Goal: Task Accomplishment & Management: Manage account settings

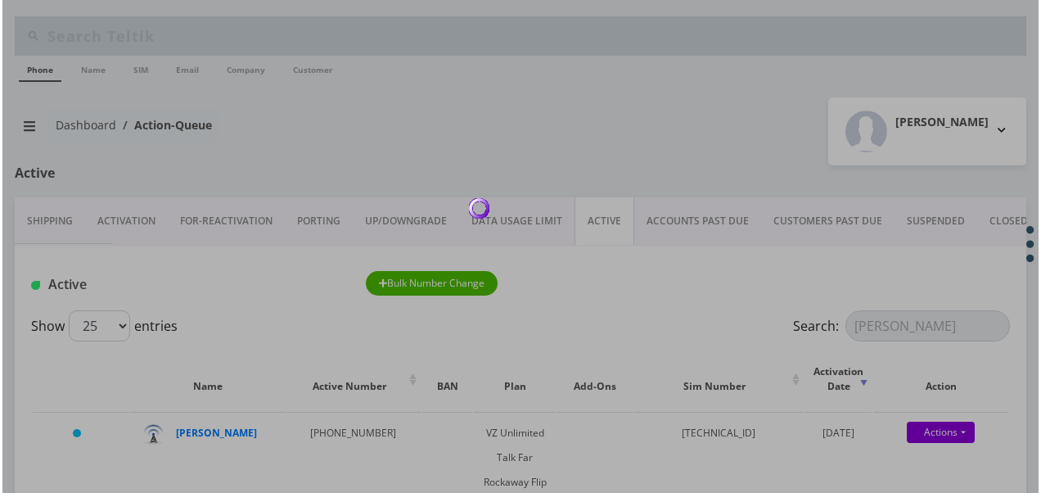
scroll to position [164, 0]
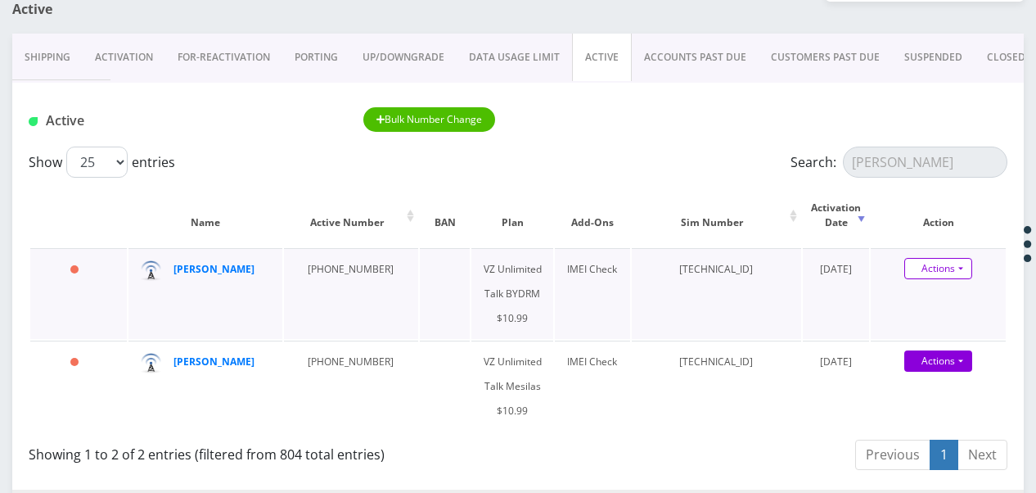
click at [963, 265] on link "Actions" at bounding box center [938, 268] width 68 height 21
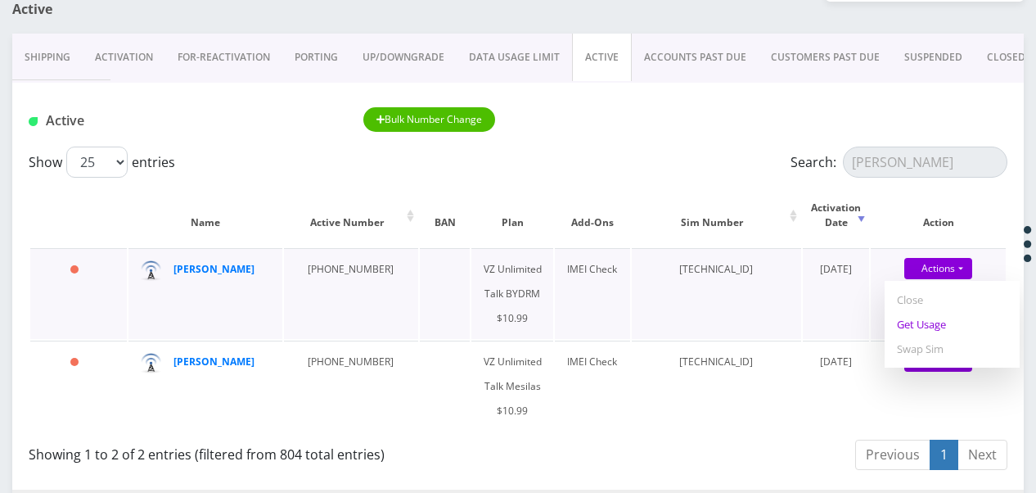
click at [946, 321] on link "Get Usage" at bounding box center [952, 324] width 135 height 25
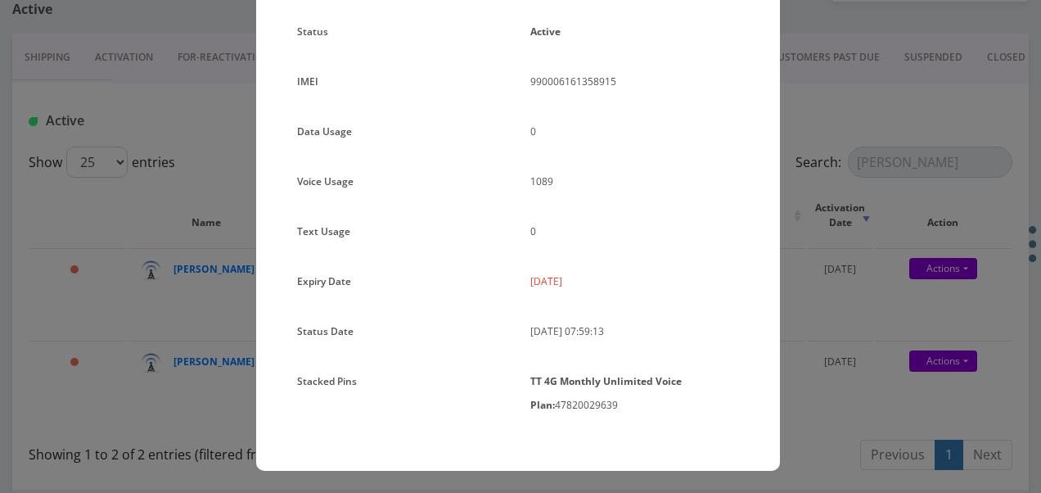
scroll to position [218, 0]
click at [869, 316] on div "× Subscription Info Plan Name TT 4G Monthly Unlimited Voice Plan Phone Number (…" at bounding box center [520, 246] width 1041 height 493
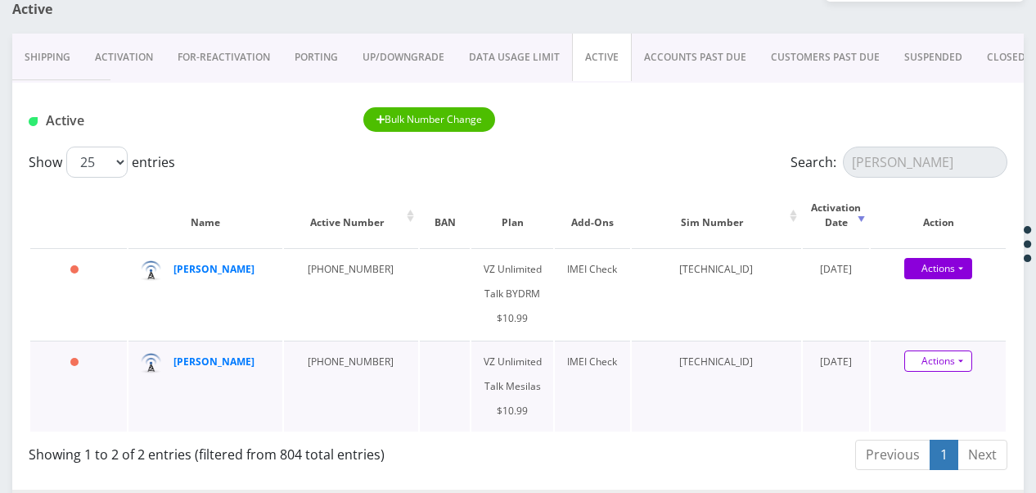
click at [964, 357] on link "Actions" at bounding box center [938, 360] width 68 height 21
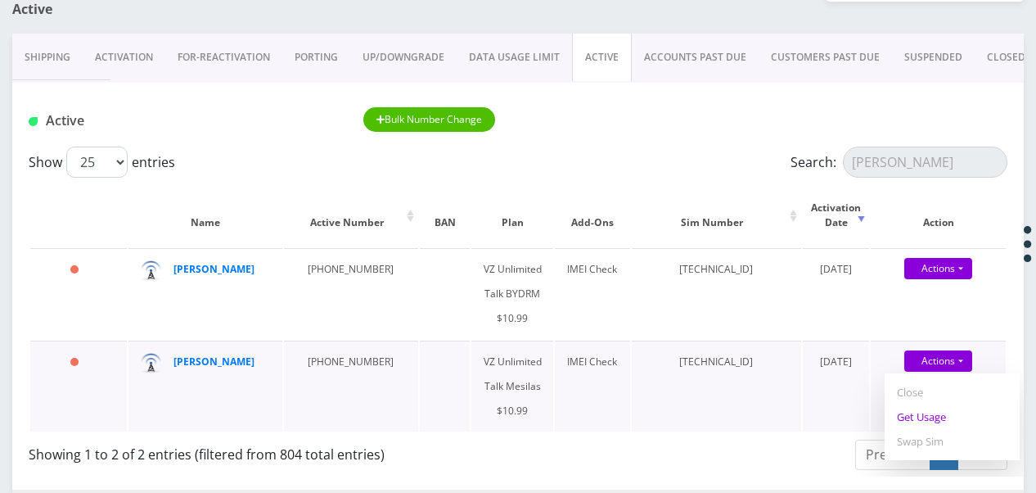
click at [954, 416] on link "Get Usage" at bounding box center [952, 416] width 135 height 25
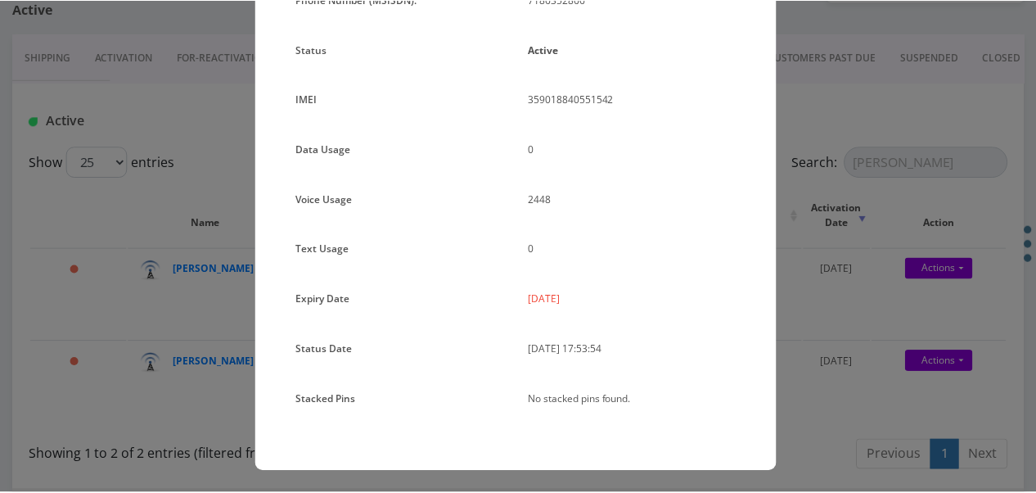
scroll to position [201, 0]
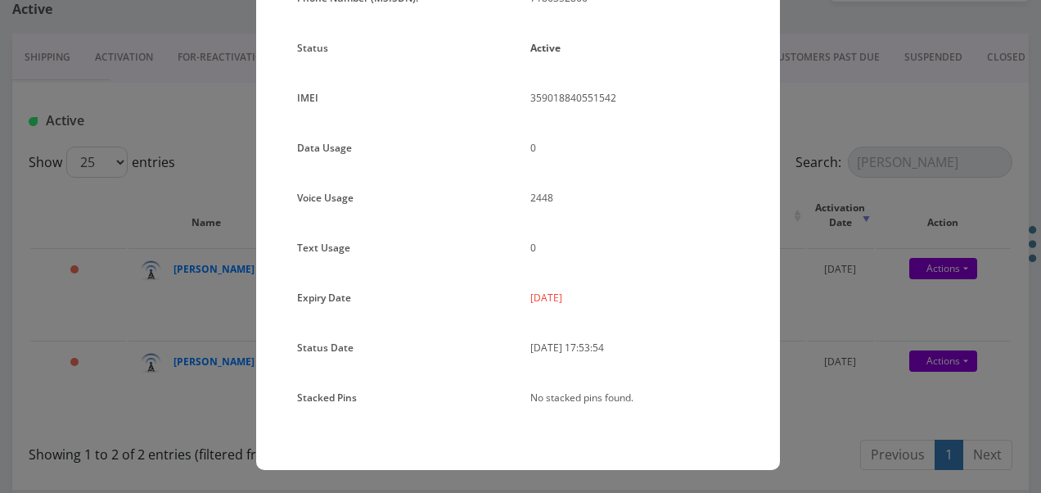
click at [791, 354] on div "× Subscription Info Plan Name TT 4G Monthly Unlimited Voice Plan Phone Number (…" at bounding box center [520, 246] width 1041 height 493
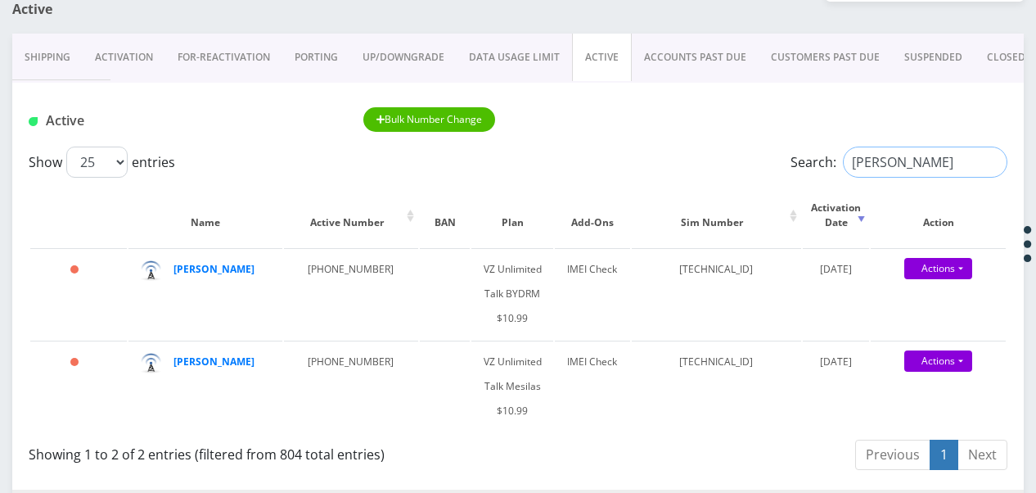
drag, startPoint x: 923, startPoint y: 151, endPoint x: 698, endPoint y: 139, distance: 225.4
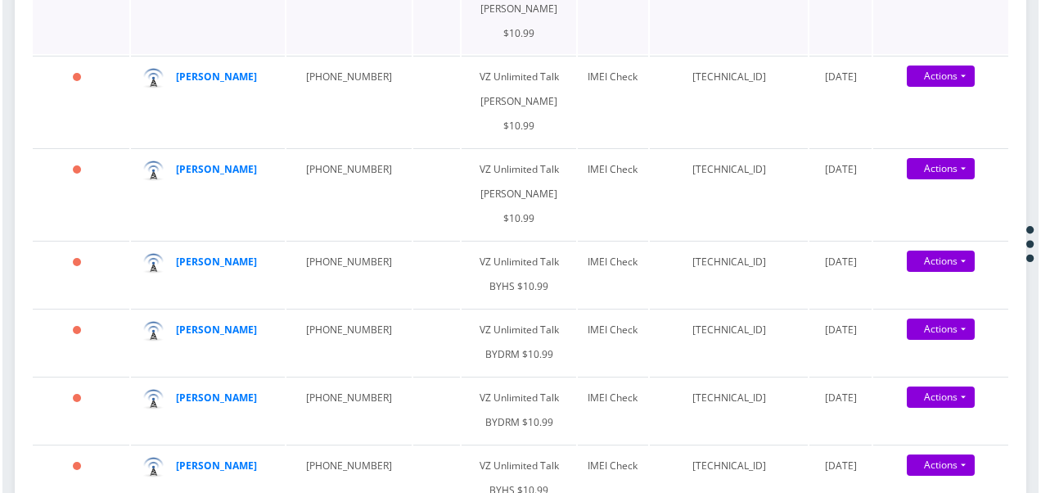
scroll to position [1228, 0]
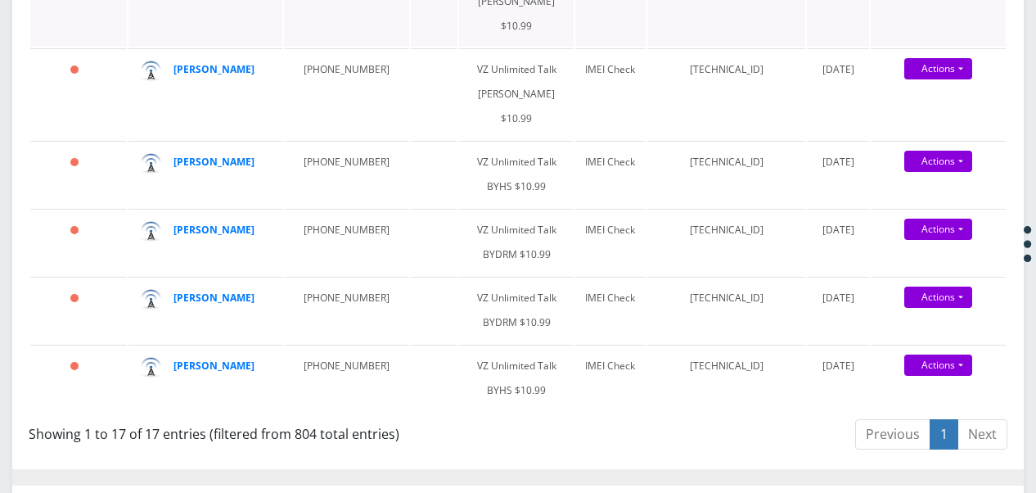
type input "friedman"
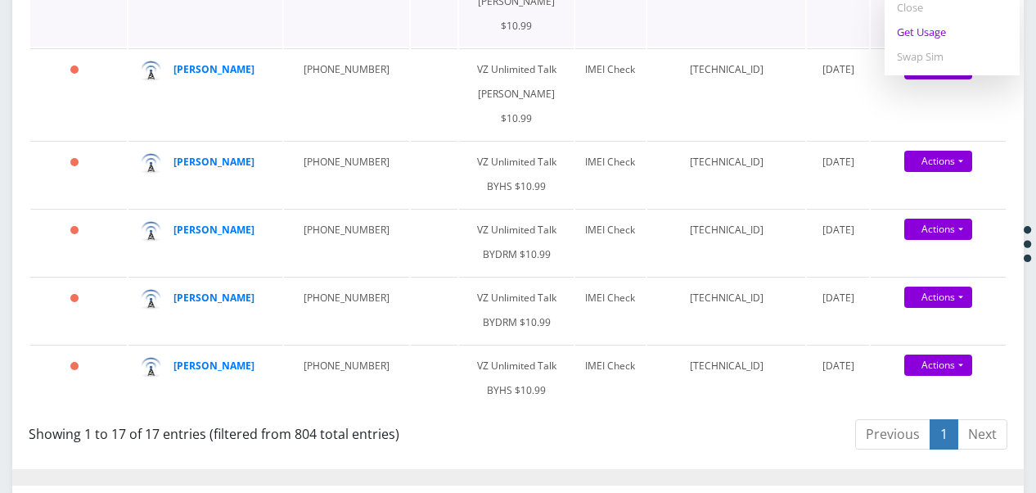
click at [941, 44] on link "Get Usage" at bounding box center [952, 32] width 135 height 25
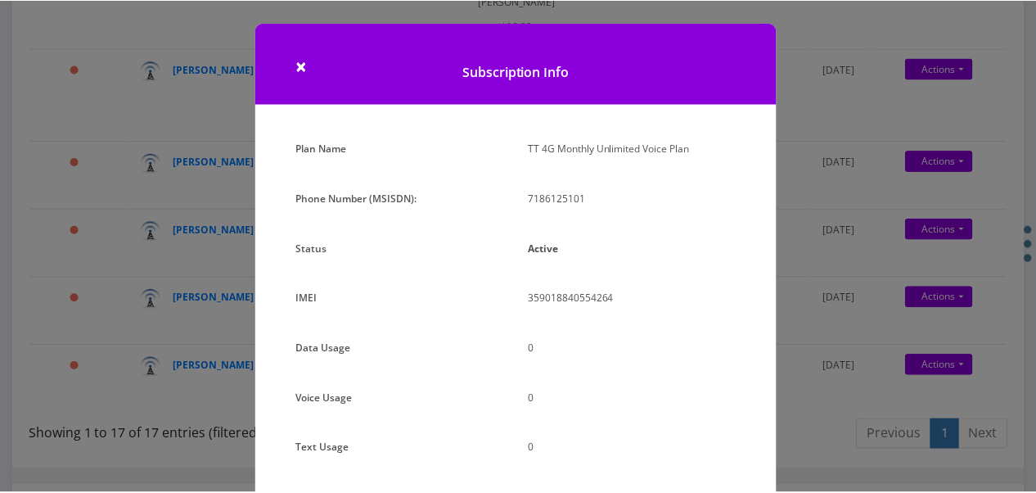
scroll to position [201, 0]
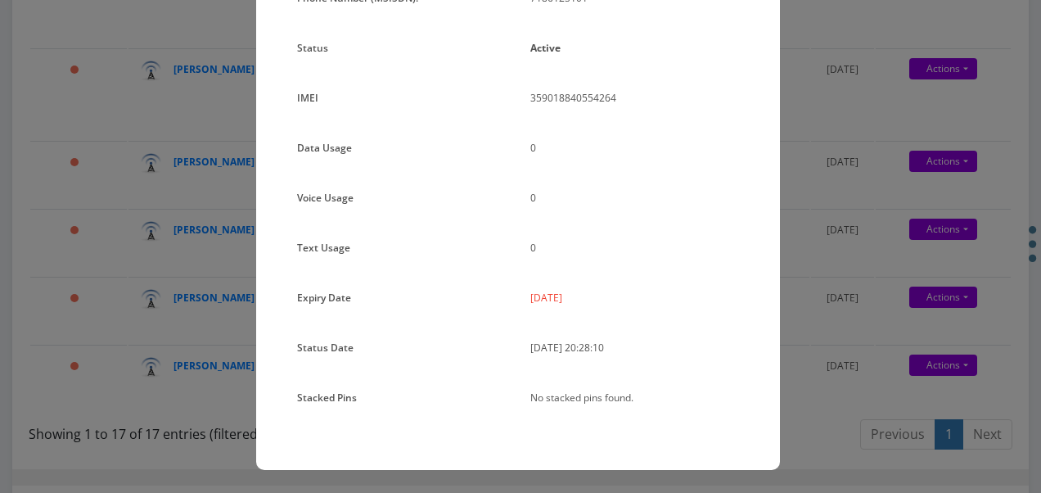
click at [809, 261] on div "× Subscription Info Plan Name TT 4G Monthly Unlimited Voice Plan Phone Number (…" at bounding box center [520, 246] width 1041 height 493
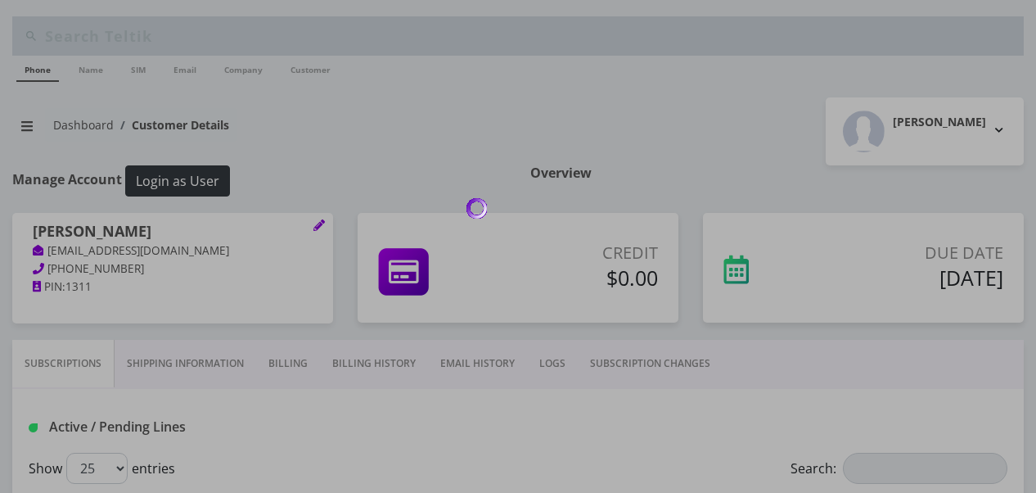
scroll to position [246, 0]
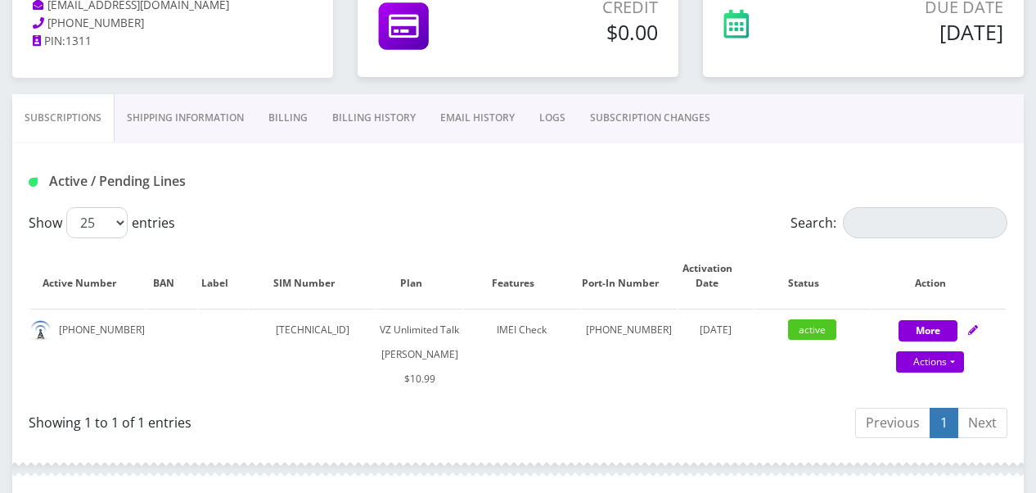
click at [236, 110] on link "Shipping Information" at bounding box center [186, 117] width 142 height 47
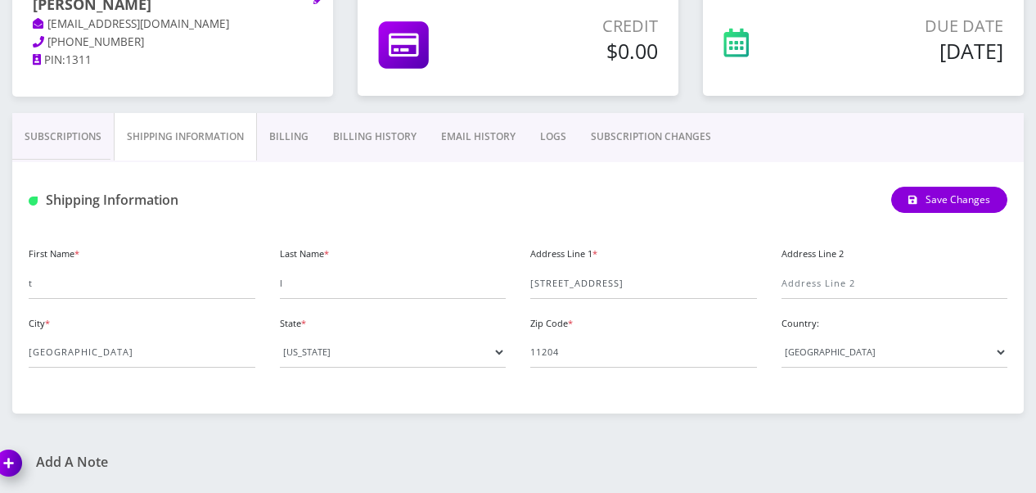
scroll to position [226, 0]
click at [303, 111] on div "raizy friedman tlieberm+1252550000525@gmail.com 917-596-6573 PIN: 1311" at bounding box center [172, 50] width 345 height 127
click at [329, 149] on link "Billing History" at bounding box center [375, 137] width 108 height 47
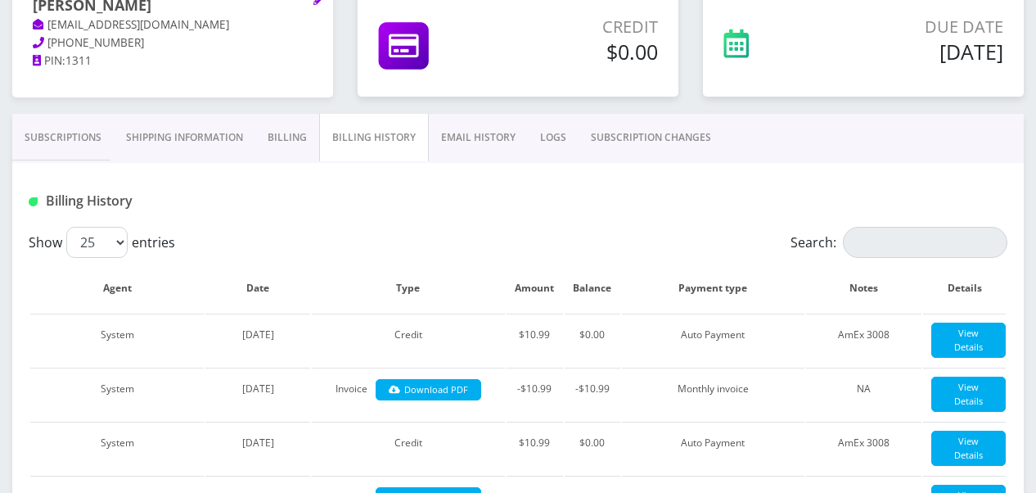
click at [279, 148] on link "Billing" at bounding box center [287, 137] width 64 height 47
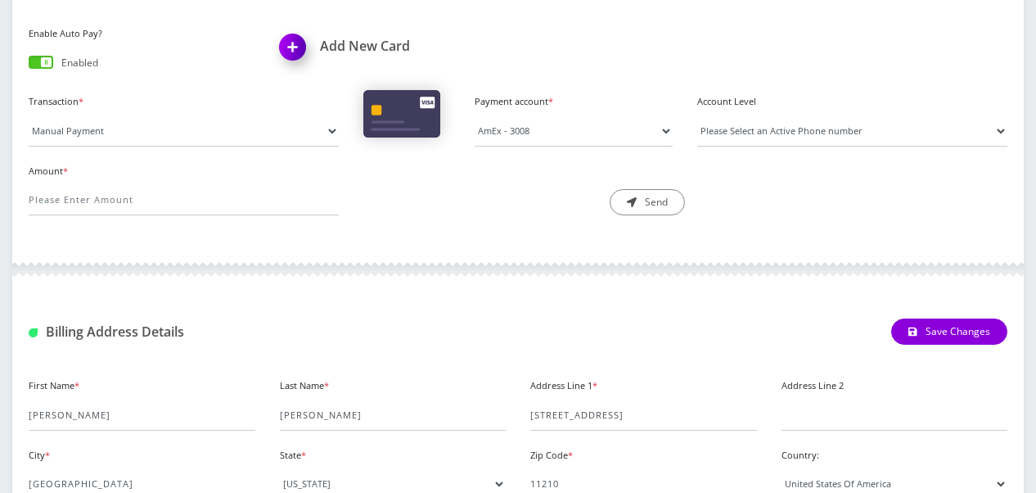
scroll to position [250, 0]
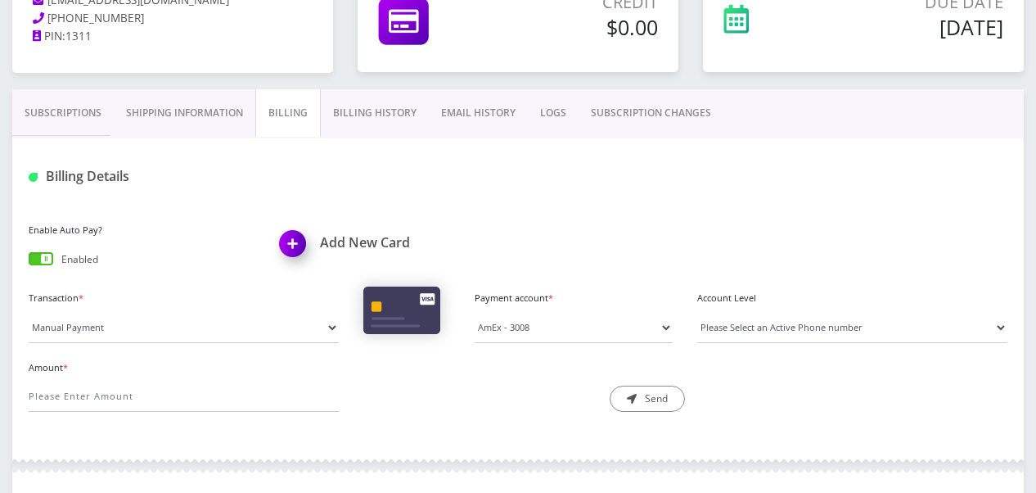
click at [368, 116] on link "Billing History" at bounding box center [375, 112] width 108 height 47
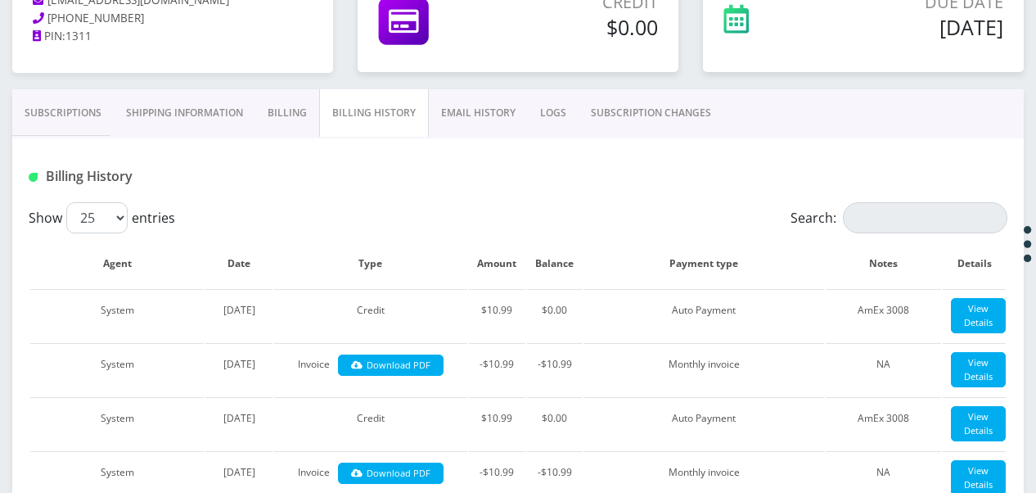
click at [511, 110] on link "EMAIL HISTORY" at bounding box center [478, 112] width 99 height 47
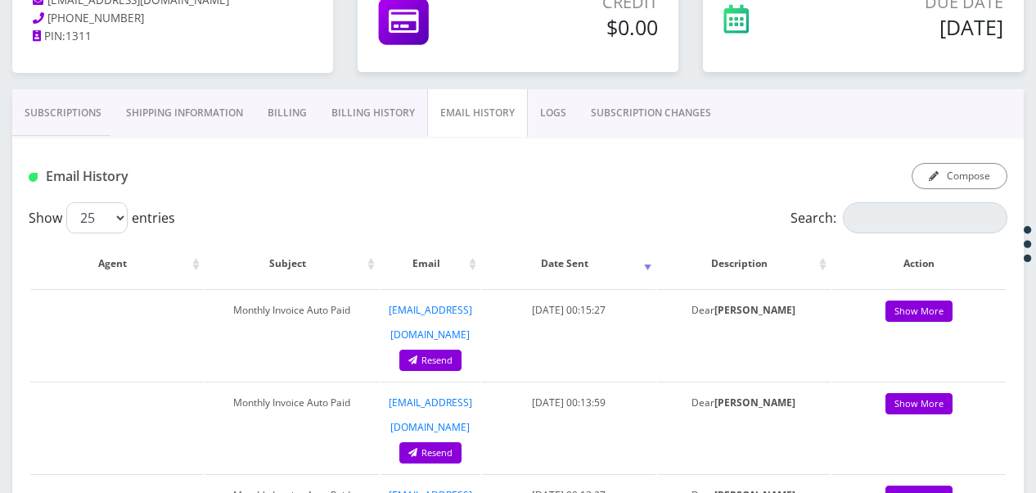
click at [599, 108] on link "SUBSCRIPTION CHANGES" at bounding box center [651, 112] width 145 height 47
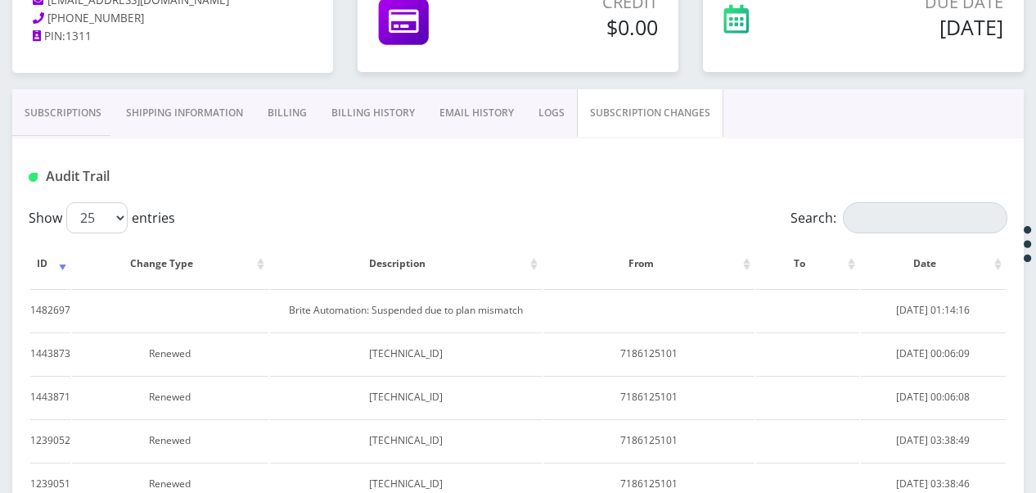
click at [530, 111] on link "LOGS" at bounding box center [551, 112] width 51 height 47
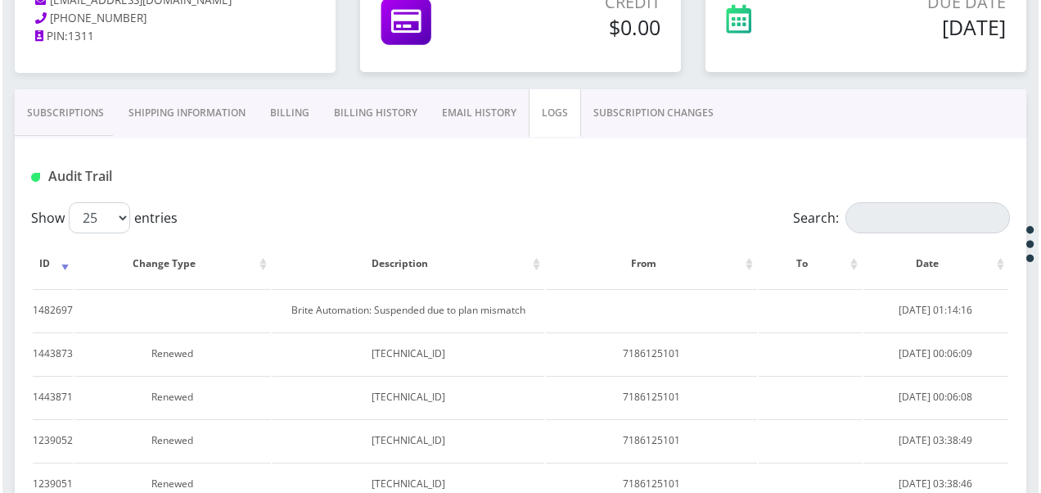
scroll to position [228, 0]
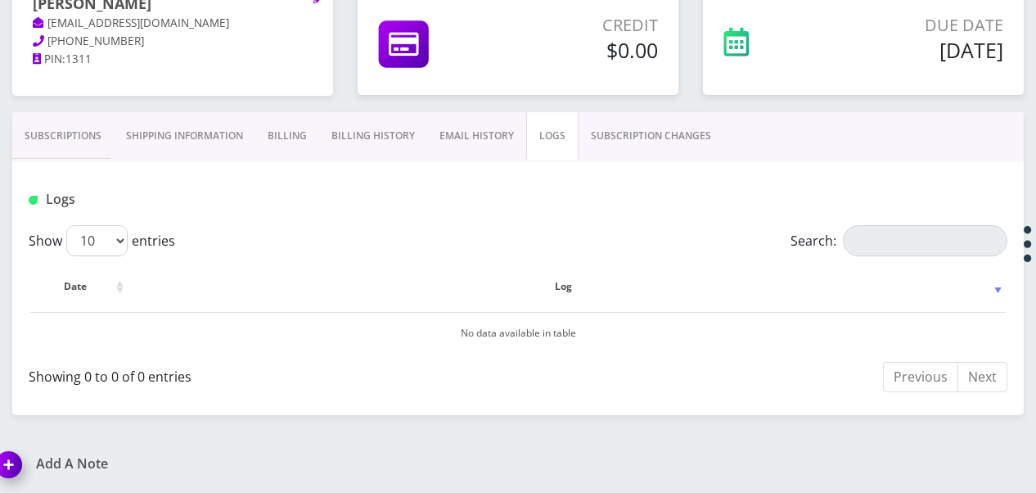
click at [67, 139] on link "Subscriptions" at bounding box center [62, 135] width 101 height 47
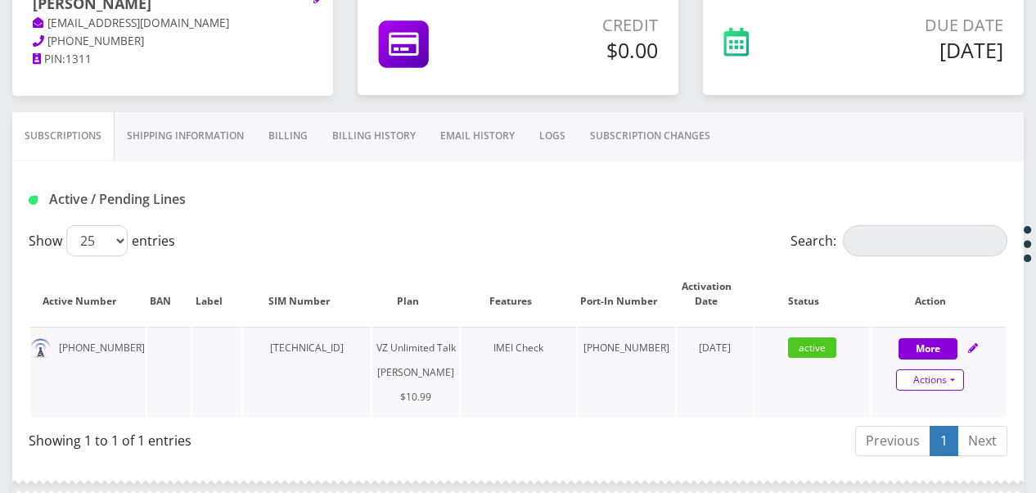
click at [959, 376] on link "Actions" at bounding box center [930, 379] width 68 height 21
select select "366"
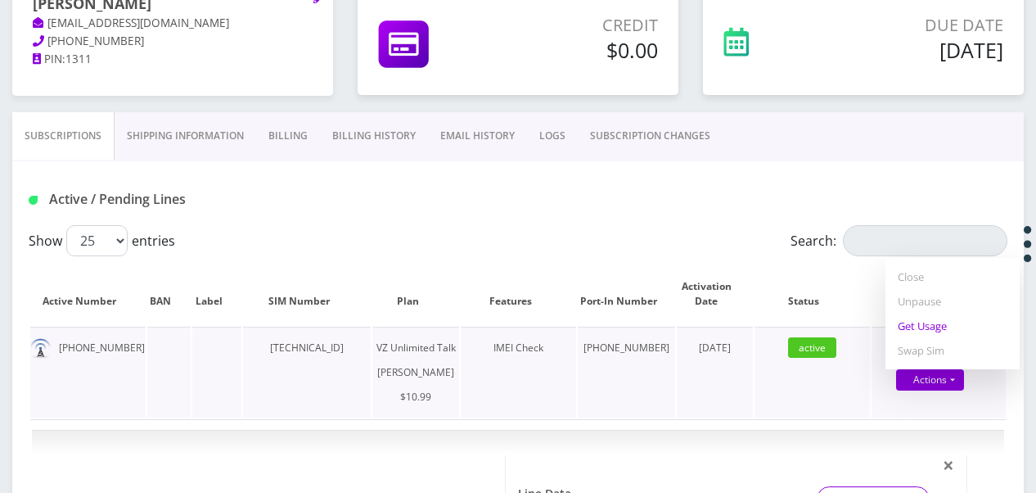
click at [936, 336] on link "Get Usage" at bounding box center [953, 325] width 134 height 25
select select "366"
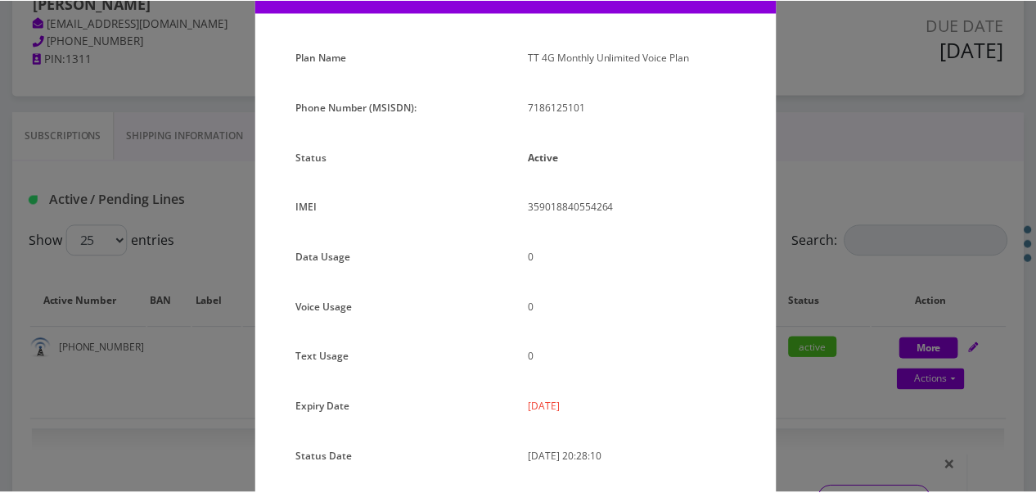
scroll to position [201, 0]
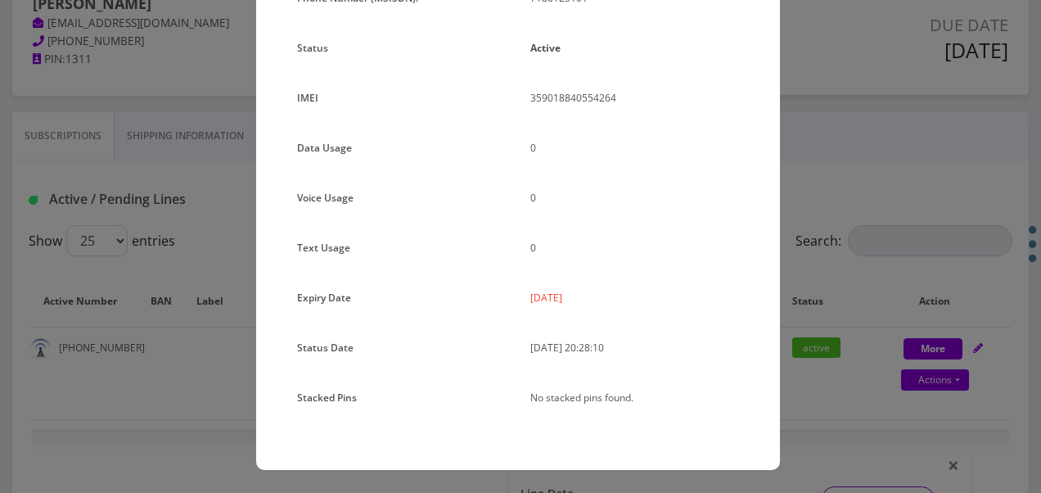
click at [828, 329] on div "× Subscription Info Plan Name TT 4G Monthly Unlimited Voice Plan Phone Number (…" at bounding box center [520, 246] width 1041 height 493
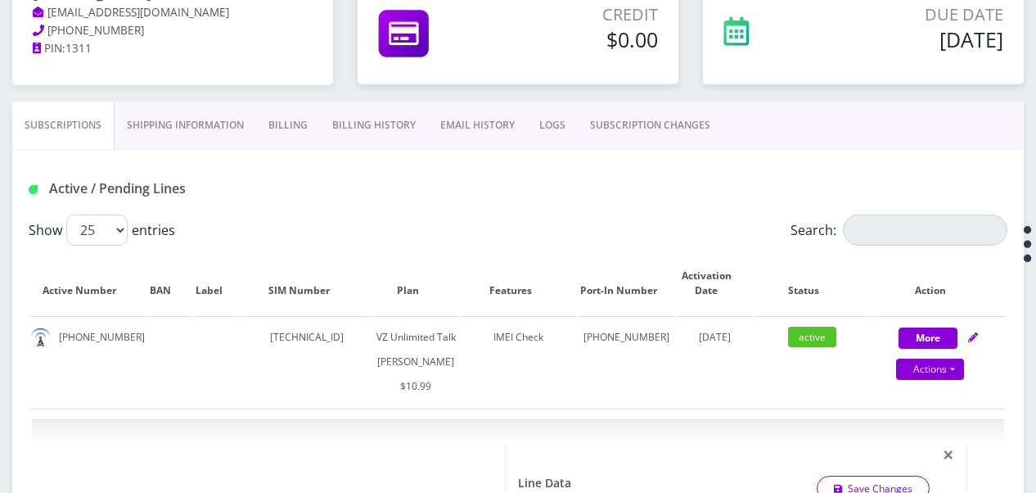
scroll to position [245, 0]
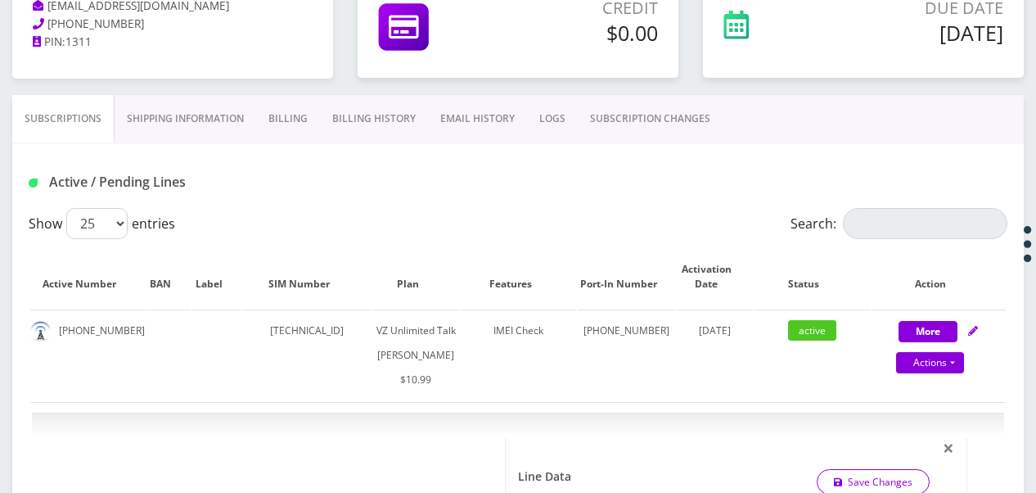
click at [294, 113] on link "Billing" at bounding box center [288, 118] width 64 height 47
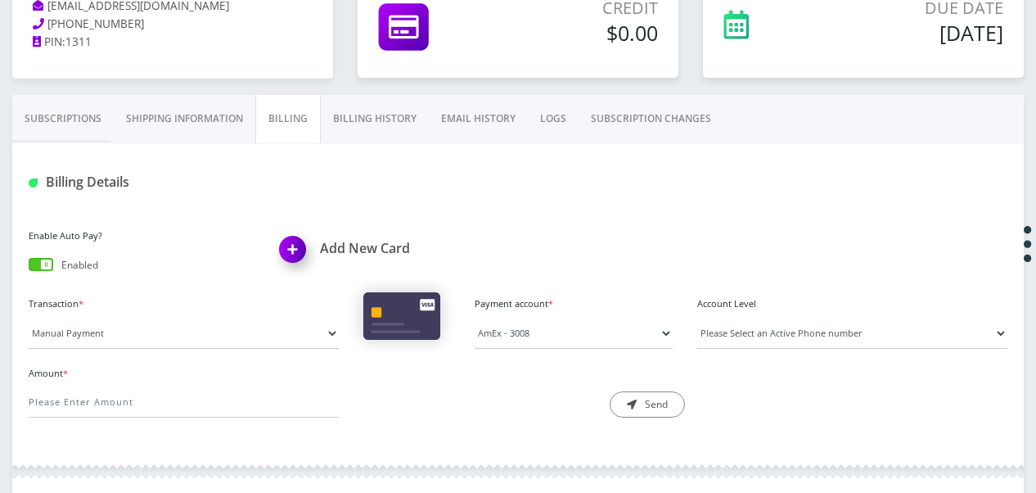
click at [118, 123] on link "Shipping Information" at bounding box center [185, 118] width 142 height 47
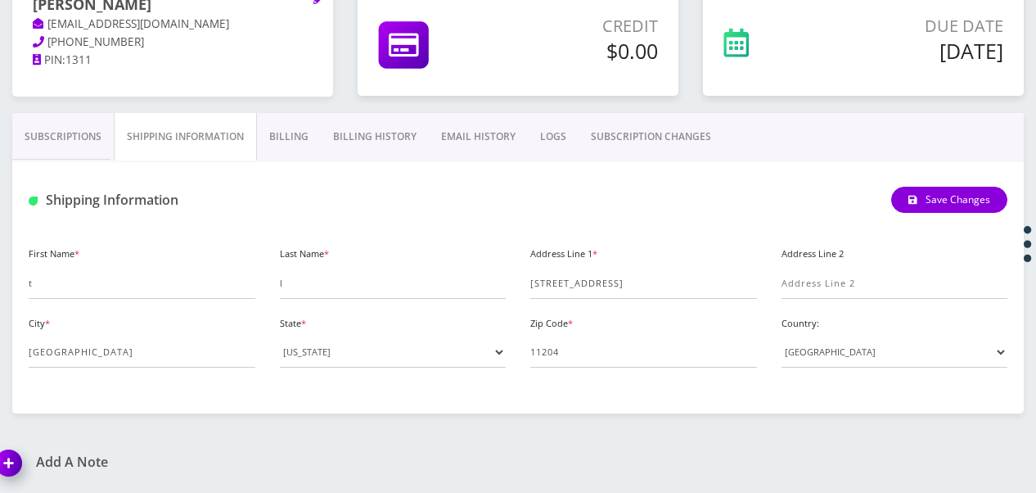
scroll to position [226, 0]
click at [100, 147] on link "Subscriptions" at bounding box center [62, 137] width 101 height 47
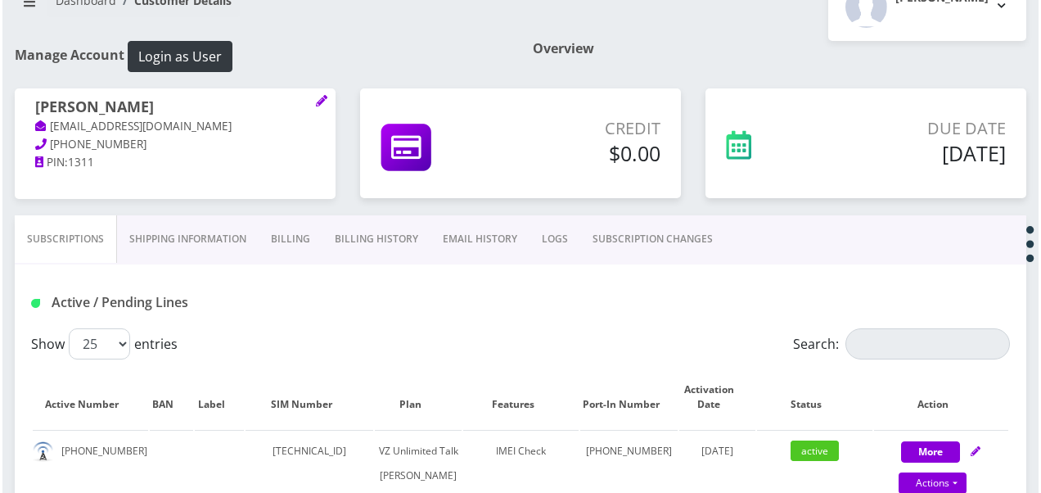
scroll to position [273, 0]
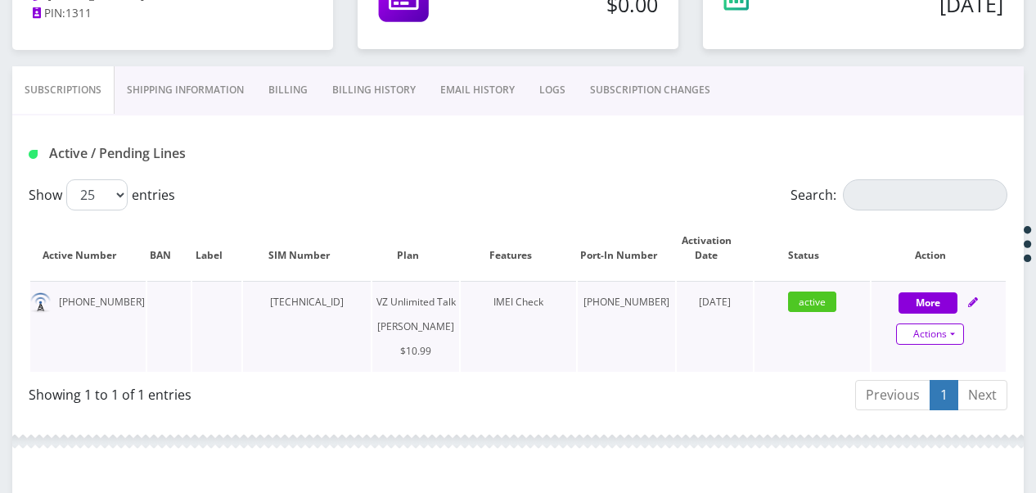
click at [955, 332] on link "Actions" at bounding box center [930, 333] width 68 height 21
select select "366"
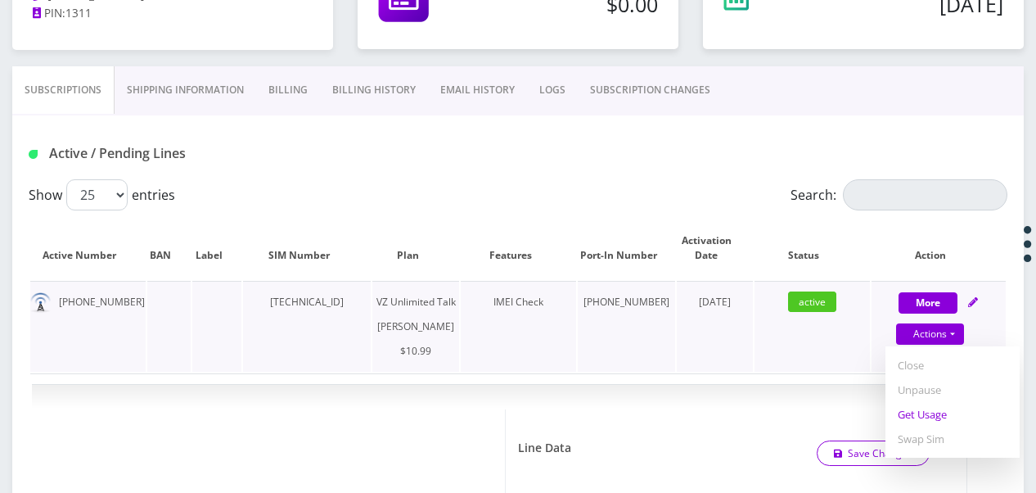
click at [931, 409] on link "Get Usage" at bounding box center [953, 414] width 134 height 25
select select "366"
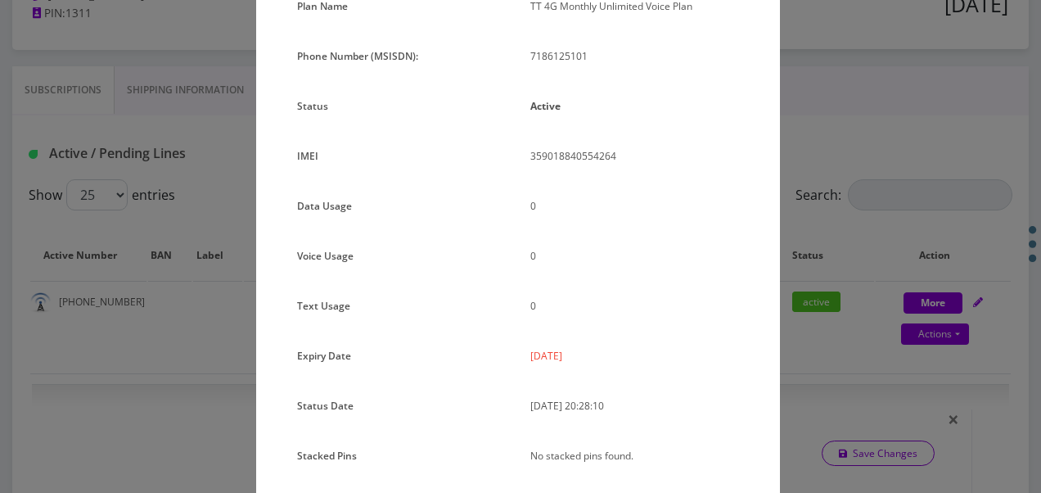
scroll to position [119, 0]
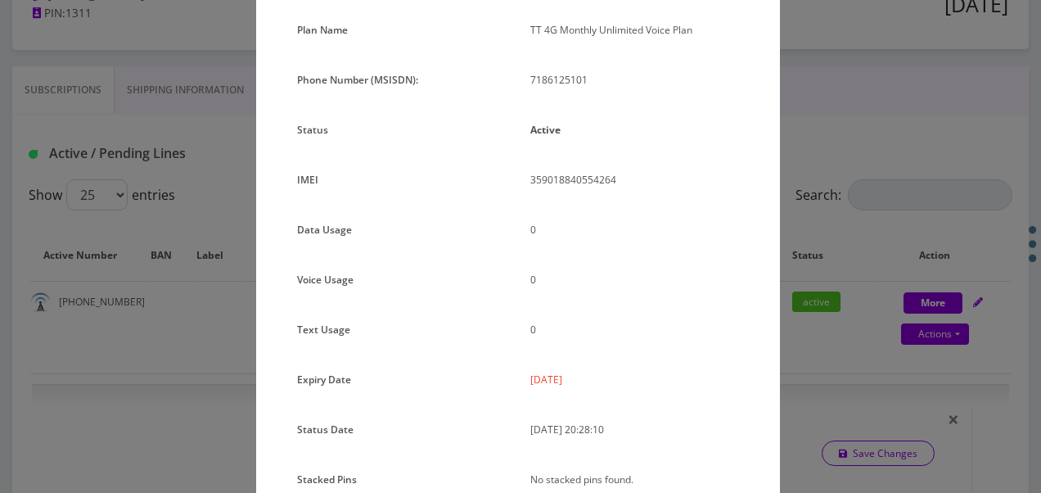
click at [809, 163] on div "× Subscription Info Plan Name TT 4G Monthly Unlimited Voice Plan Phone Number (…" at bounding box center [520, 246] width 1041 height 493
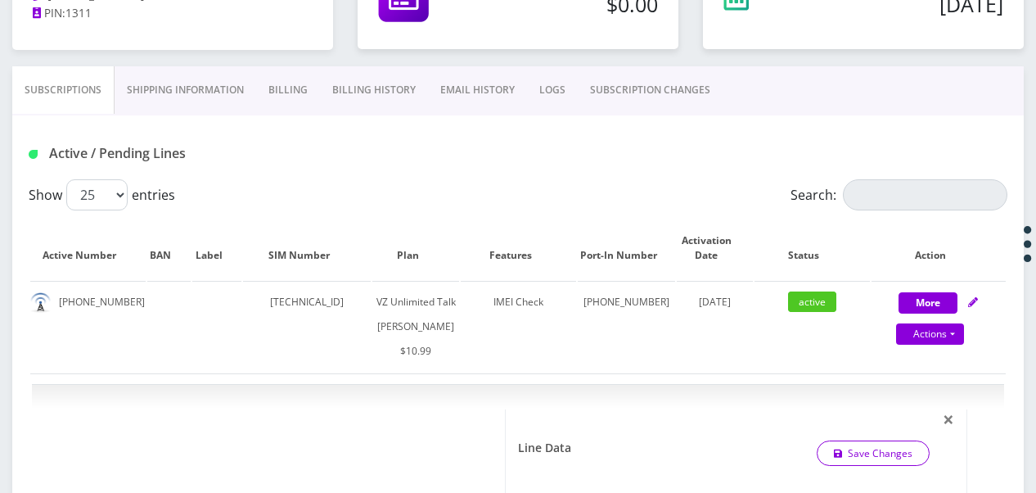
scroll to position [110, 0]
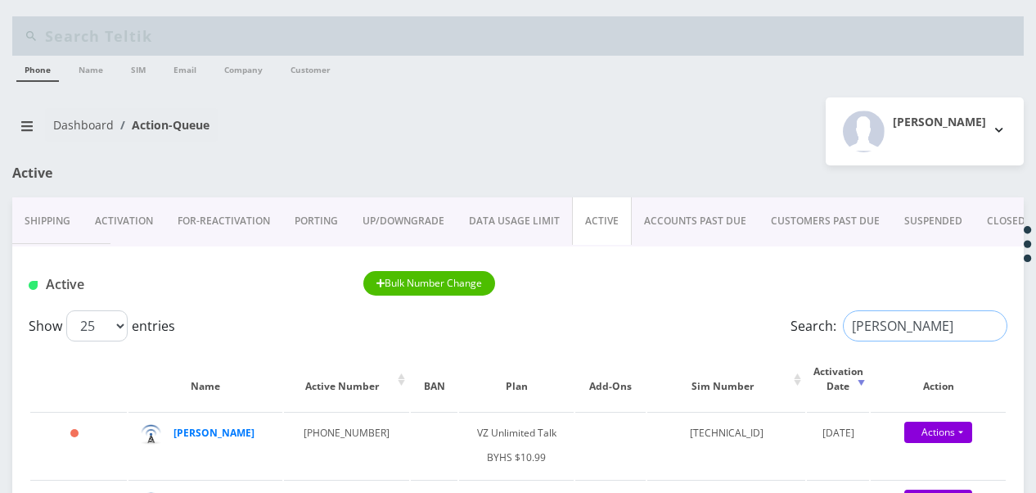
drag, startPoint x: 910, startPoint y: 318, endPoint x: 759, endPoint y: 223, distance: 177.6
type input "silv"
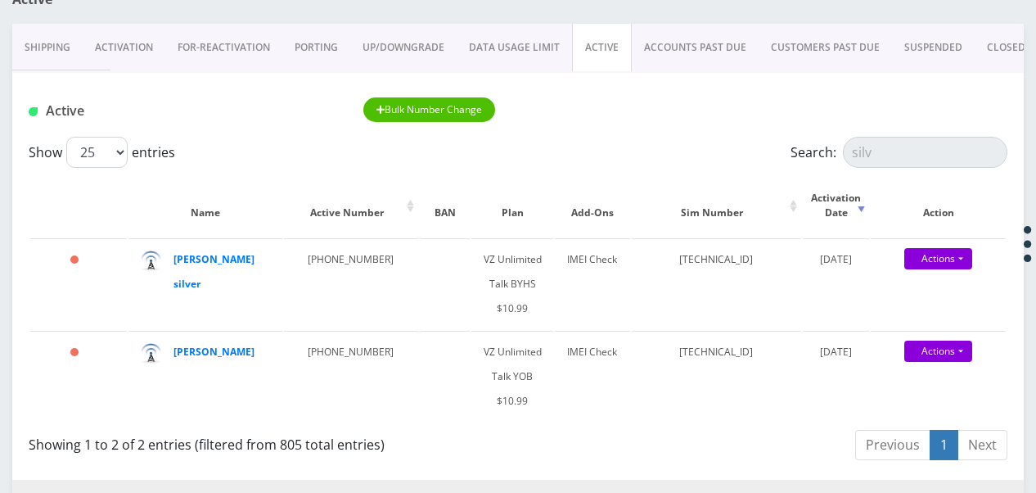
scroll to position [82, 0]
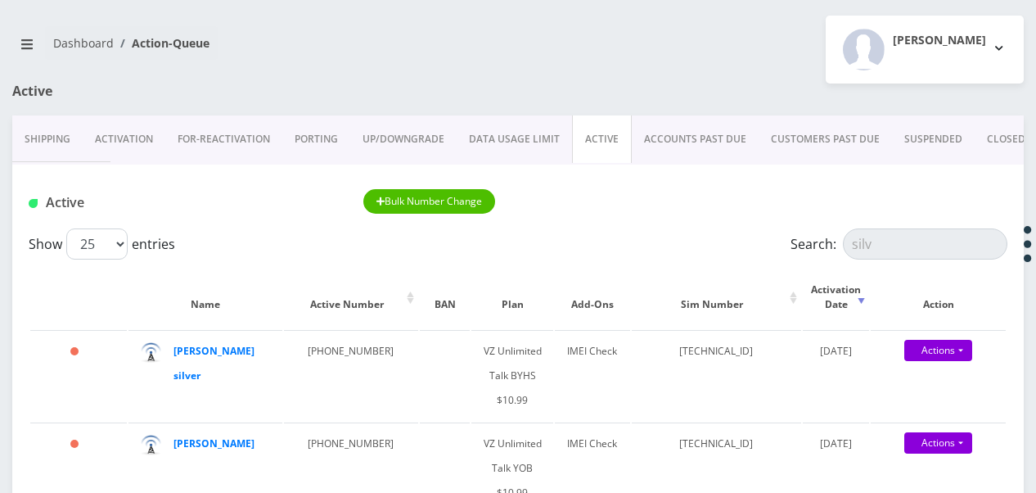
click at [297, 144] on link "PORTING" at bounding box center [316, 138] width 68 height 47
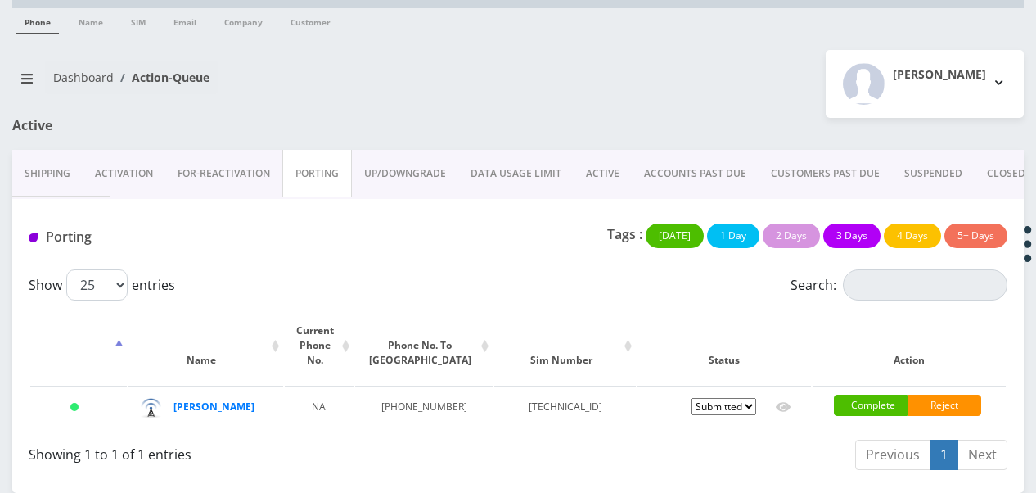
scroll to position [52, 0]
click at [131, 170] on link "Activation" at bounding box center [124, 173] width 83 height 47
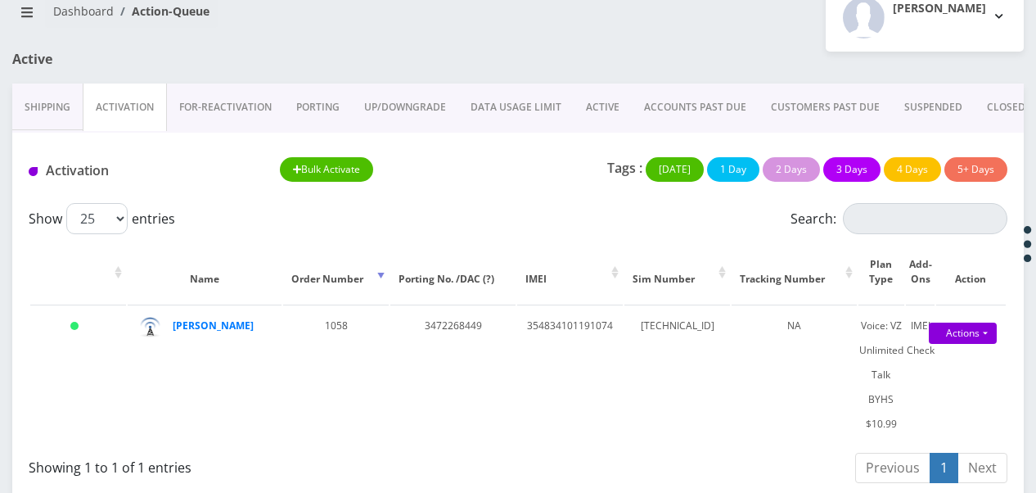
scroll to position [125, 0]
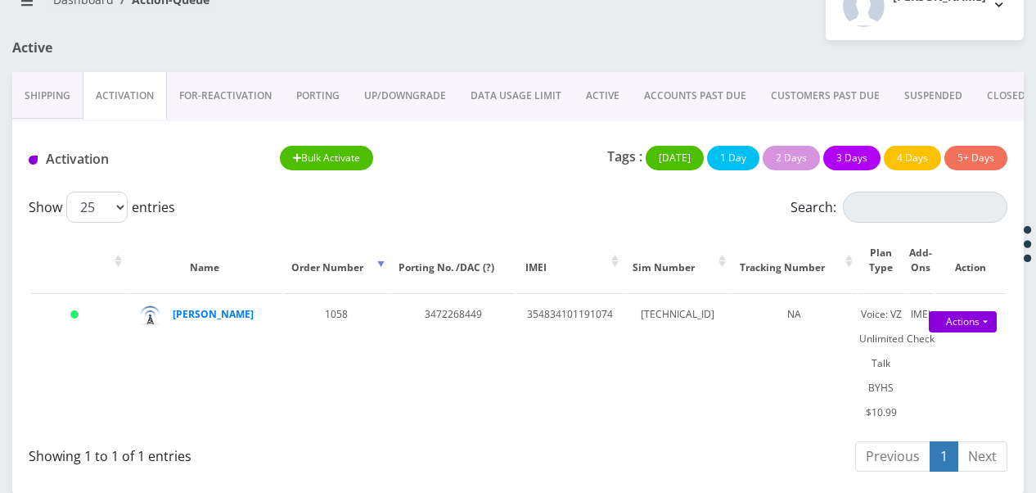
click at [311, 103] on link "PORTING" at bounding box center [318, 95] width 68 height 47
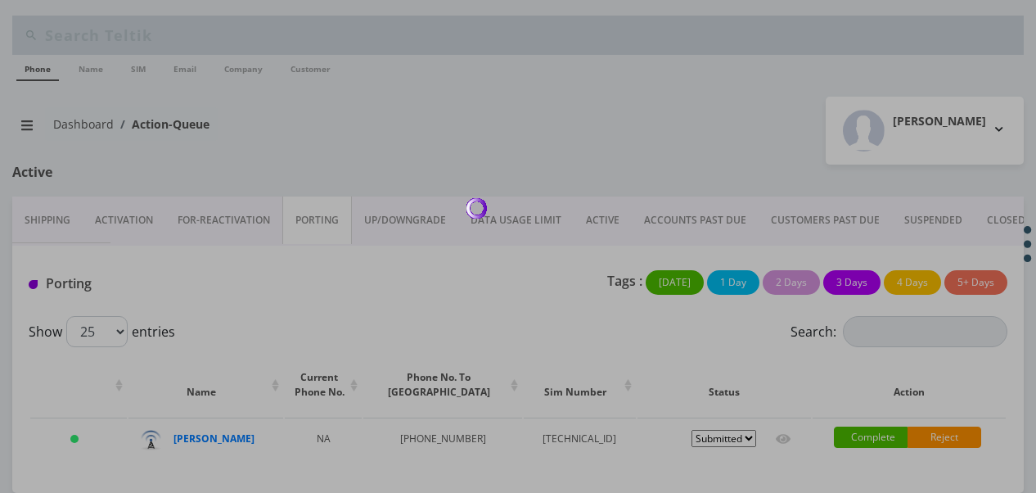
scroll to position [52, 0]
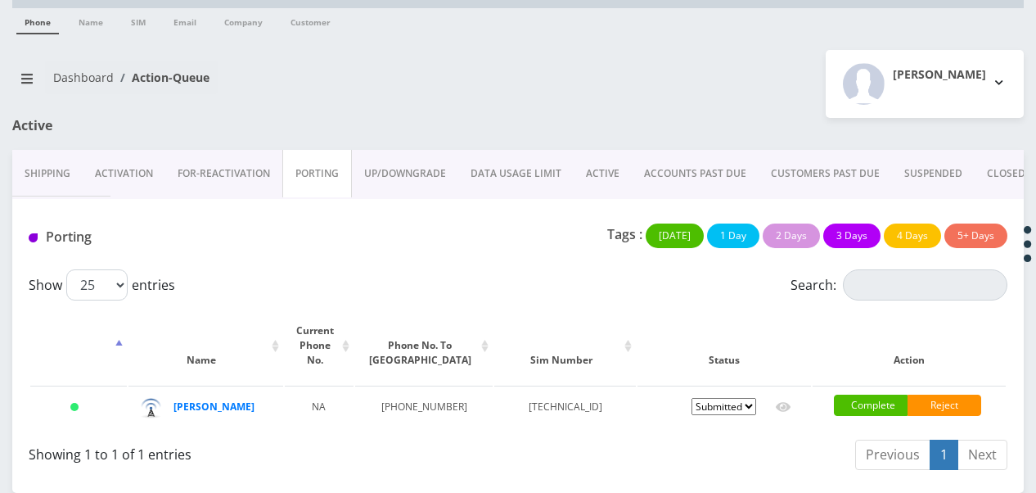
click at [583, 172] on link "ACTIVE" at bounding box center [603, 173] width 58 height 47
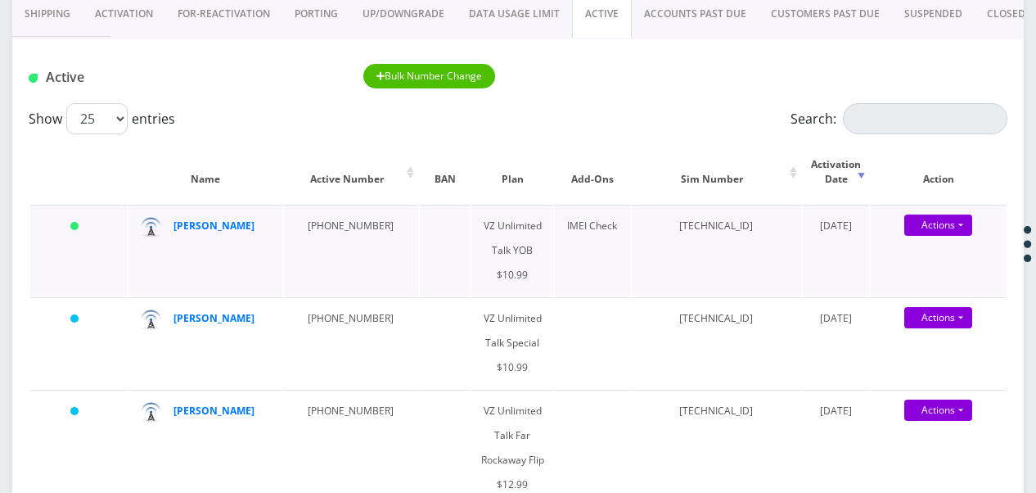
scroll to position [133, 0]
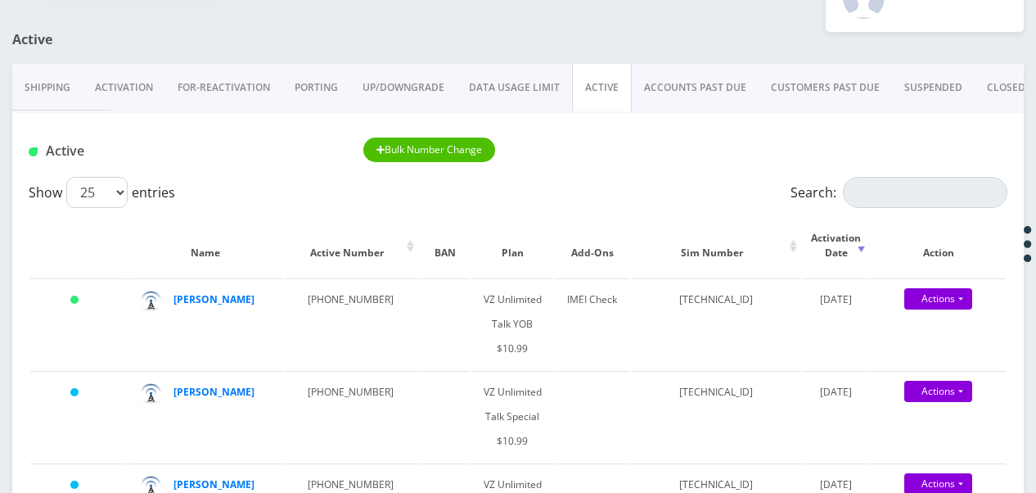
click at [323, 95] on link "PORTING" at bounding box center [316, 87] width 68 height 47
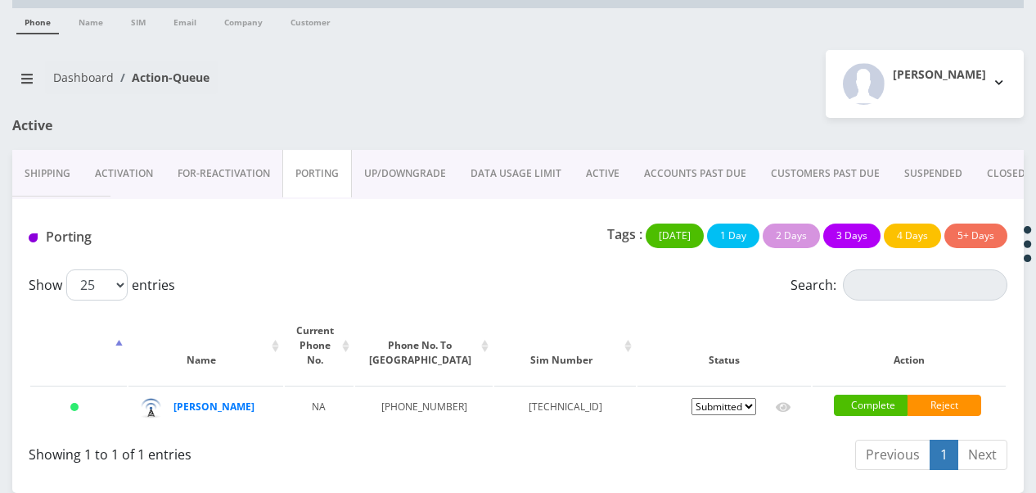
scroll to position [52, 0]
drag, startPoint x: 398, startPoint y: 386, endPoint x: 460, endPoint y: 409, distance: 66.3
click at [460, 409] on tr "Today gitti weichbrod NA 347-226-8449 89148000011835956648 Pending Submitted Er…" at bounding box center [518, 408] width 976 height 46
drag, startPoint x: 460, startPoint y: 409, endPoint x: 398, endPoint y: 396, distance: 63.6
click at [398, 396] on td "347-226-8449" at bounding box center [424, 408] width 138 height 46
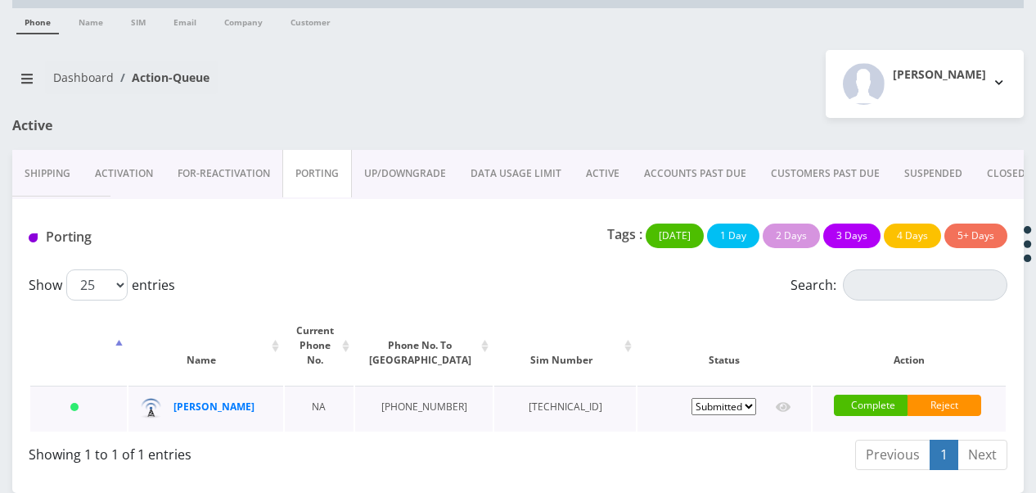
click at [393, 388] on td "347-226-8449" at bounding box center [424, 408] width 138 height 46
drag, startPoint x: 393, startPoint y: 387, endPoint x: 444, endPoint y: 397, distance: 51.7
click at [444, 397] on td "347-226-8449" at bounding box center [424, 408] width 138 height 46
drag, startPoint x: 444, startPoint y: 397, endPoint x: 427, endPoint y: 417, distance: 25.6
click at [427, 417] on td "347-226-8449" at bounding box center [424, 408] width 138 height 46
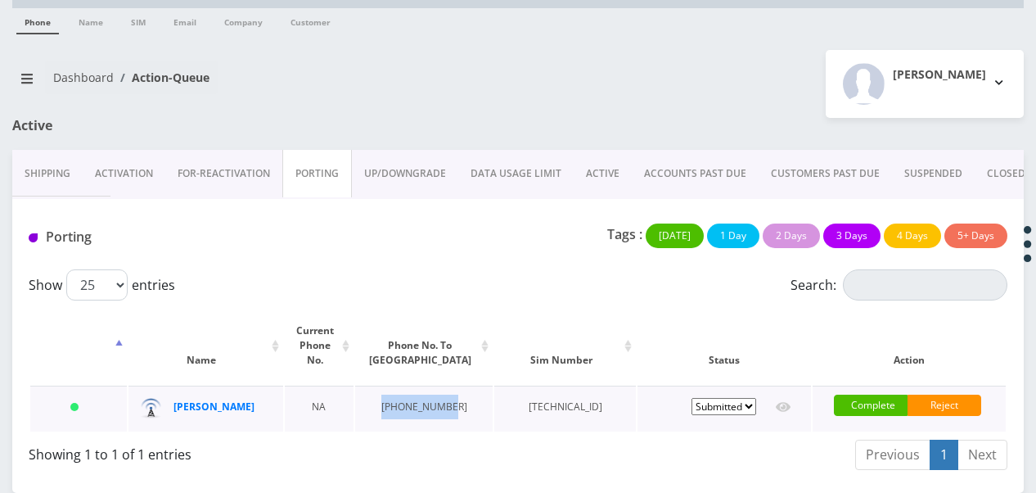
drag, startPoint x: 427, startPoint y: 417, endPoint x: 380, endPoint y: 390, distance: 54.6
click at [380, 390] on td "347-226-8449" at bounding box center [424, 408] width 138 height 46
drag, startPoint x: 380, startPoint y: 390, endPoint x: 411, endPoint y: 394, distance: 31.5
copy td "347-226-8449"
click at [590, 165] on link "ACTIVE" at bounding box center [603, 173] width 58 height 47
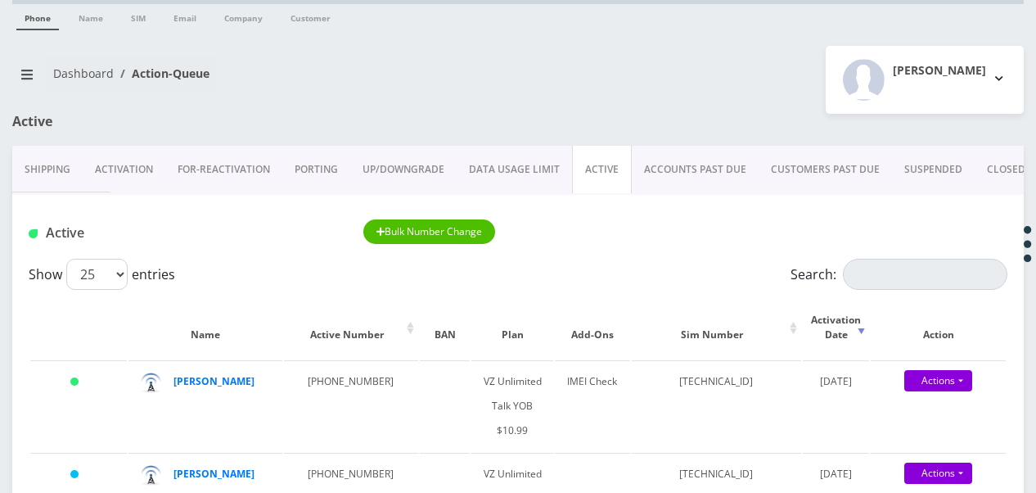
click at [311, 174] on link "PORTING" at bounding box center [316, 169] width 68 height 47
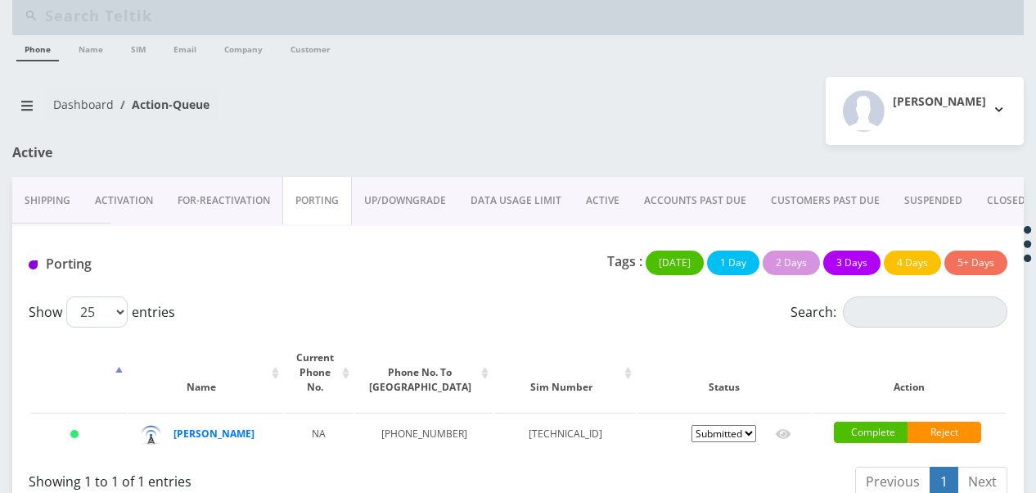
scroll to position [52, 0]
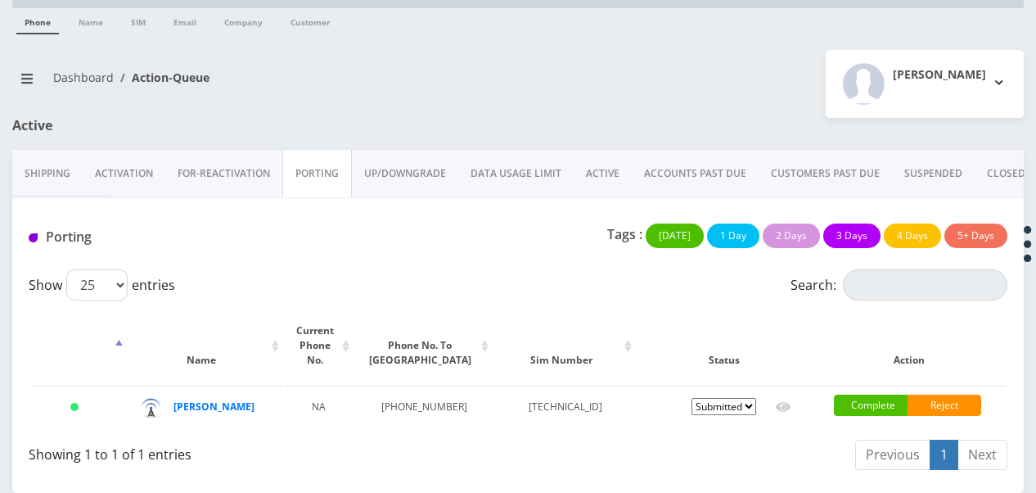
click at [326, 160] on link "PORTING" at bounding box center [317, 173] width 70 height 47
click at [574, 180] on link "ACTIVE" at bounding box center [603, 173] width 58 height 47
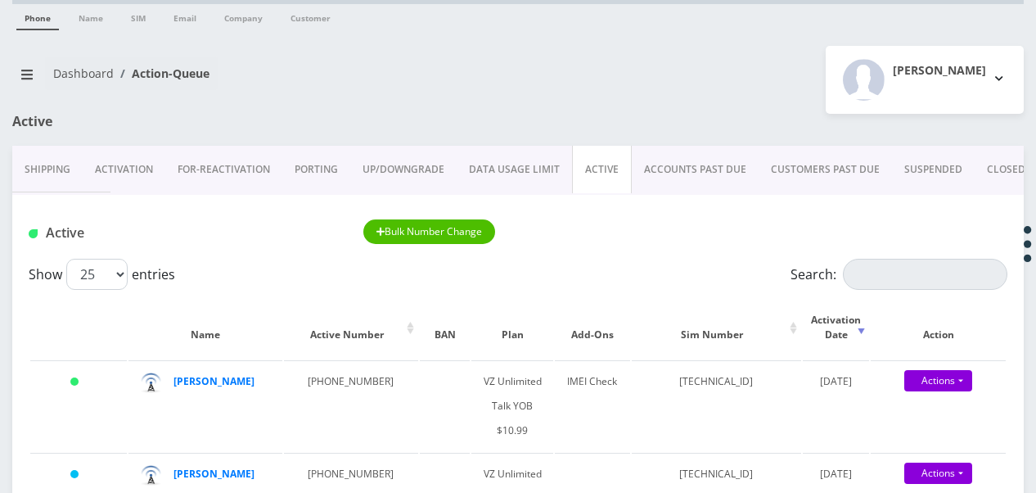
click at [312, 181] on link "PORTING" at bounding box center [316, 169] width 68 height 47
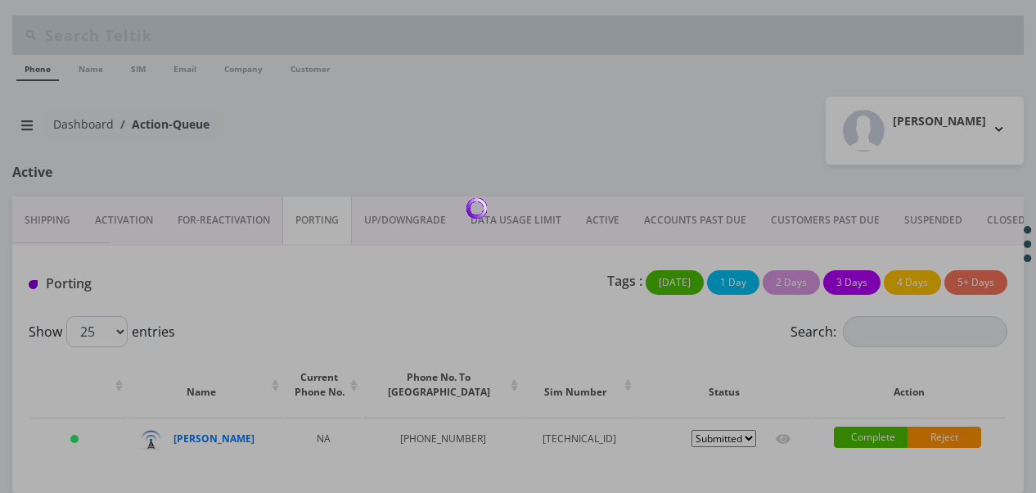
scroll to position [52, 0]
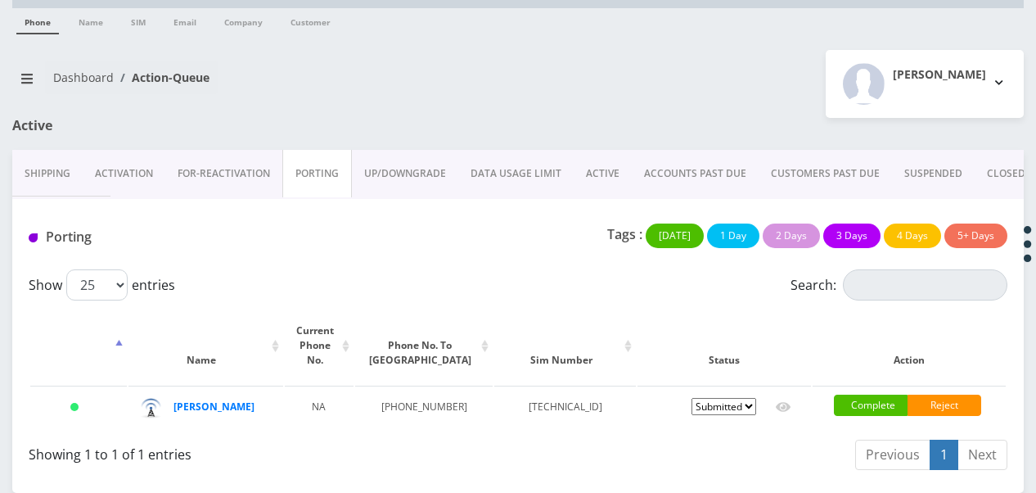
click at [128, 166] on link "Activation" at bounding box center [124, 173] width 83 height 47
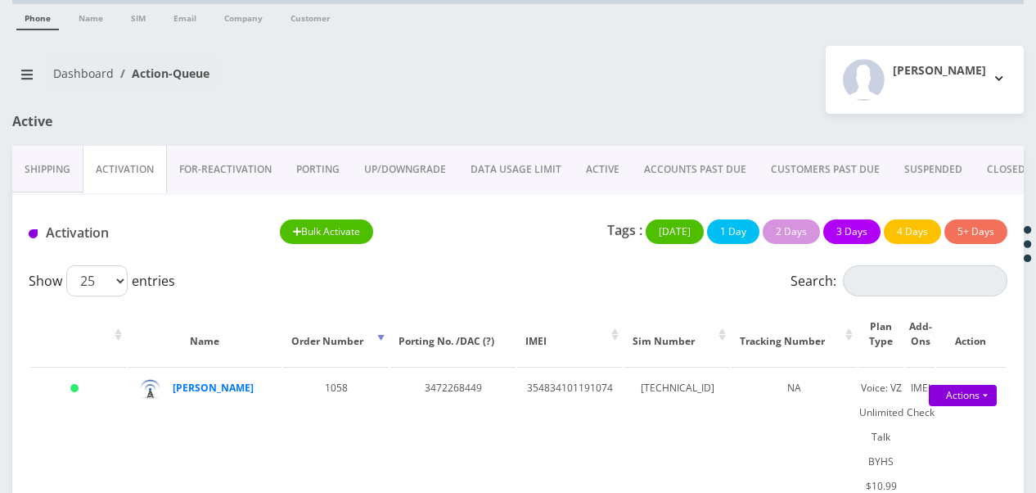
click at [330, 175] on link "PORTING" at bounding box center [318, 169] width 68 height 47
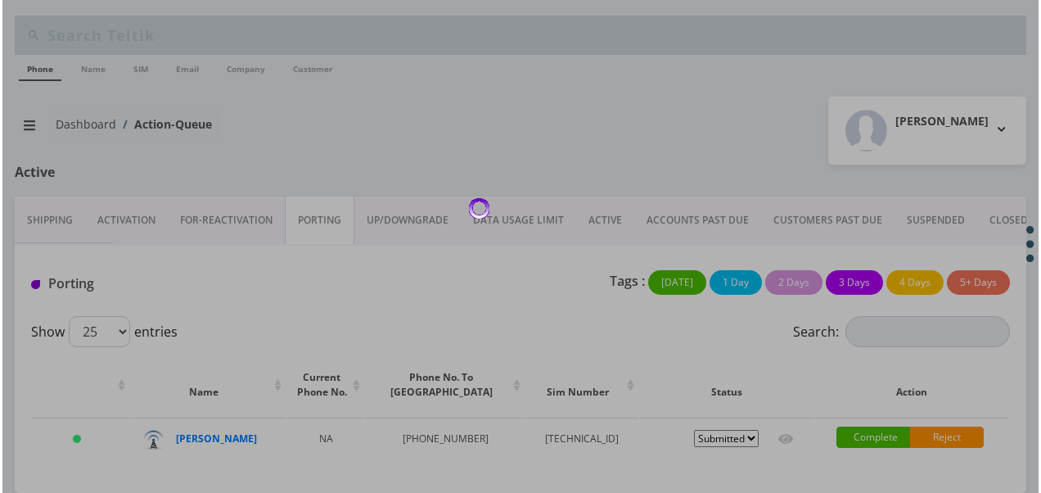
scroll to position [52, 0]
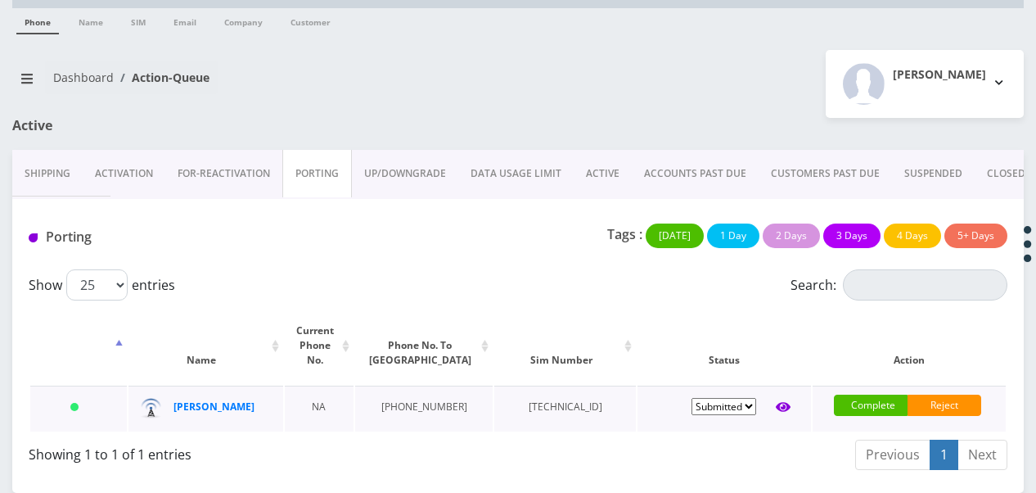
click at [779, 403] on icon at bounding box center [783, 408] width 15 height 10
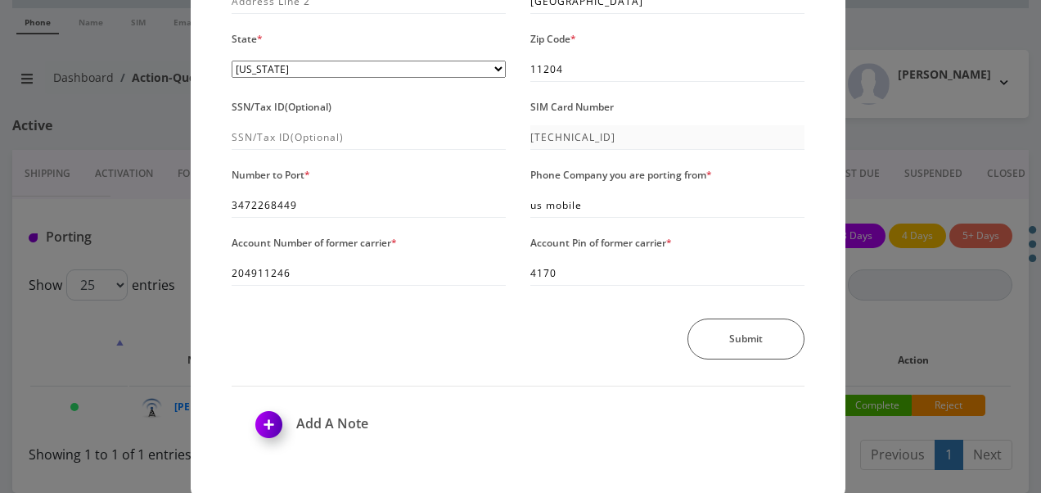
scroll to position [0, 0]
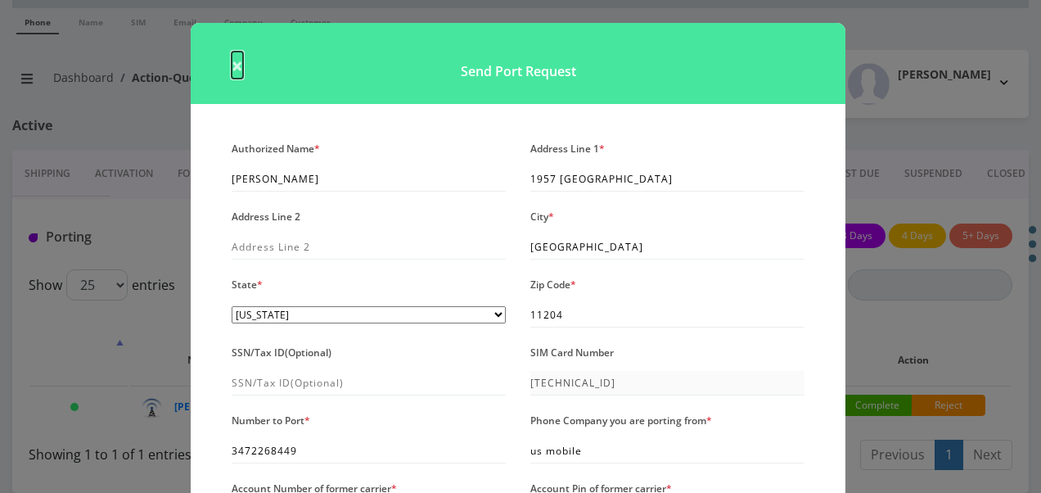
click at [234, 62] on span "×" at bounding box center [237, 65] width 11 height 27
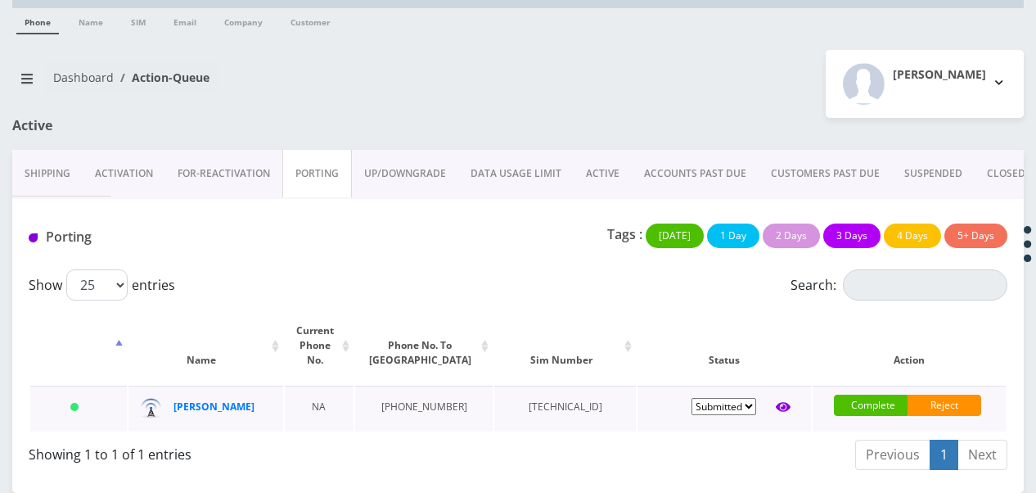
click at [778, 400] on icon at bounding box center [783, 406] width 15 height 13
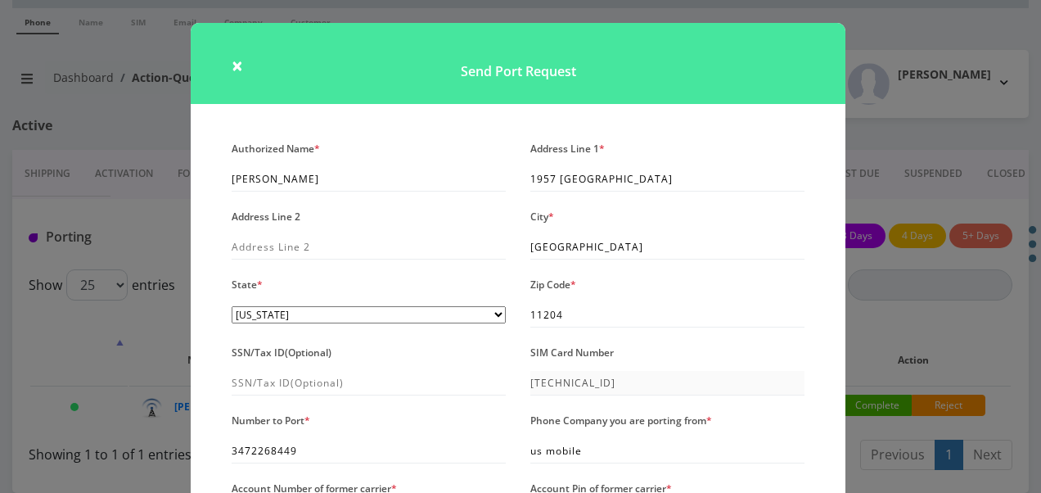
click at [226, 61] on h1 "Send Port Request" at bounding box center [518, 63] width 655 height 81
click at [239, 61] on span "×" at bounding box center [237, 65] width 11 height 27
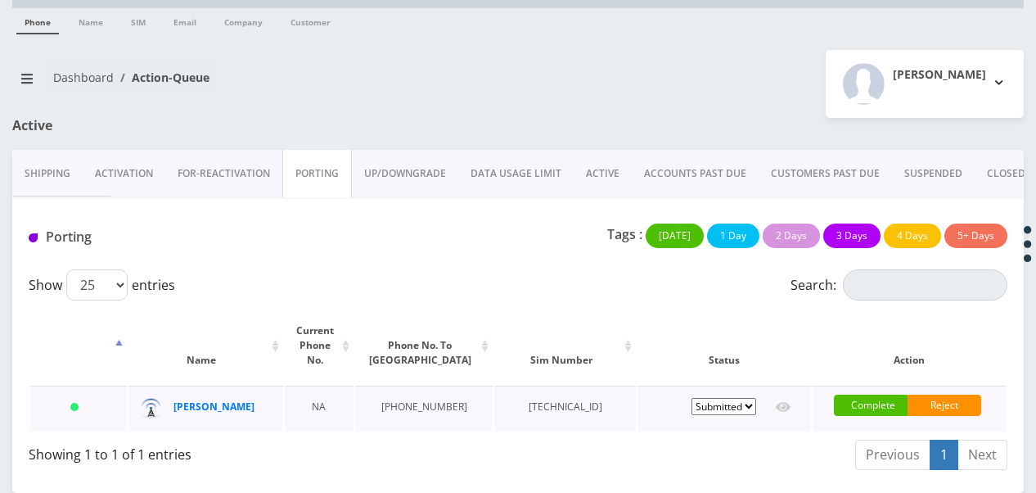
click at [792, 385] on td "Pending Submitted Error Cancelled" at bounding box center [725, 408] width 174 height 46
click at [789, 400] on icon at bounding box center [783, 406] width 15 height 13
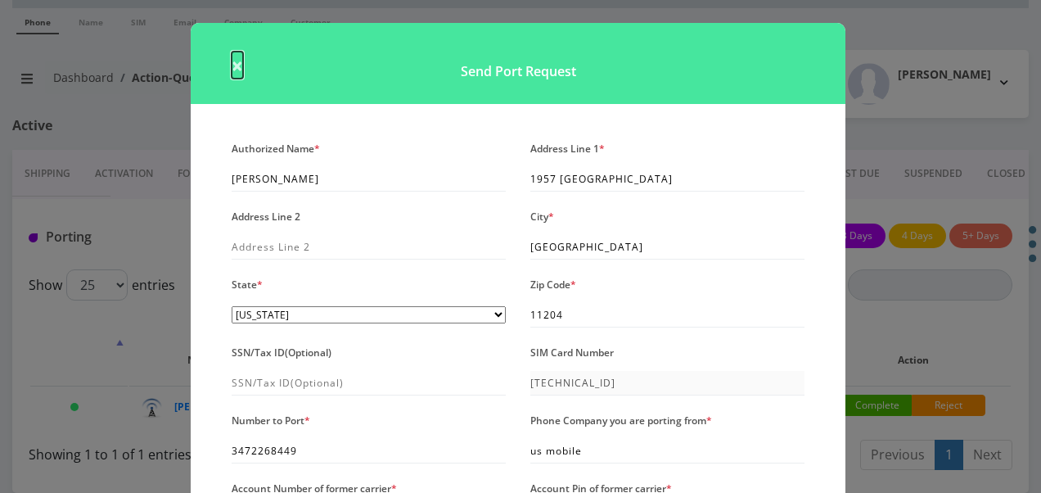
click at [232, 69] on span "×" at bounding box center [237, 65] width 11 height 27
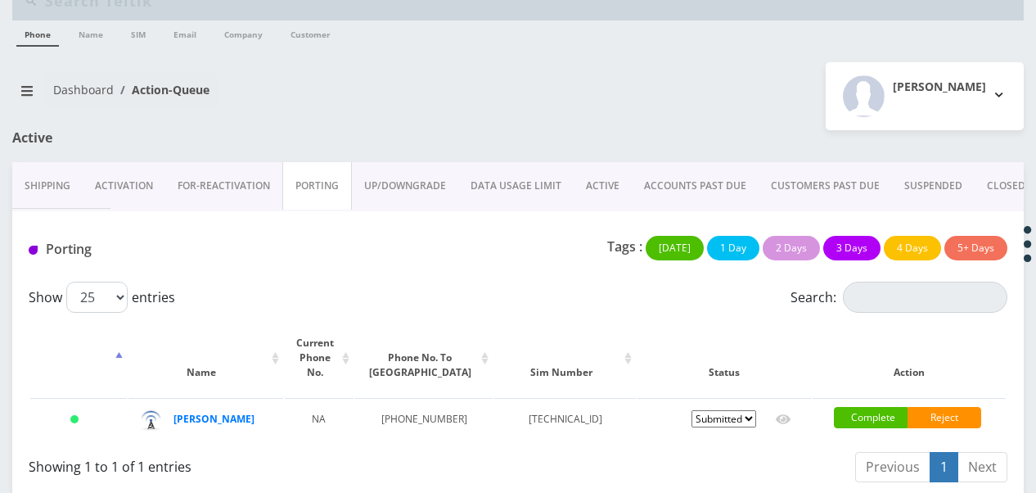
scroll to position [52, 0]
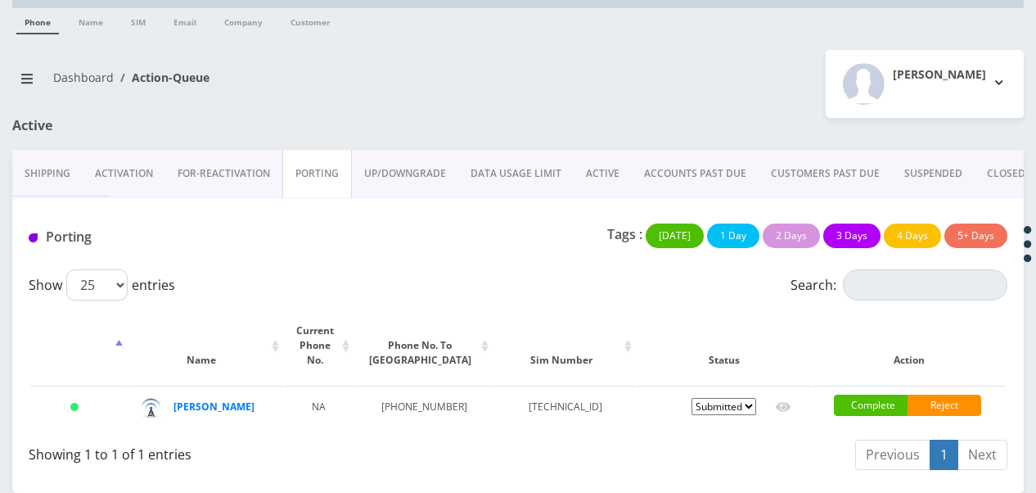
click at [612, 160] on link "ACTIVE" at bounding box center [603, 173] width 58 height 47
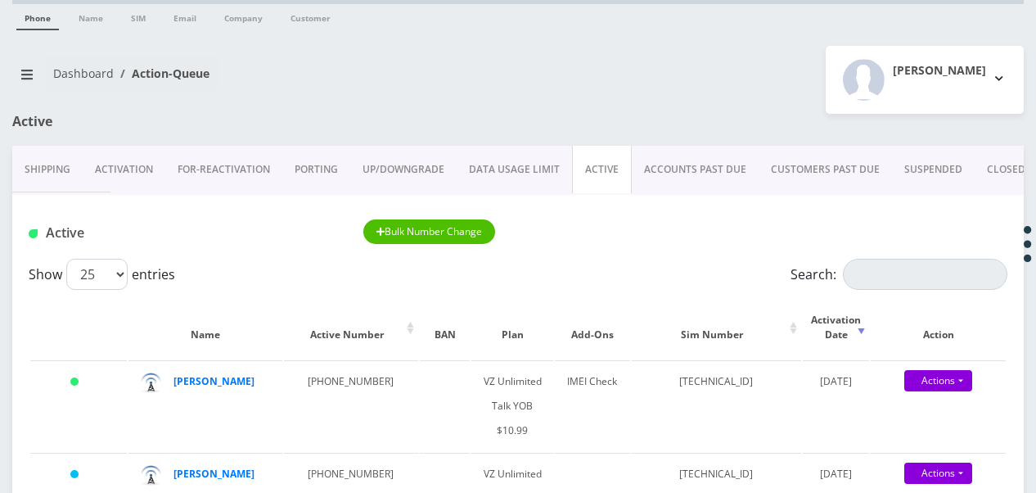
click at [316, 163] on link "PORTING" at bounding box center [316, 169] width 68 height 47
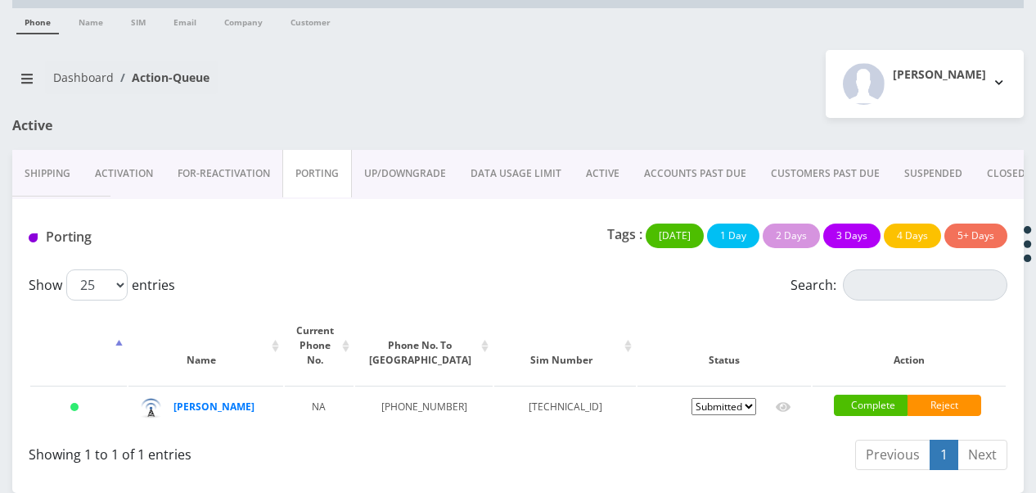
click at [603, 176] on link "ACTIVE" at bounding box center [603, 173] width 58 height 47
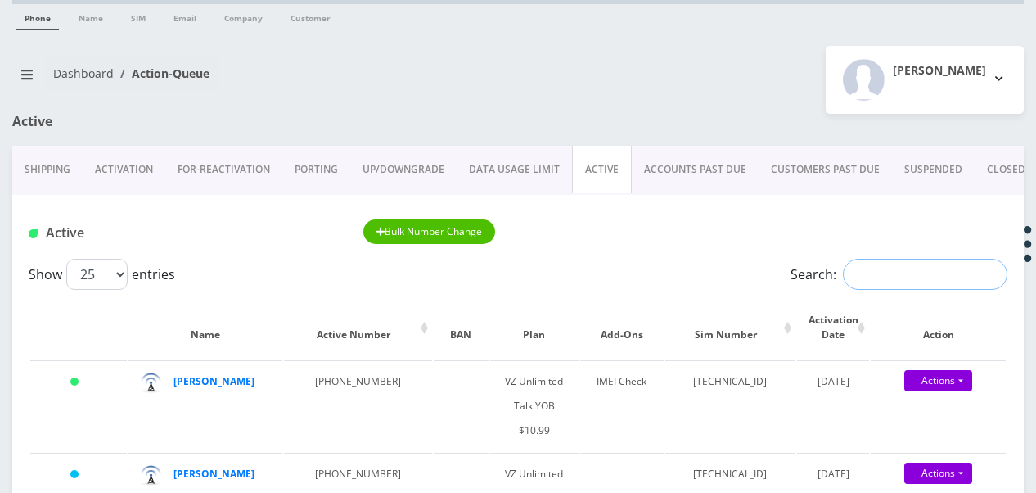
click at [883, 267] on input "Search:" at bounding box center [925, 274] width 165 height 31
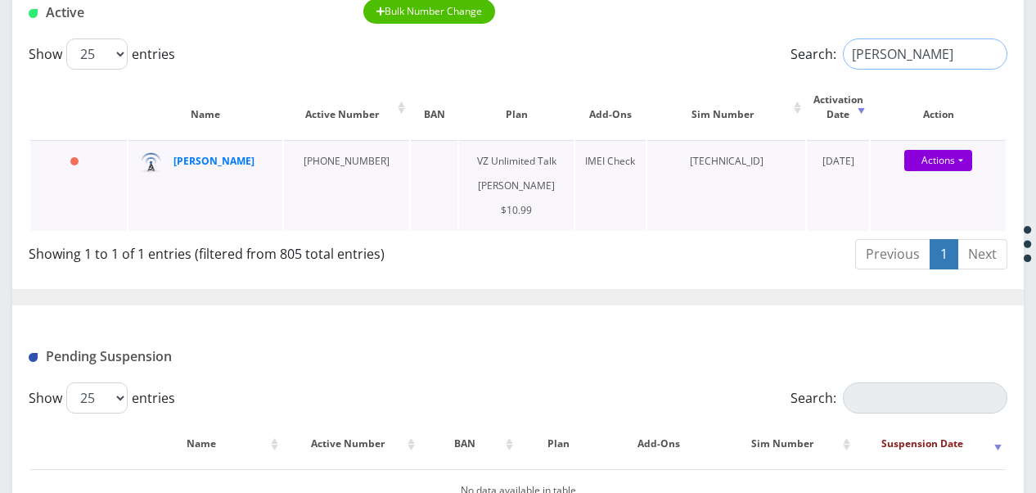
scroll to position [234, 0]
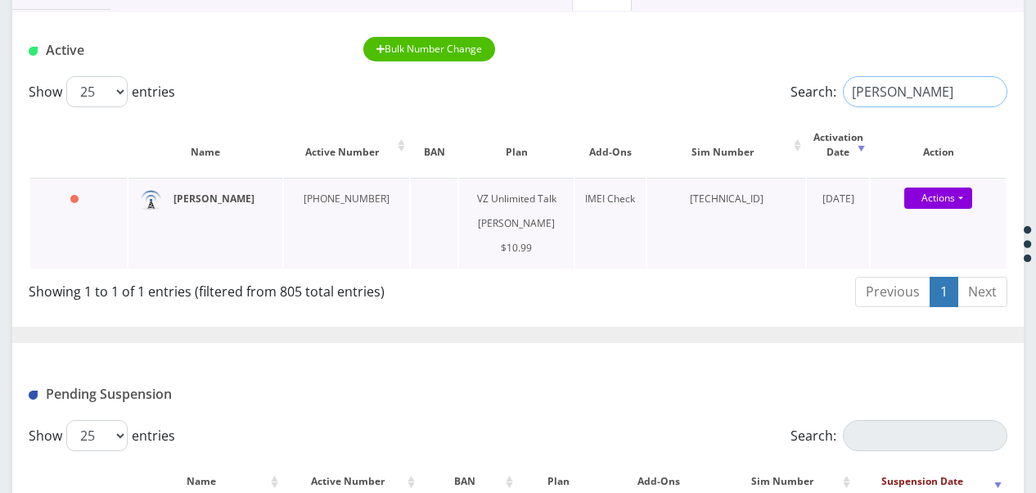
type input "miriam rub"
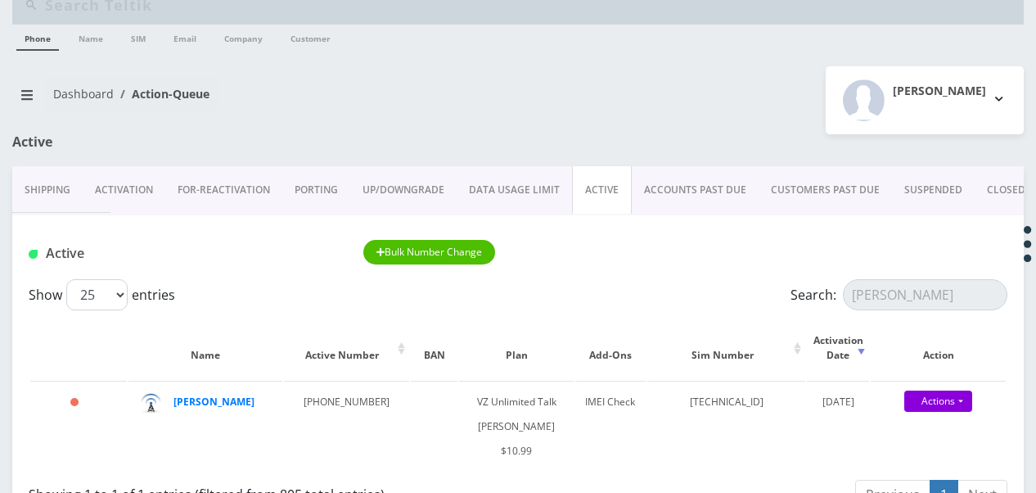
scroll to position [0, 0]
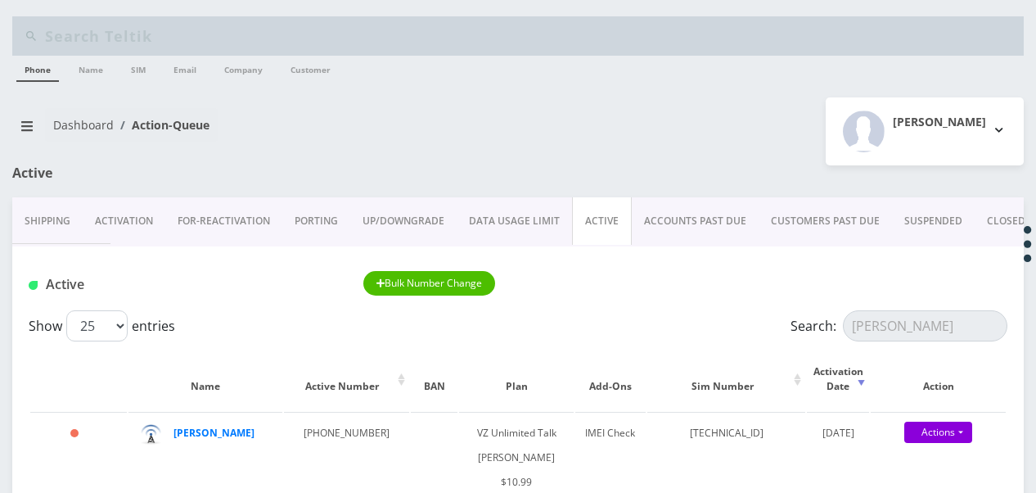
click at [326, 198] on link "PORTING" at bounding box center [316, 220] width 68 height 47
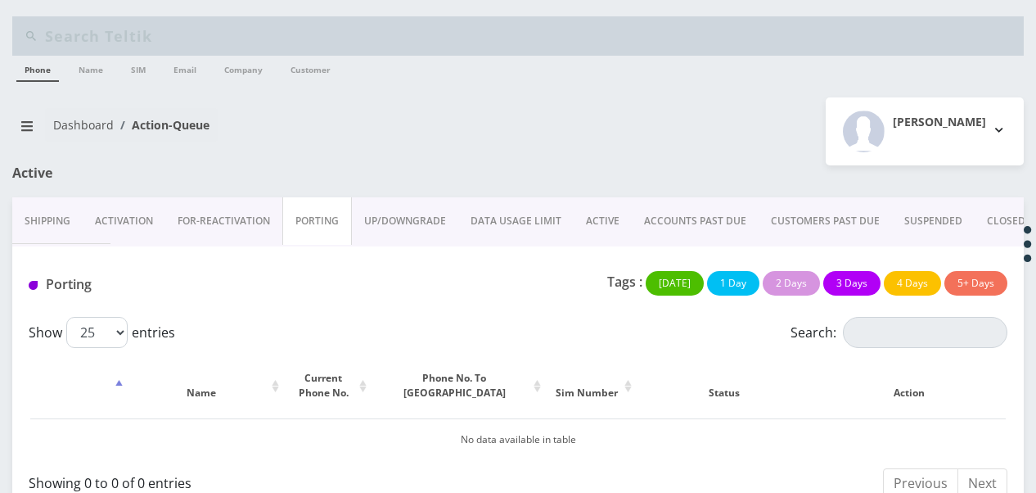
click at [574, 218] on link "ACTIVE" at bounding box center [603, 220] width 58 height 47
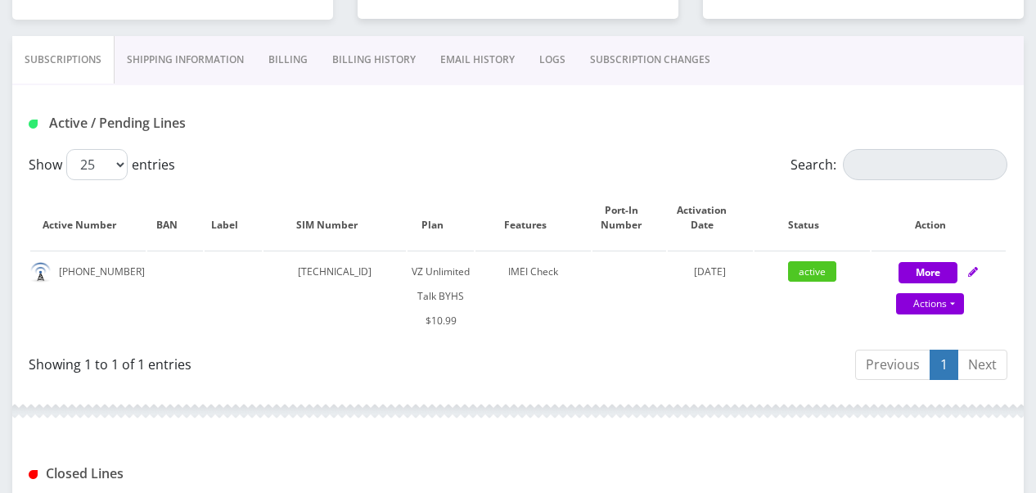
click at [280, 64] on link "Billing" at bounding box center [288, 59] width 64 height 47
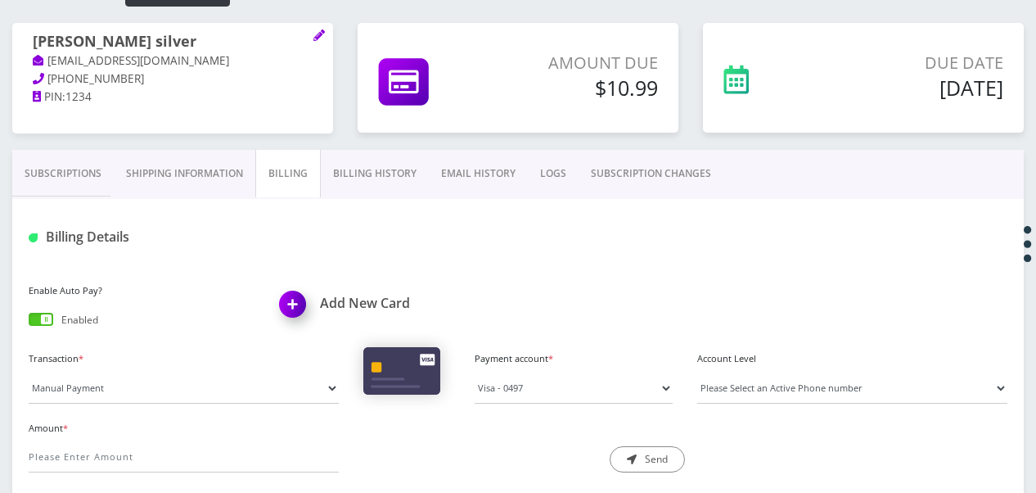
scroll to position [169, 0]
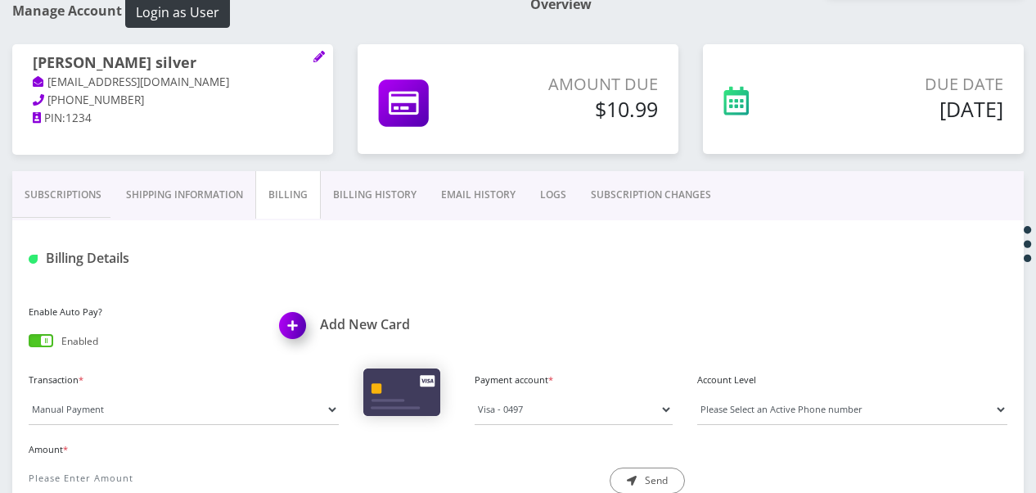
drag, startPoint x: 82, startPoint y: 197, endPoint x: 139, endPoint y: 170, distance: 63.3
click at [82, 197] on link "Subscriptions" at bounding box center [62, 194] width 101 height 47
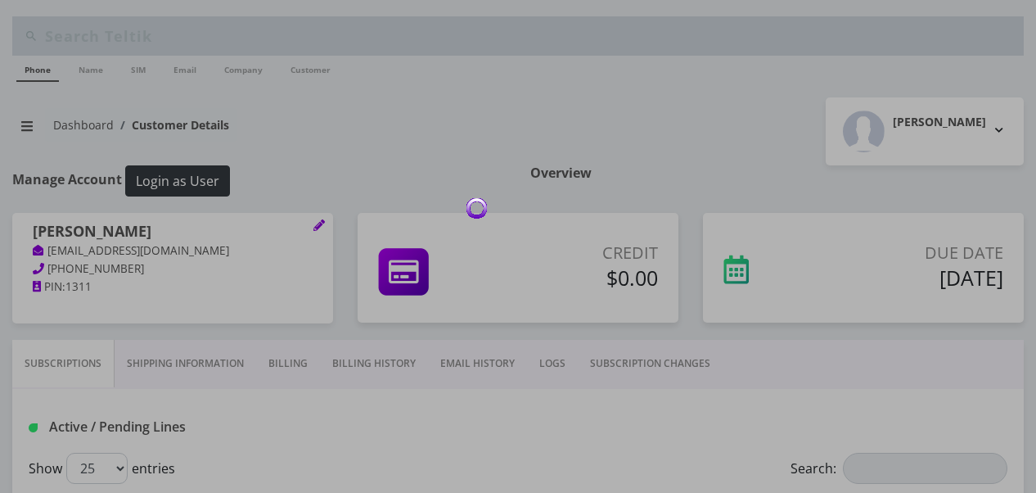
select select "366"
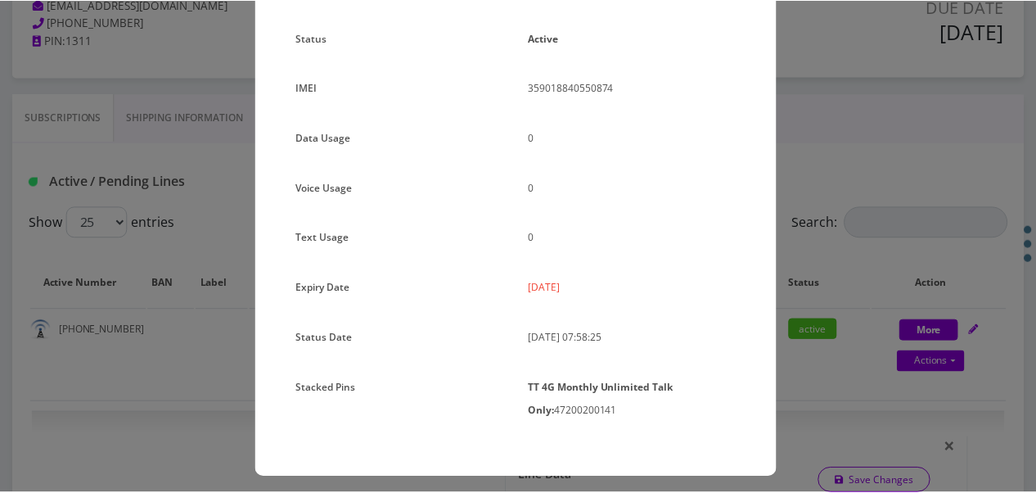
scroll to position [218, 0]
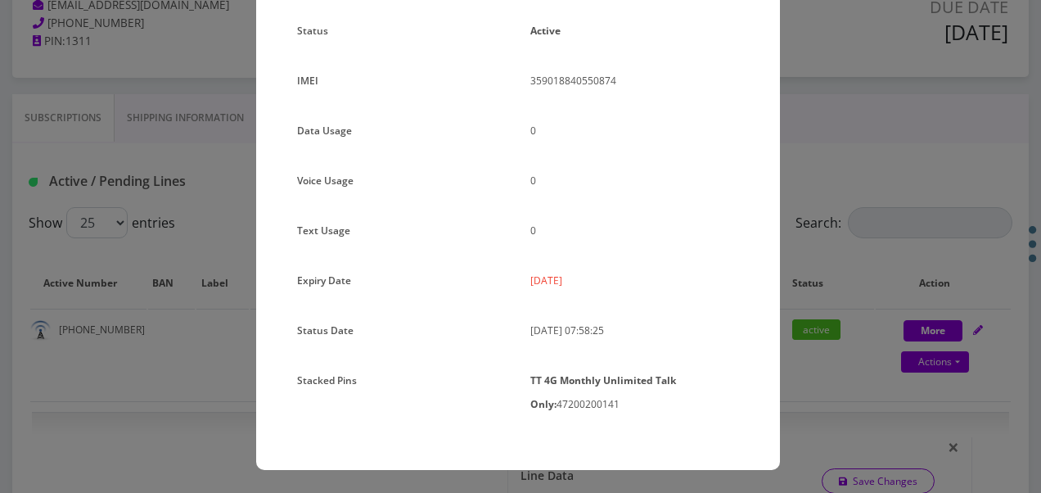
click at [817, 260] on div "× Subscription Info Plan Name TT 4G Monthly Unlimited Voice Plan Phone Number (…" at bounding box center [520, 246] width 1041 height 493
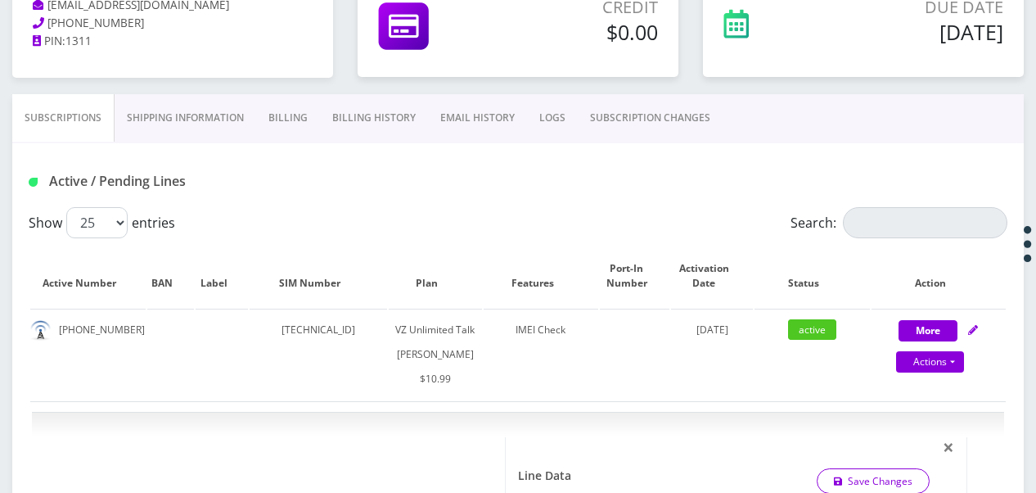
click at [599, 126] on link "SUBSCRIPTION CHANGES" at bounding box center [650, 117] width 145 height 47
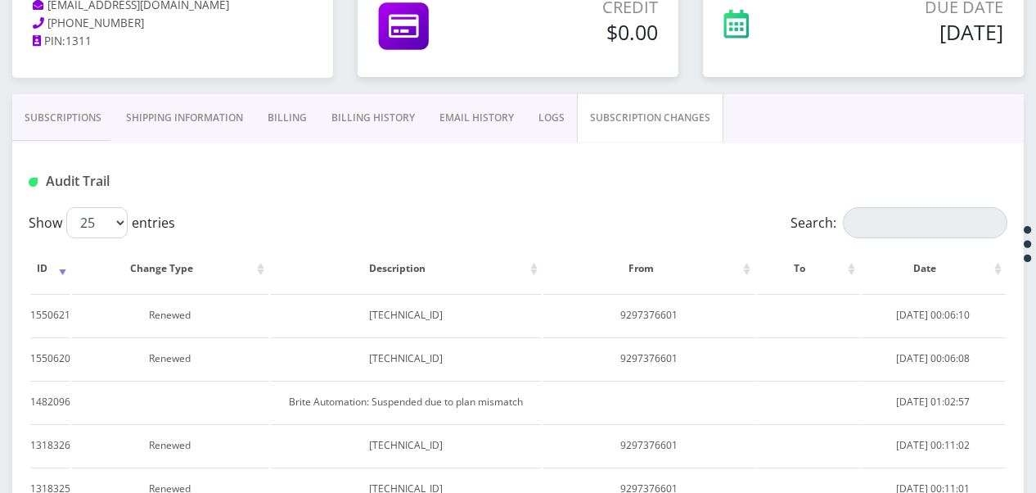
click at [54, 123] on link "Subscriptions" at bounding box center [62, 117] width 101 height 47
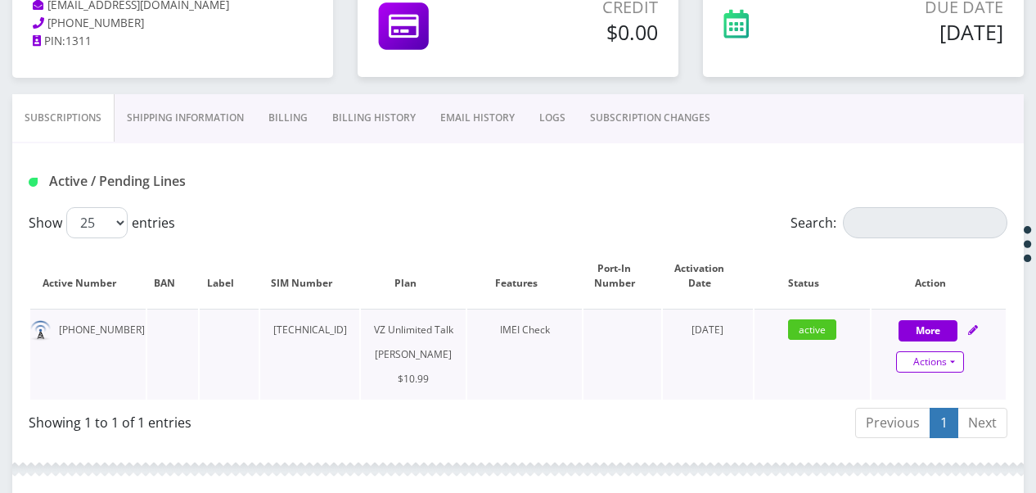
click at [958, 364] on link "Actions" at bounding box center [930, 361] width 68 height 21
select select "366"
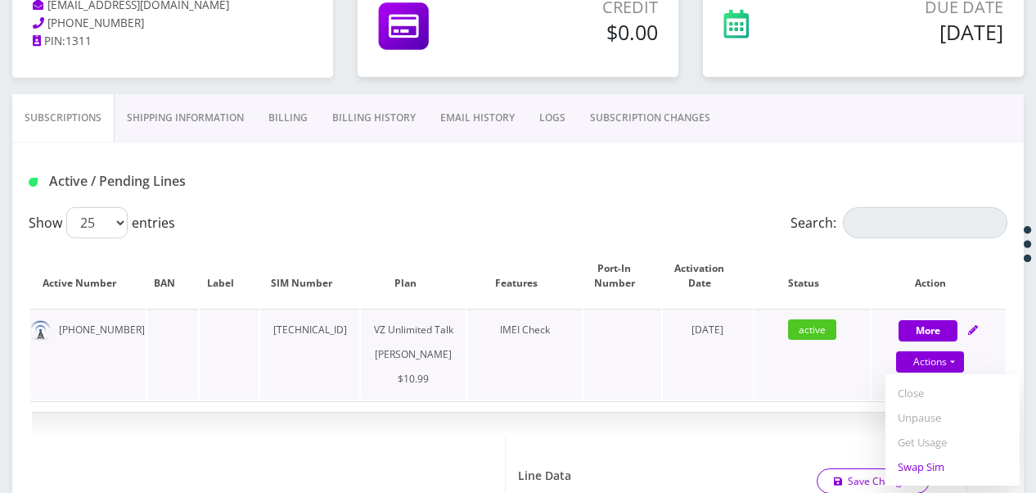
click at [936, 470] on link "Swap Sim" at bounding box center [953, 466] width 134 height 25
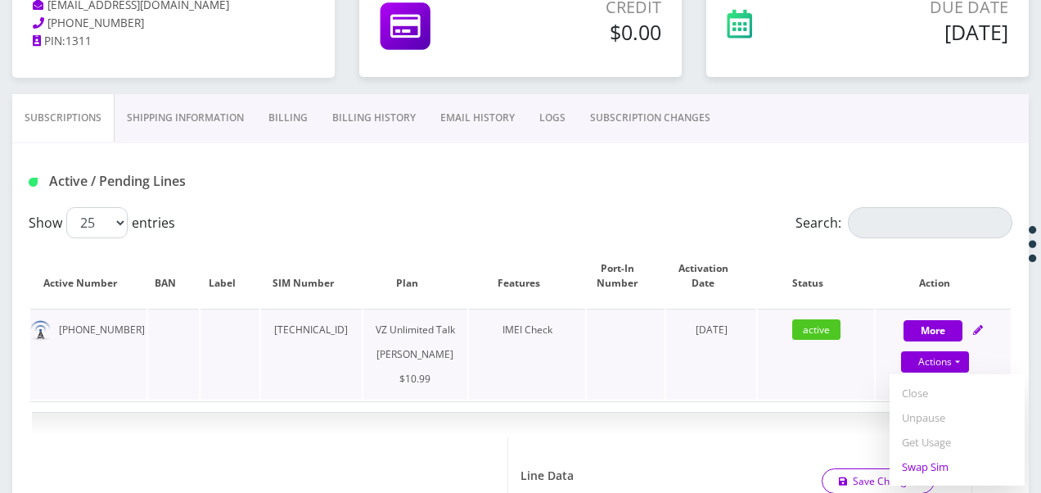
select select "366"
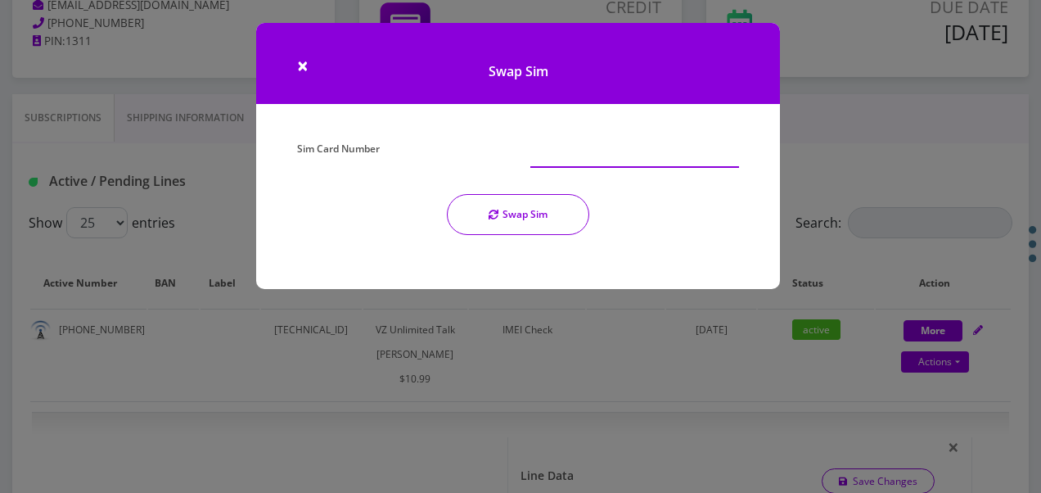
click at [545, 161] on input "Sim Card Number" at bounding box center [634, 152] width 209 height 31
type input "[TECHNICAL_ID]"
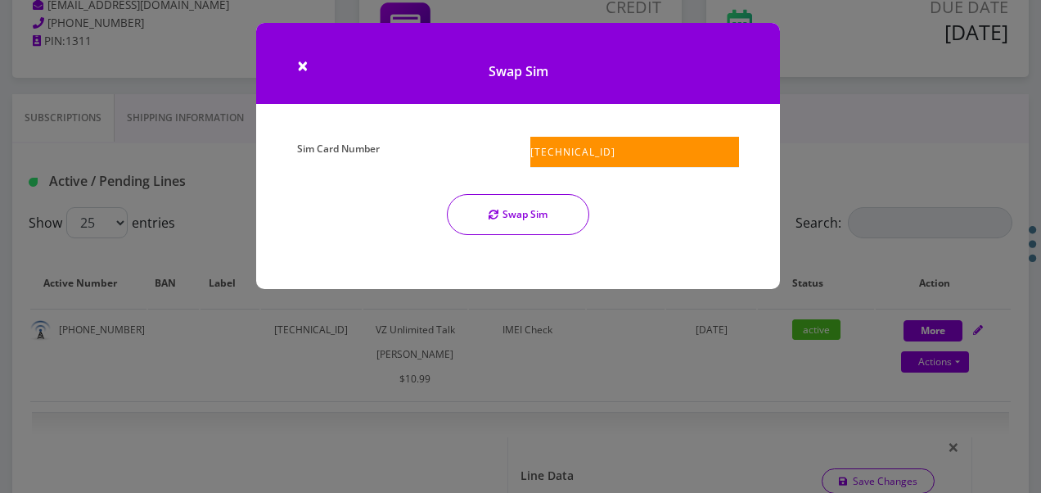
click at [530, 218] on button "Swap Sim" at bounding box center [518, 214] width 142 height 41
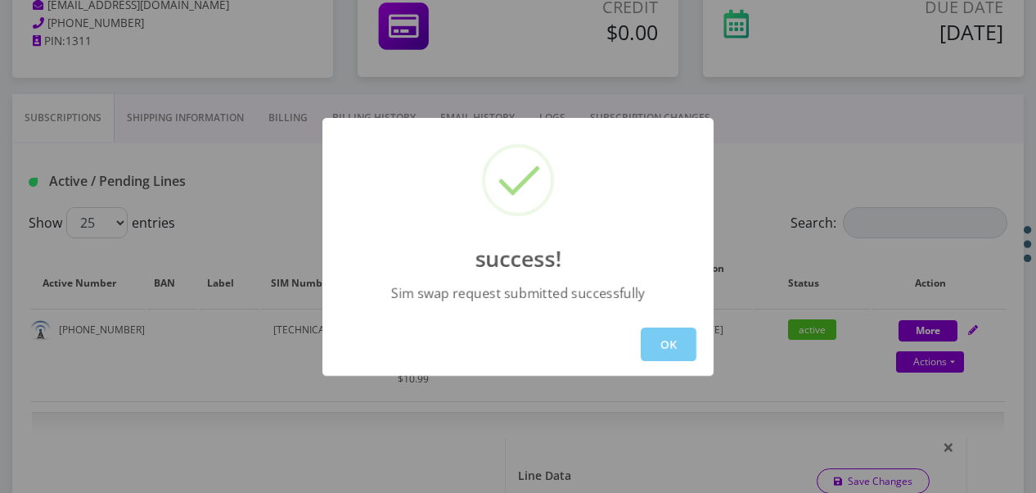
click at [656, 331] on button "OK" at bounding box center [669, 344] width 56 height 34
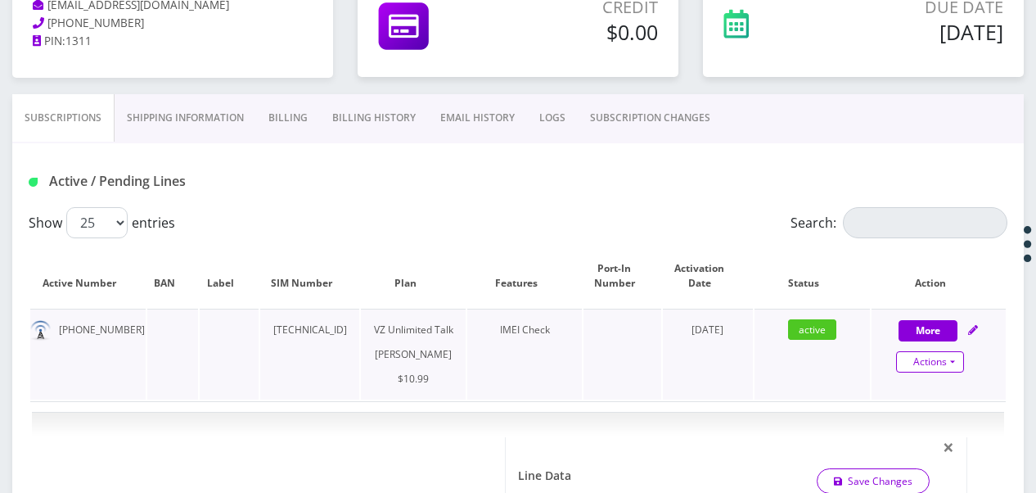
click at [955, 362] on link "Actions" at bounding box center [930, 361] width 68 height 21
click at [920, 438] on link "Get Usage" at bounding box center [953, 442] width 134 height 25
select select "366"
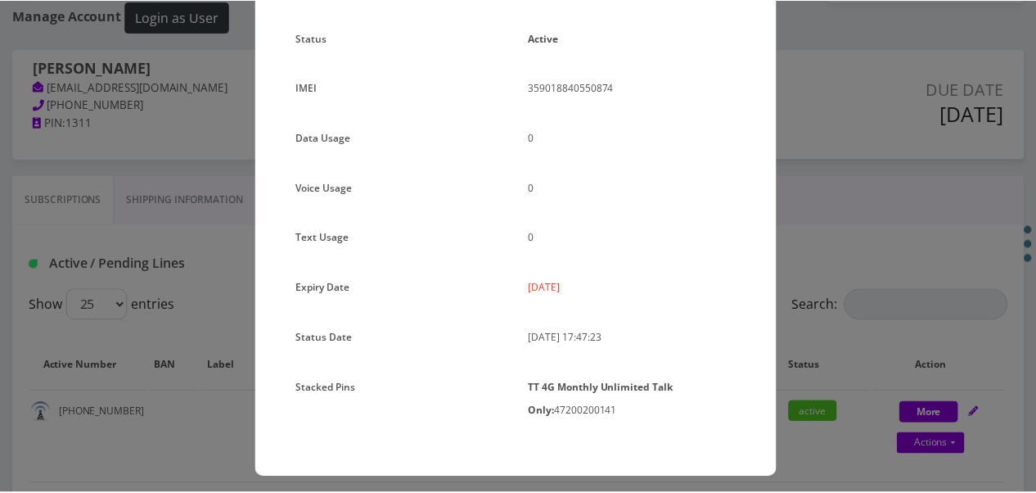
scroll to position [218, 0]
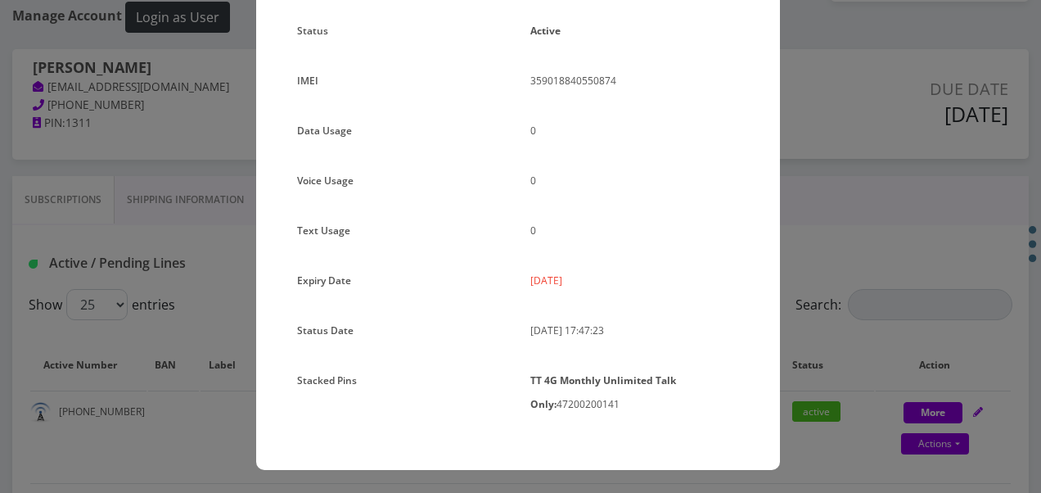
click at [823, 268] on div "× Subscription Info Plan Name TT 4G Monthly Unlimited Voice Plan Phone Number (…" at bounding box center [520, 246] width 1041 height 493
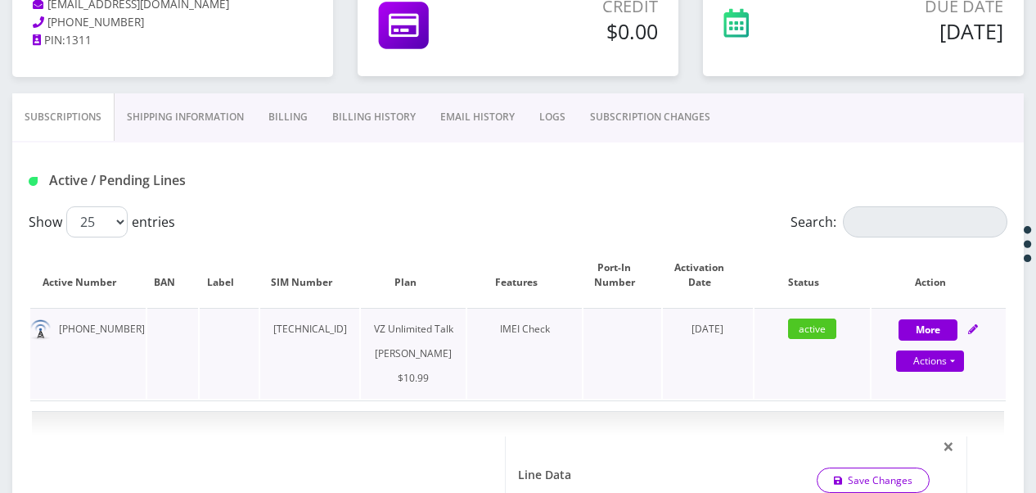
scroll to position [327, 0]
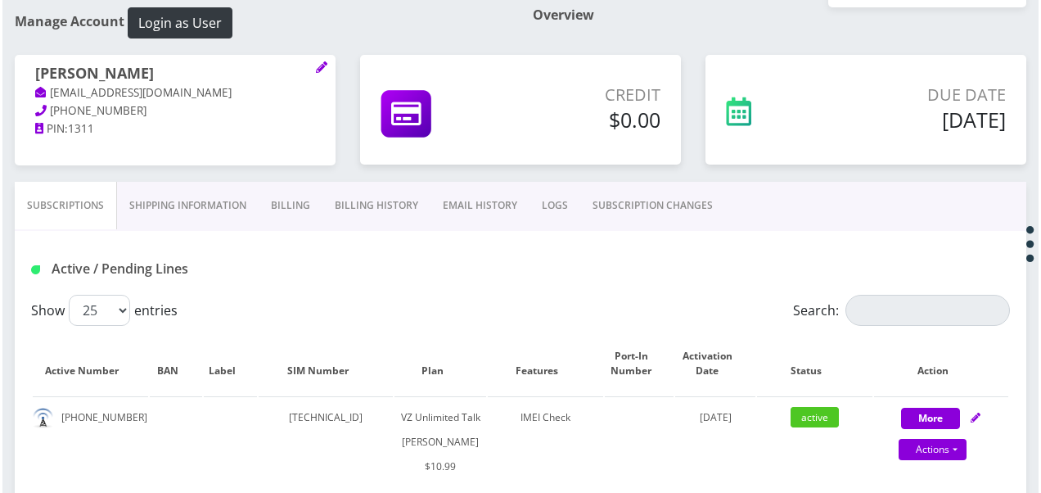
scroll to position [246, 0]
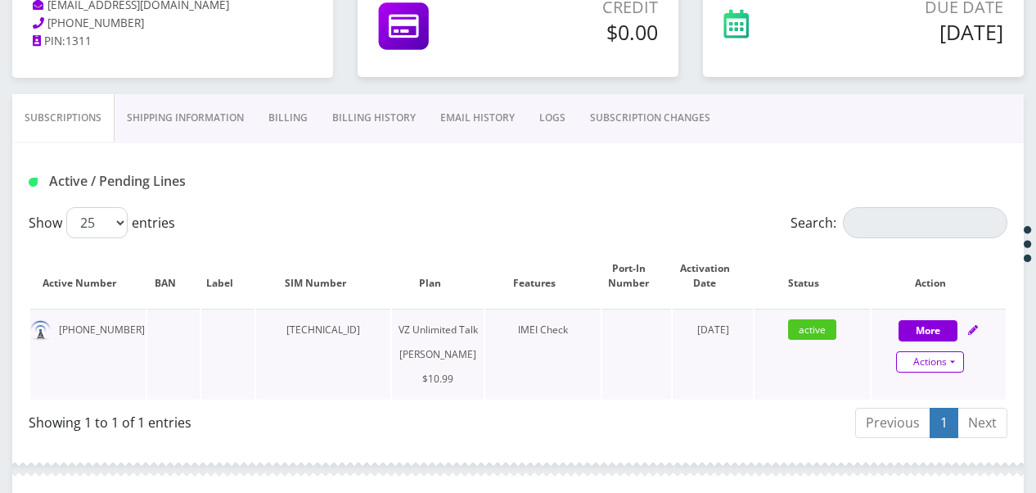
click at [959, 361] on link "Actions" at bounding box center [930, 361] width 68 height 21
select select "366"
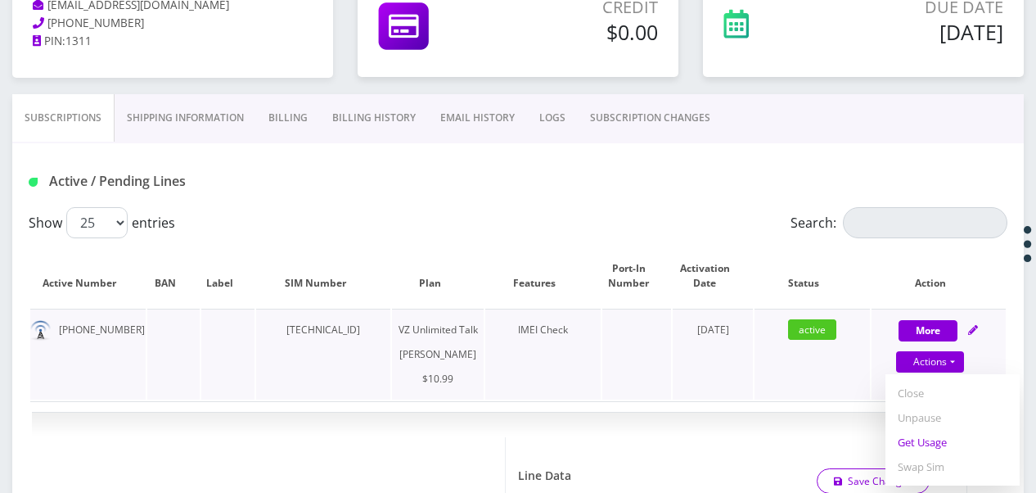
click at [939, 436] on link "Get Usage" at bounding box center [953, 442] width 134 height 25
select select "366"
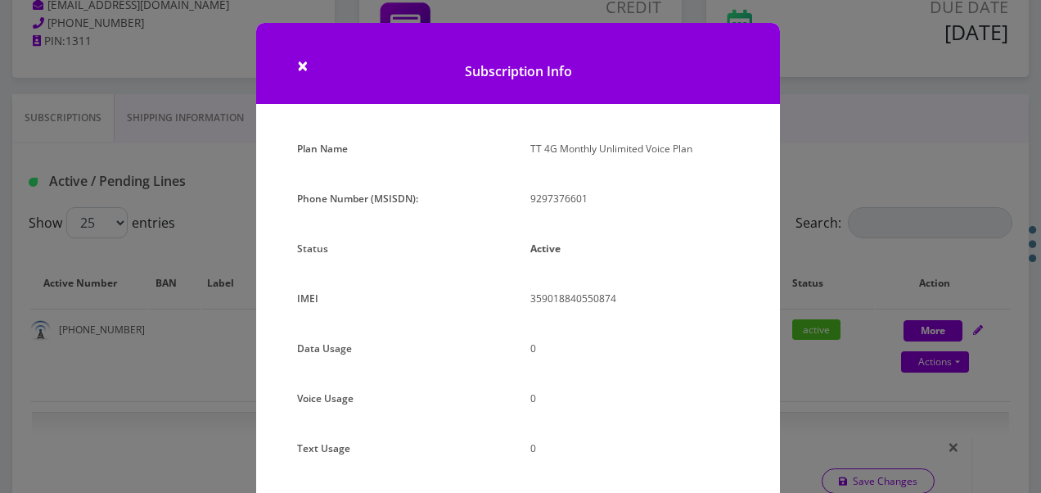
click at [854, 217] on div "× Subscription Info Plan Name TT 4G Monthly Unlimited Voice Plan Phone Number (…" at bounding box center [520, 246] width 1041 height 493
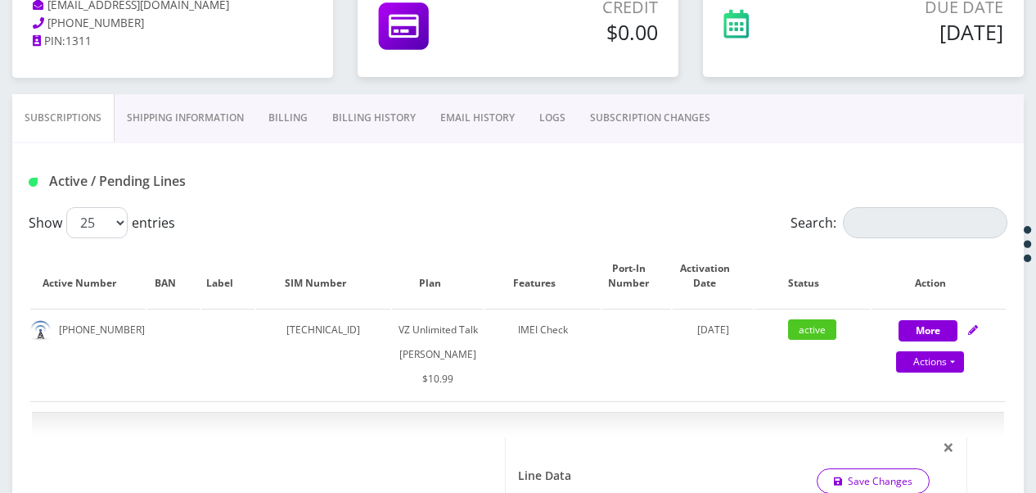
click at [630, 121] on link "SUBSCRIPTION CHANGES" at bounding box center [650, 117] width 145 height 47
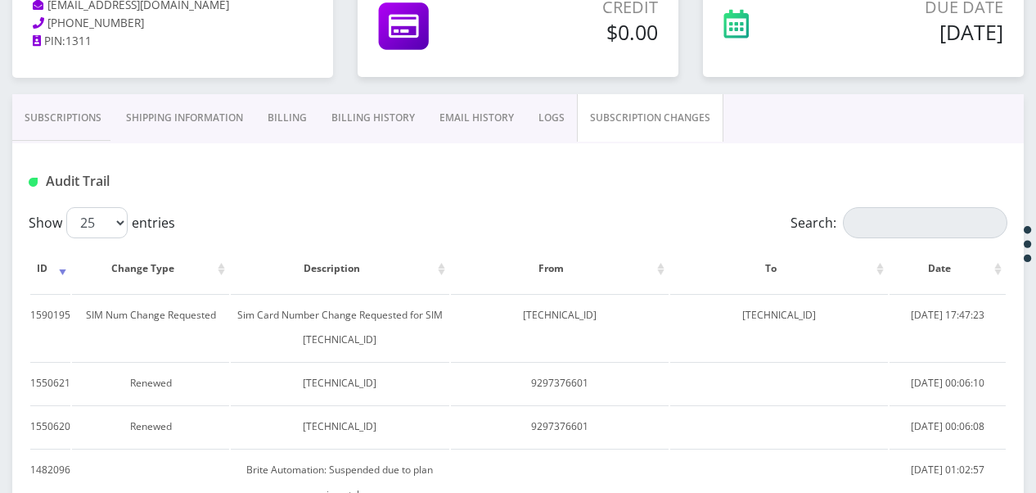
click at [101, 106] on link "Subscriptions" at bounding box center [62, 117] width 101 height 47
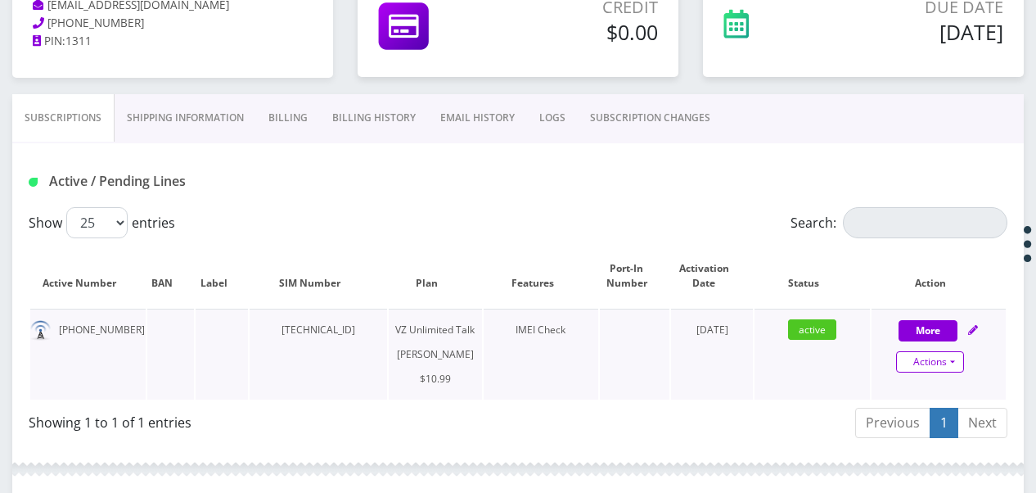
click at [956, 358] on link "Actions" at bounding box center [930, 361] width 68 height 21
select select "366"
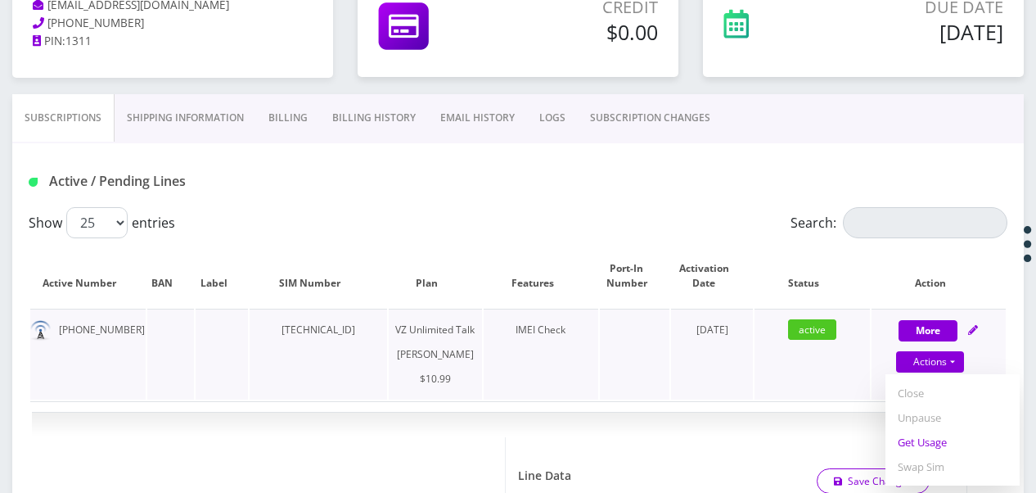
click at [930, 440] on link "Get Usage" at bounding box center [953, 442] width 134 height 25
select select "366"
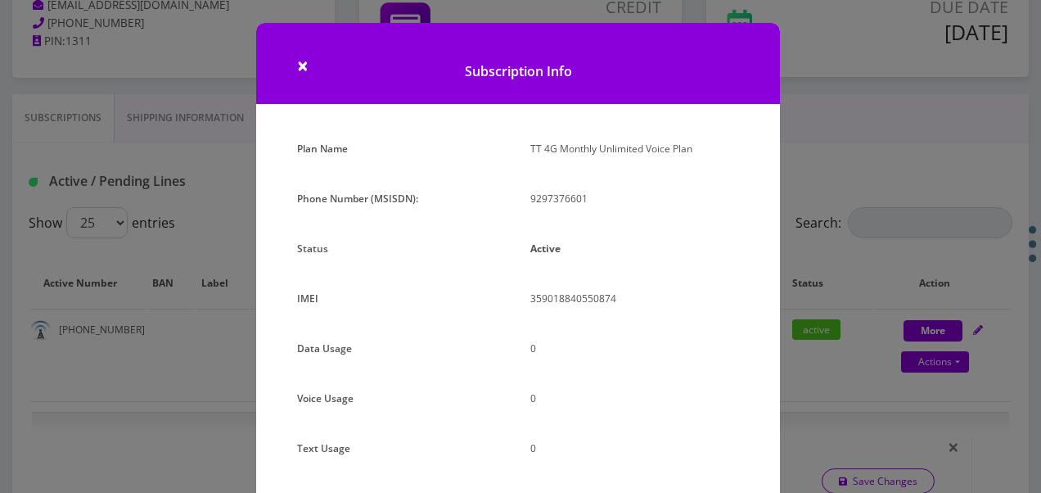
click at [814, 165] on div "× Subscription Info Plan Name TT 4G Monthly Unlimited Voice Plan Phone Number (…" at bounding box center [520, 246] width 1041 height 493
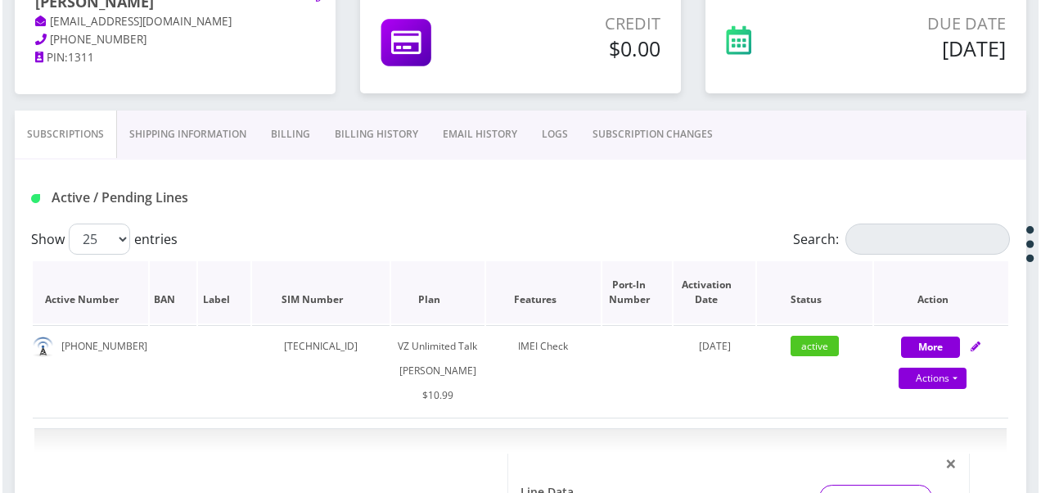
scroll to position [246, 0]
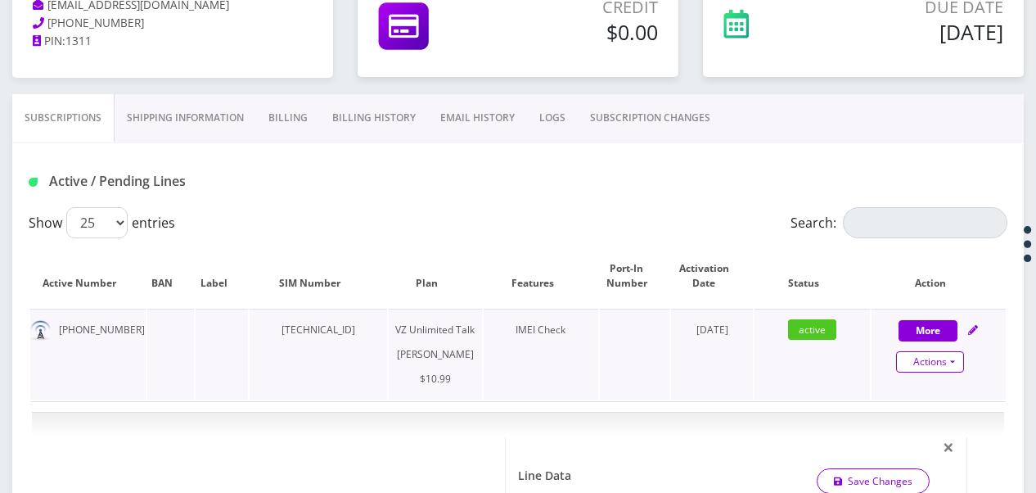
click at [956, 360] on link "Actions" at bounding box center [930, 361] width 68 height 21
click at [931, 438] on link "Get Usage" at bounding box center [953, 442] width 134 height 25
select select "366"
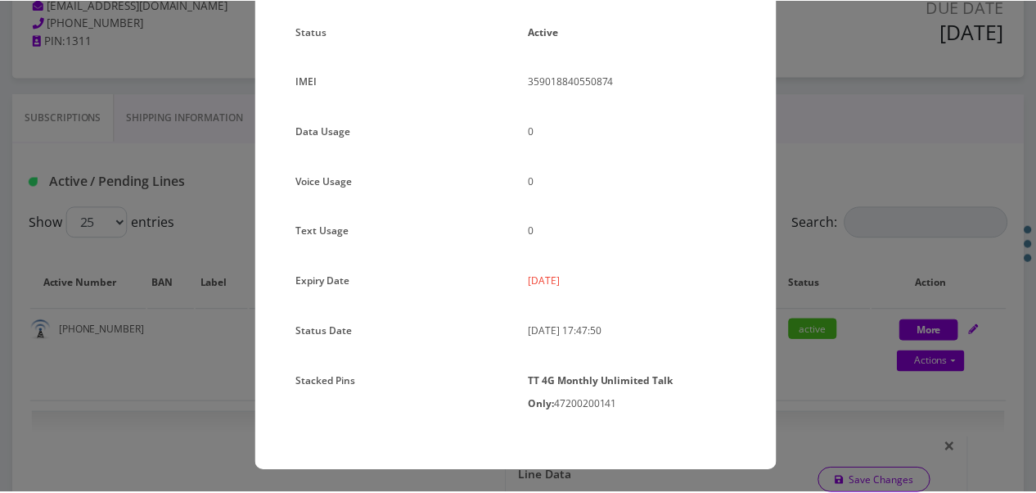
scroll to position [218, 0]
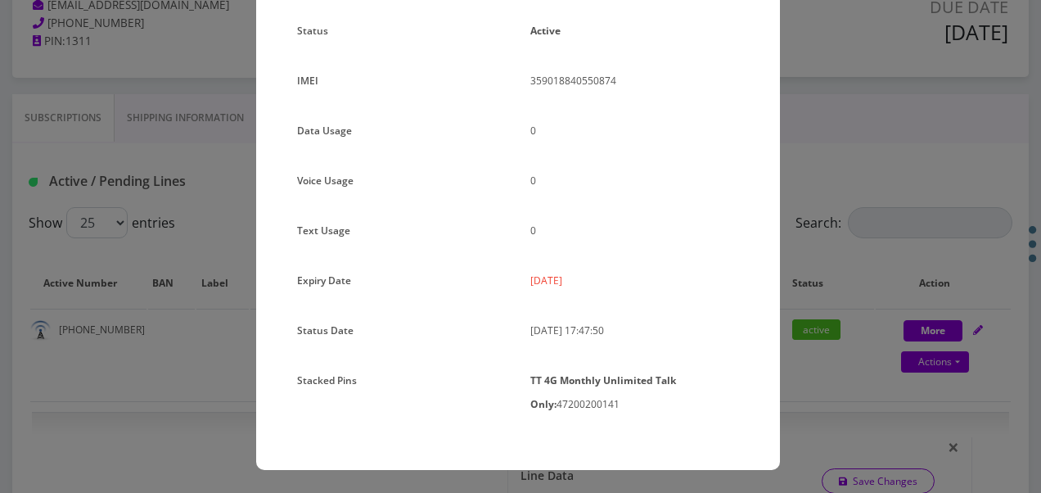
click at [876, 252] on div "× Subscription Info Plan Name TT 4G Monthly Unlimited Voice Plan Phone Number (…" at bounding box center [520, 246] width 1041 height 493
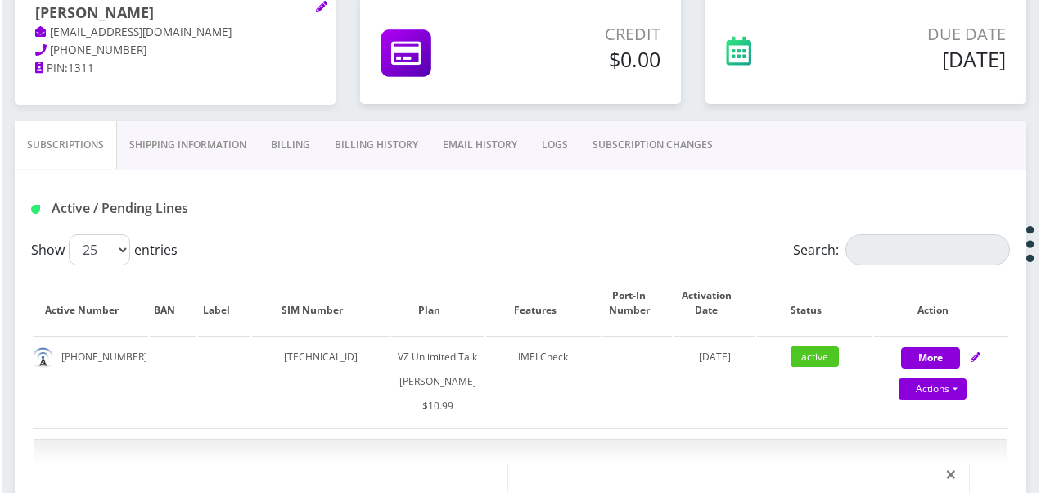
scroll to position [327, 0]
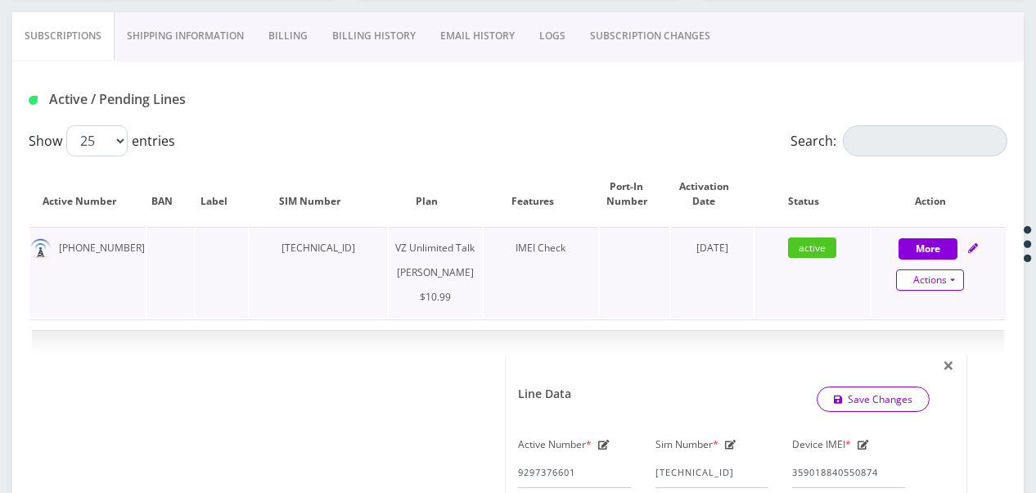
click at [948, 282] on link "Actions" at bounding box center [930, 279] width 68 height 21
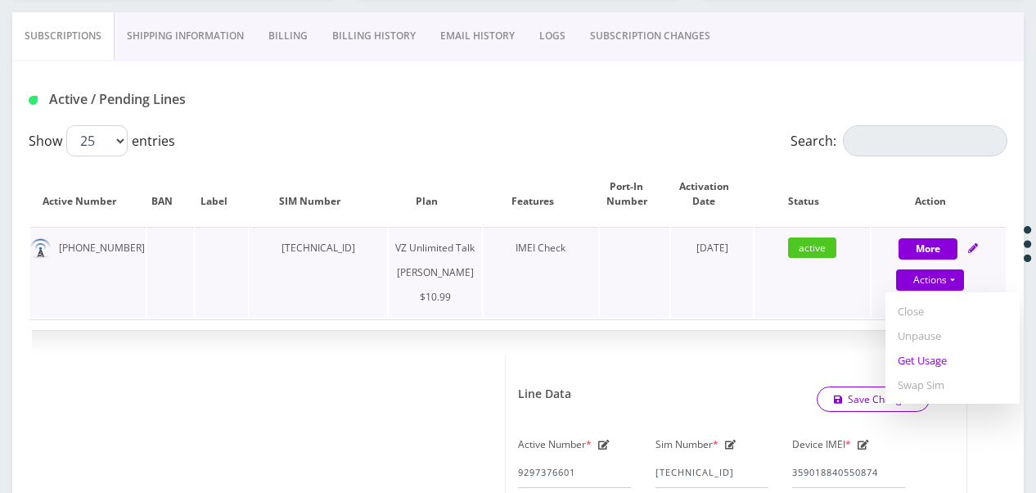
click at [938, 355] on link "Get Usage" at bounding box center [953, 360] width 134 height 25
select select "366"
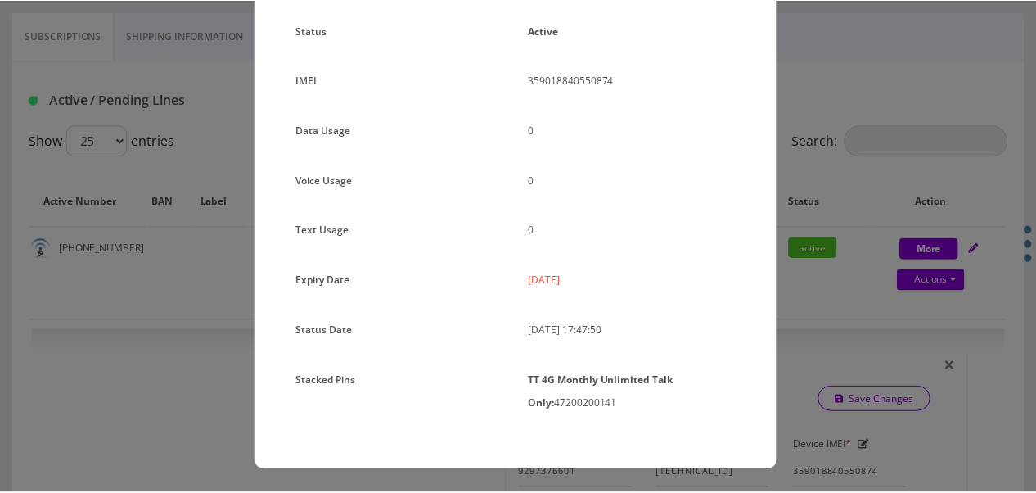
scroll to position [0, 0]
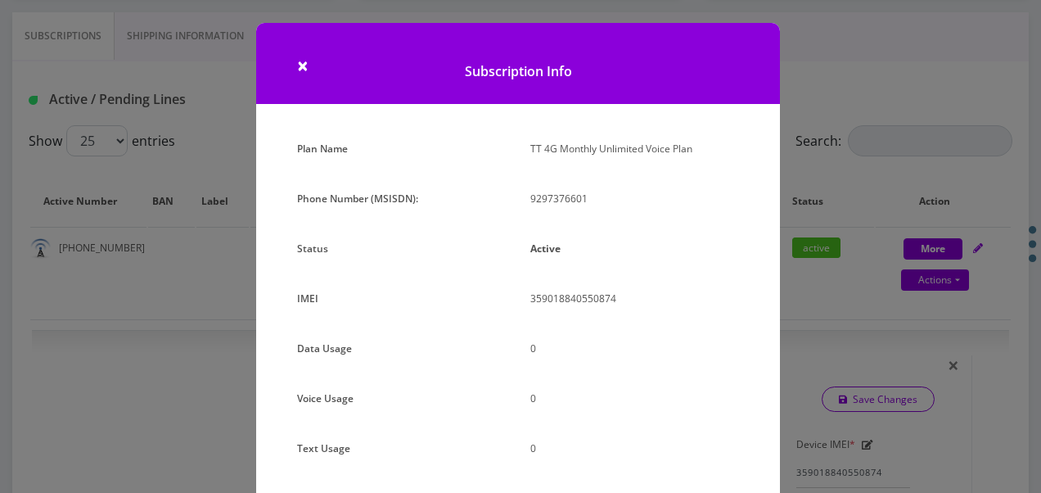
click at [847, 252] on div "× Subscription Info Plan Name TT 4G Monthly Unlimited Voice Plan Phone Number (…" at bounding box center [520, 246] width 1041 height 493
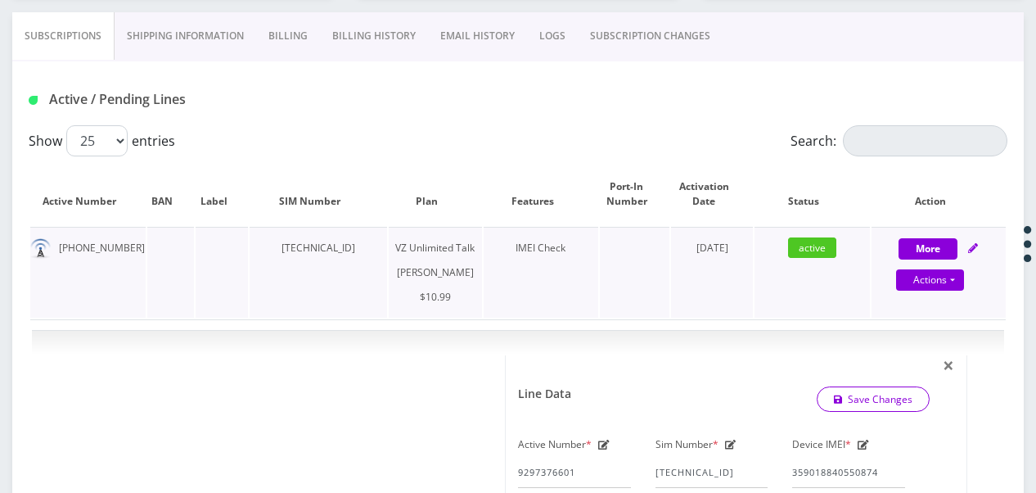
click at [955, 264] on div "More Actions Suspend Close Unpause Get Usage Swap Sim Confirm" at bounding box center [939, 260] width 134 height 49
select select "366"
click at [954, 281] on link "Actions" at bounding box center [930, 279] width 68 height 21
click at [949, 354] on link "Get Usage" at bounding box center [953, 360] width 134 height 25
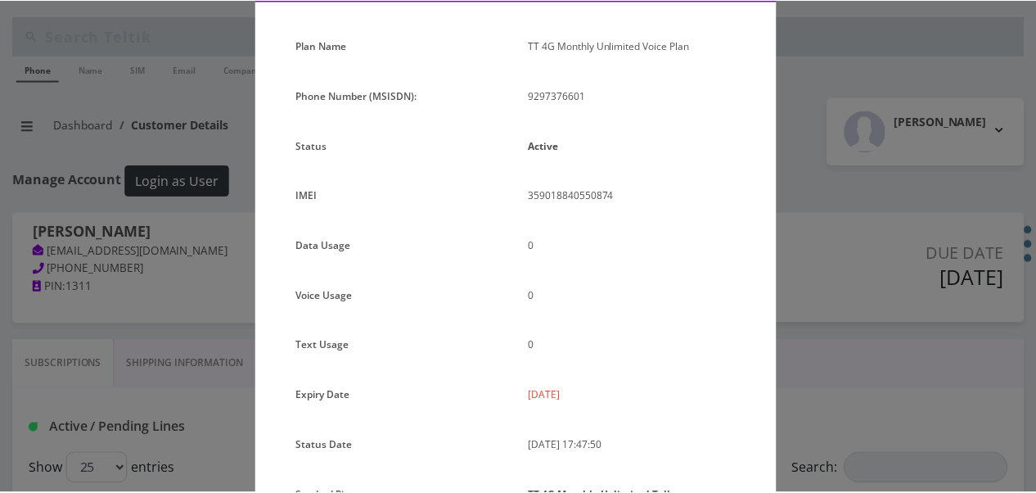
scroll to position [218, 0]
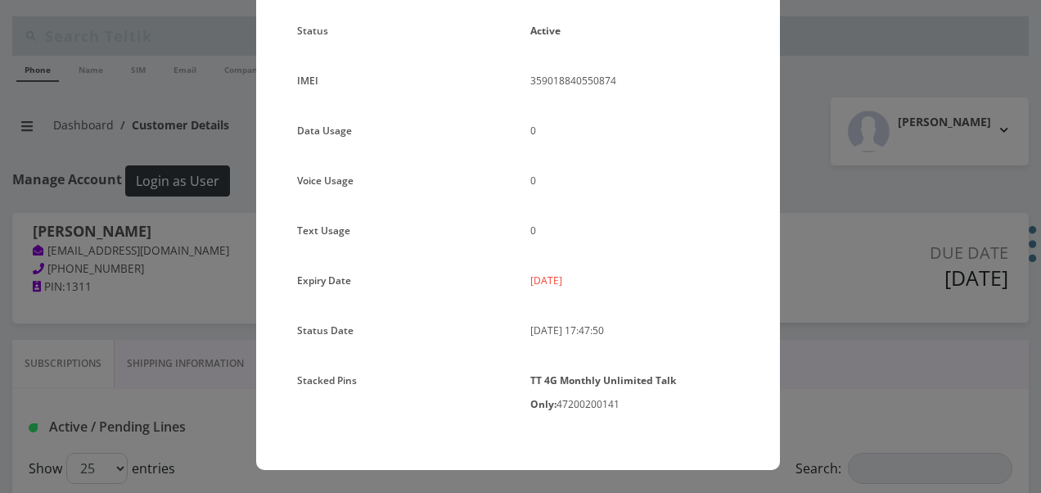
click at [827, 210] on div "× Subscription Info Plan Name TT 4G Monthly Unlimited Voice Plan Phone Number (…" at bounding box center [520, 246] width 1041 height 493
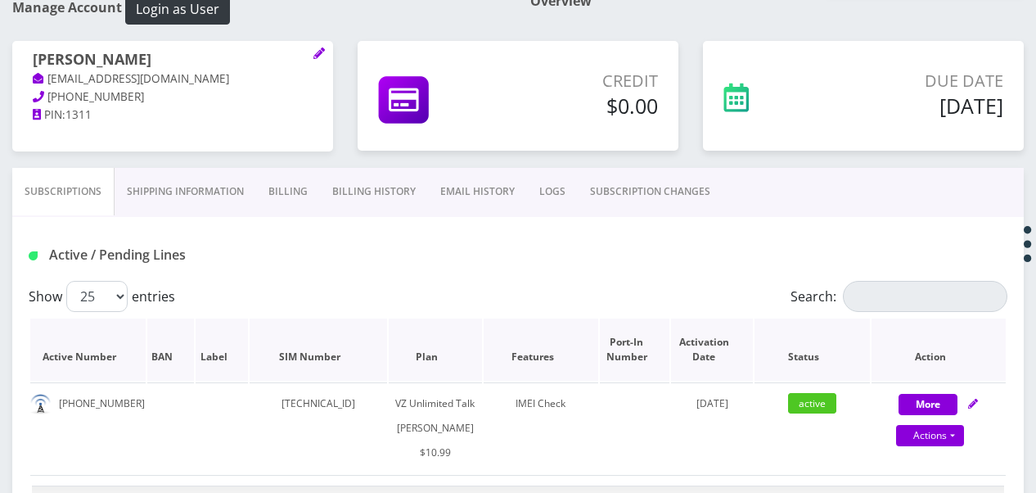
scroll to position [246, 0]
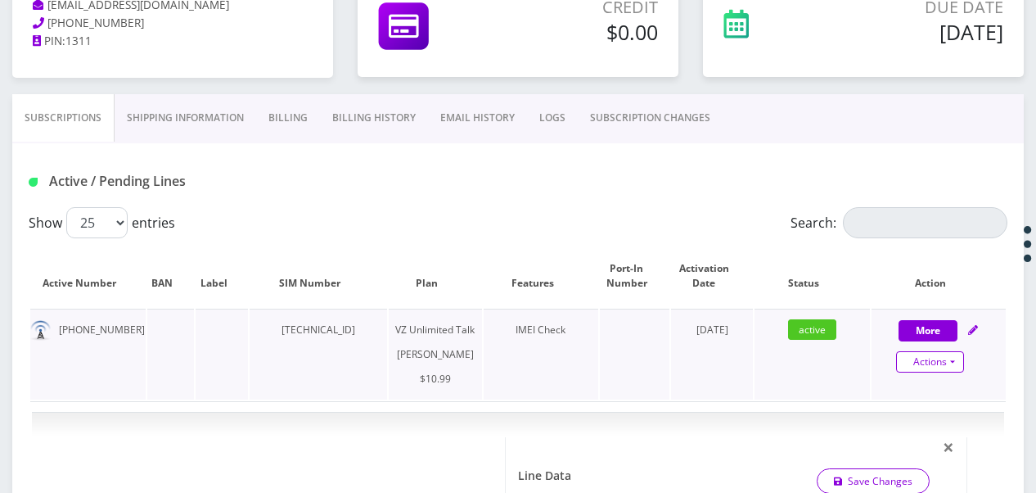
click at [952, 364] on link "Actions" at bounding box center [930, 361] width 68 height 21
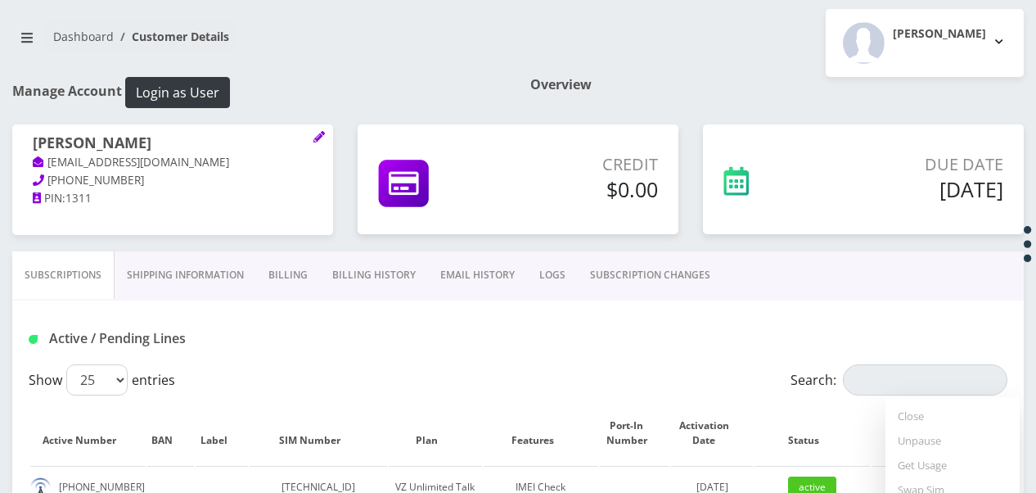
scroll to position [82, 0]
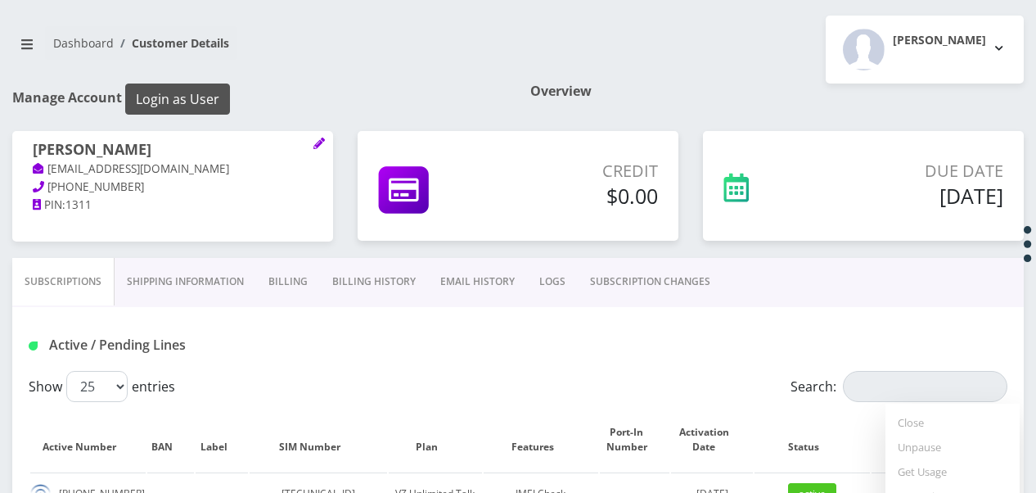
click at [224, 95] on button "Login as User" at bounding box center [177, 98] width 105 height 31
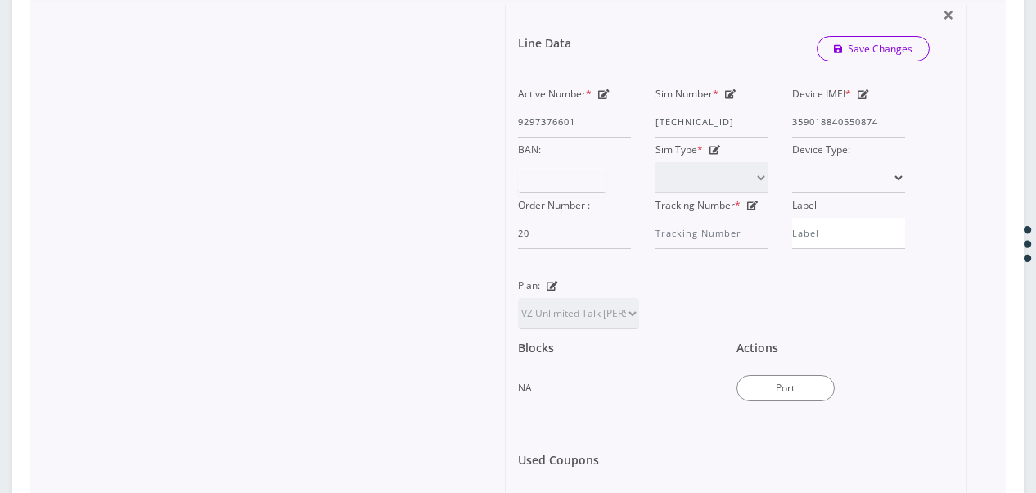
scroll to position [737, 0]
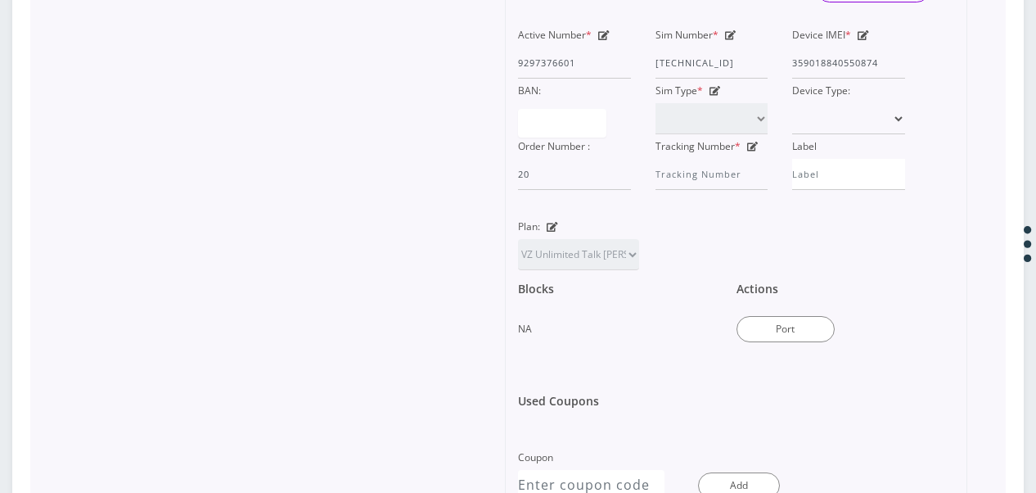
drag, startPoint x: 553, startPoint y: 246, endPoint x: 591, endPoint y: 271, distance: 45.4
click at [553, 232] on icon at bounding box center [552, 227] width 11 height 10
click at [592, 270] on select "TMO Unlimited Talk + Text + No Data Tzvi TMO Unlimited Talk & Text + 25MB TMO U…" at bounding box center [578, 254] width 121 height 31
select select "472"
click at [518, 261] on select "TMO Unlimited Talk + Text + No Data Tzvi TMO Unlimited Talk & Text + 25MB TMO U…" at bounding box center [578, 254] width 121 height 31
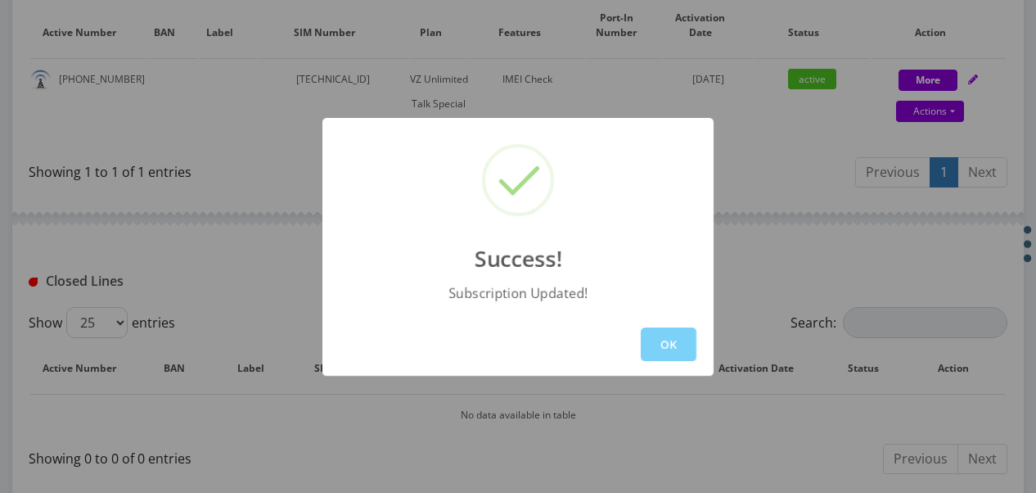
scroll to position [576, 0]
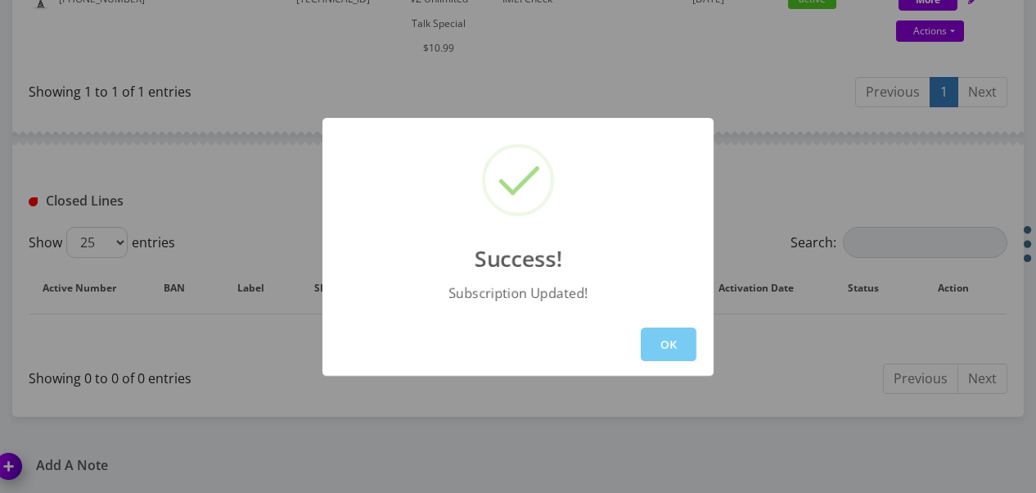
click at [665, 352] on button "OK" at bounding box center [669, 344] width 56 height 34
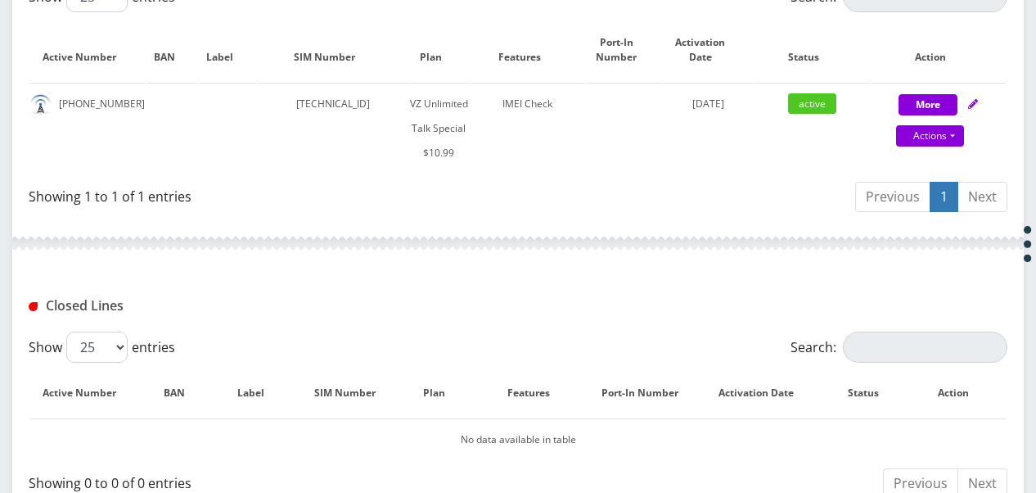
scroll to position [331, 0]
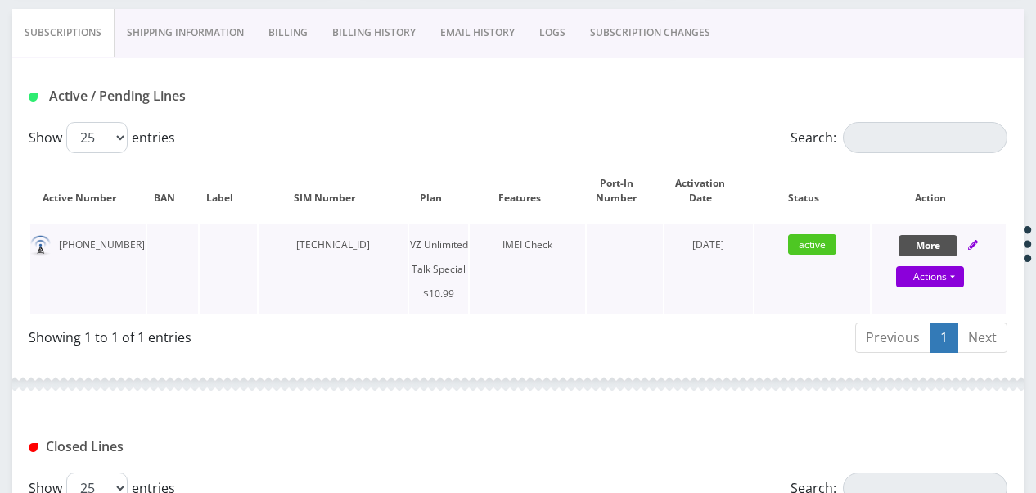
click at [940, 250] on button "More" at bounding box center [928, 245] width 59 height 21
select select "472"
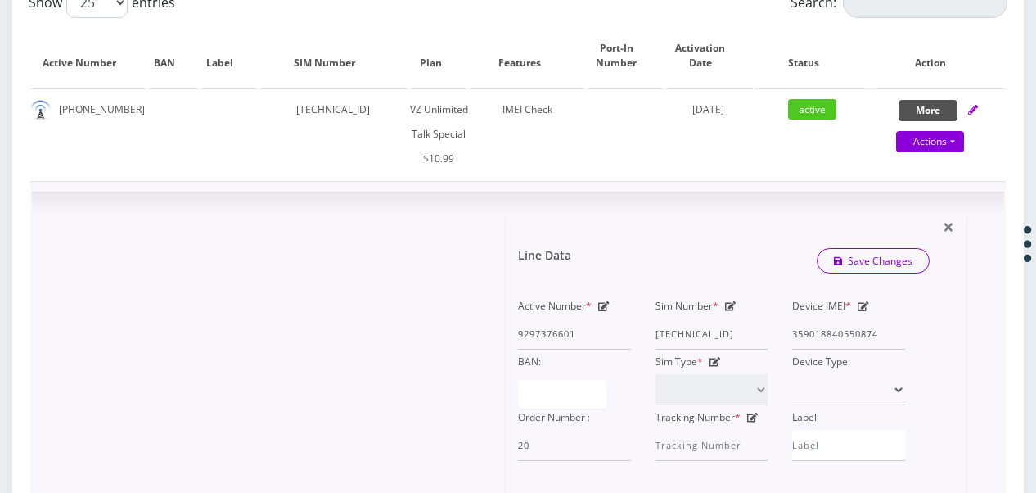
scroll to position [576, 0]
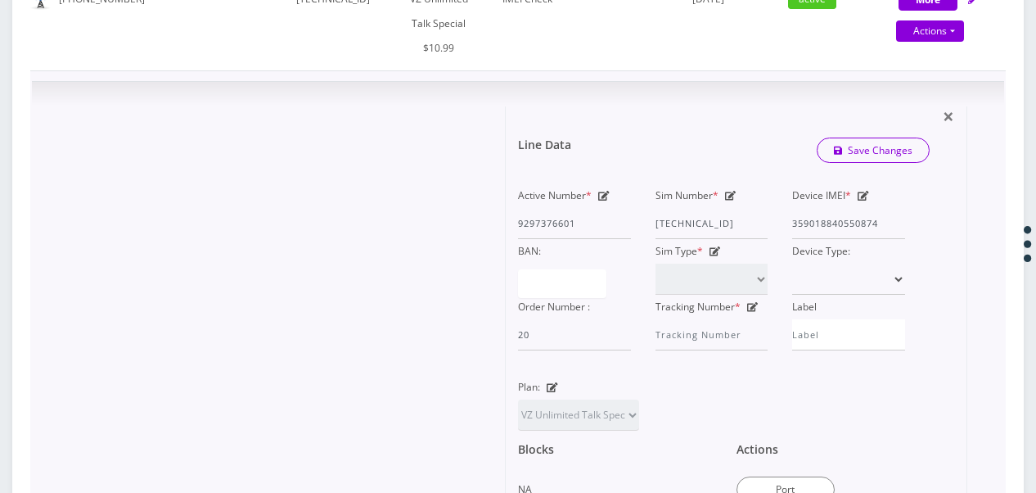
click at [867, 196] on icon at bounding box center [863, 196] width 11 height 10
click at [732, 223] on div "Active Number * 9297376601 Sim Number * 89148000010413031089 Device IMEI * 3590…" at bounding box center [712, 266] width 412 height 167
click at [843, 146] on icon "submit" at bounding box center [838, 151] width 9 height 10
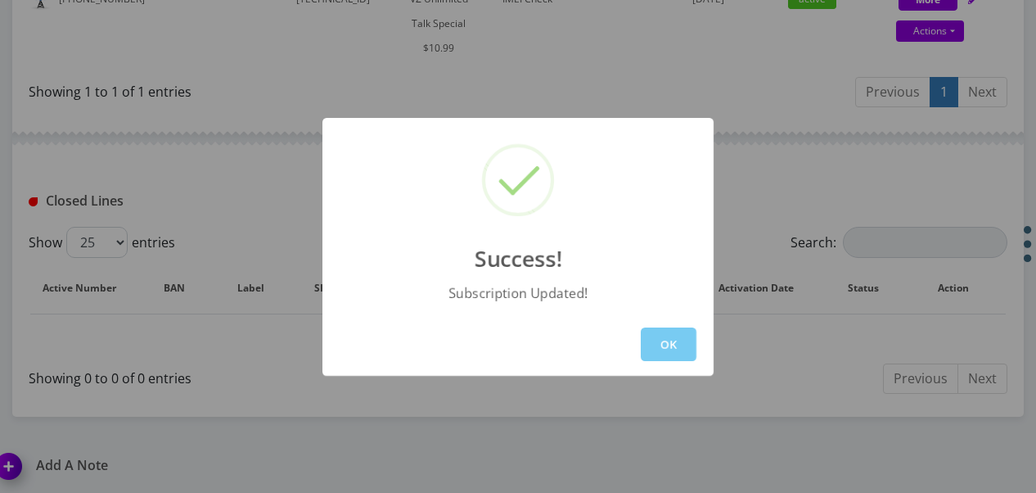
click at [655, 346] on button "OK" at bounding box center [669, 344] width 56 height 34
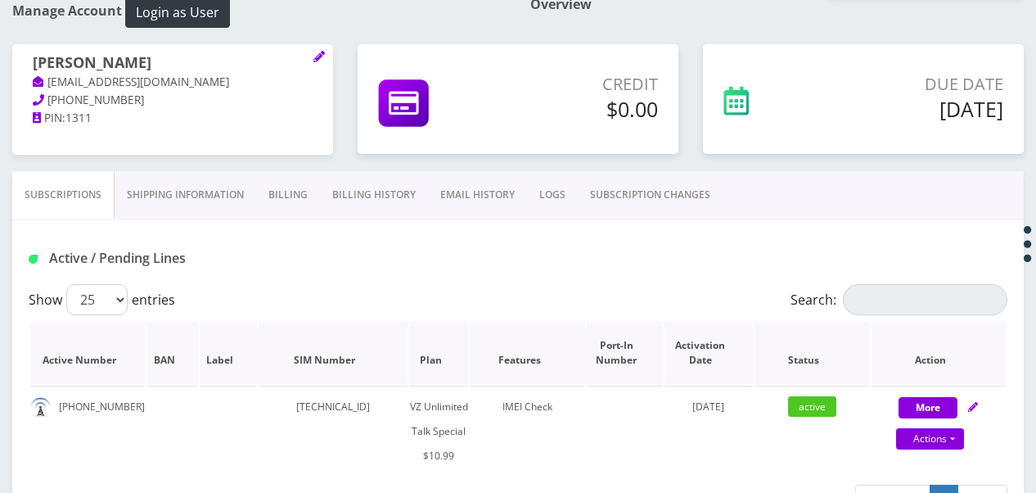
scroll to position [167, 0]
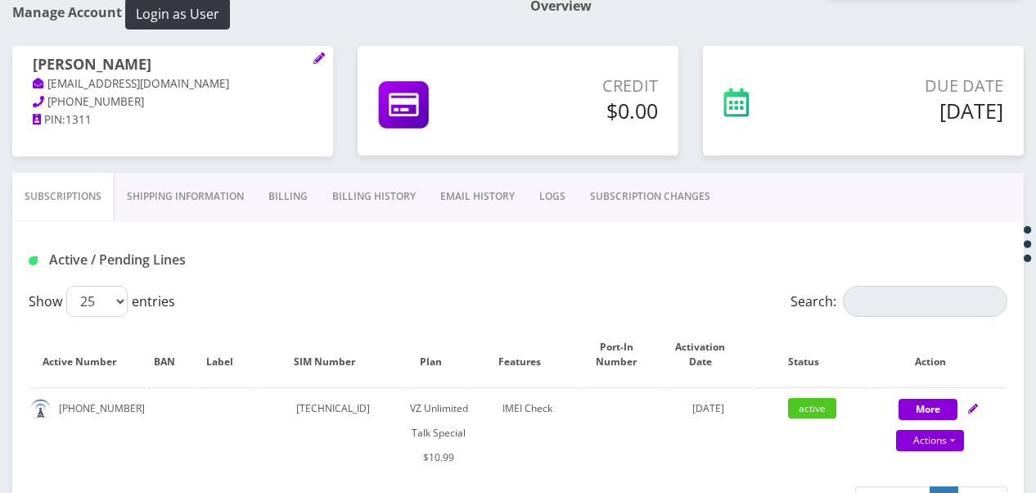
click at [623, 201] on link "SUBSCRIPTION CHANGES" at bounding box center [650, 196] width 145 height 47
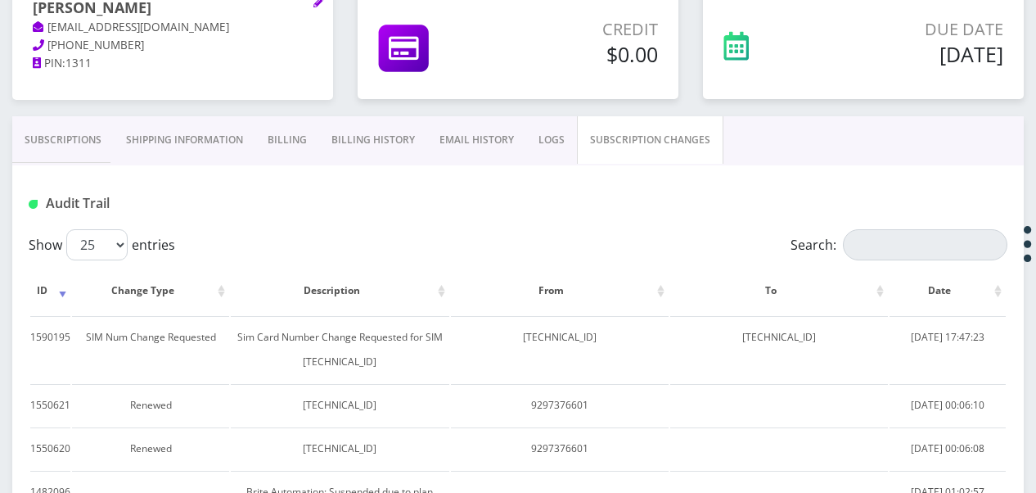
scroll to position [249, 0]
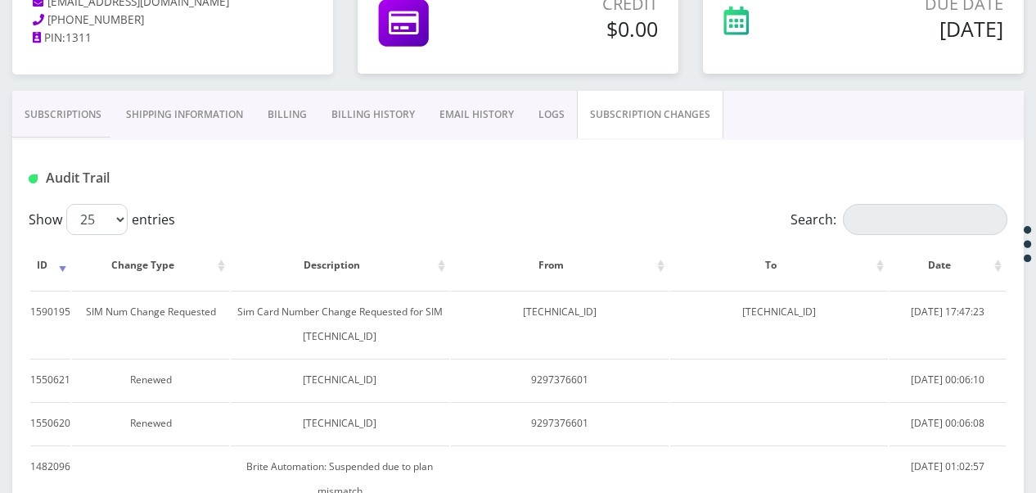
click at [43, 115] on link "Subscriptions" at bounding box center [62, 114] width 101 height 47
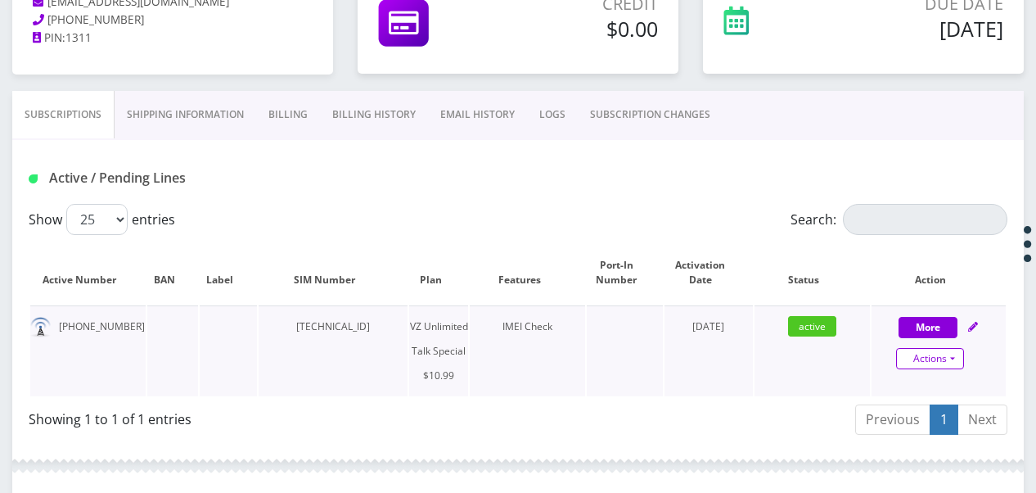
click at [949, 349] on link "Actions" at bounding box center [930, 358] width 68 height 21
select select "472"
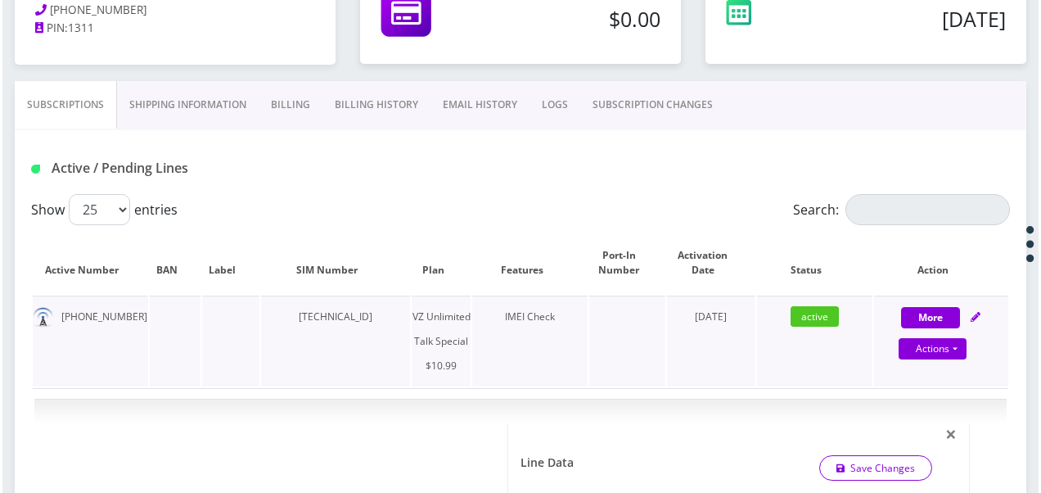
scroll to position [331, 0]
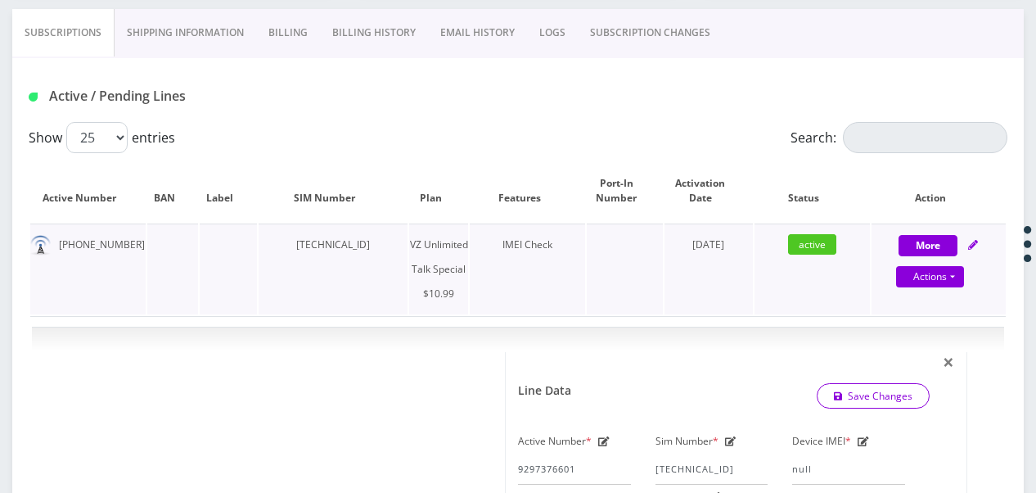
click at [965, 274] on div "Actions Suspend Close Unpause Get Usage Swap Sim" at bounding box center [930, 277] width 134 height 25
select select "472"
click at [955, 278] on link "Actions" at bounding box center [930, 276] width 68 height 21
click at [936, 347] on link "Get Usage" at bounding box center [953, 357] width 134 height 25
select select "472"
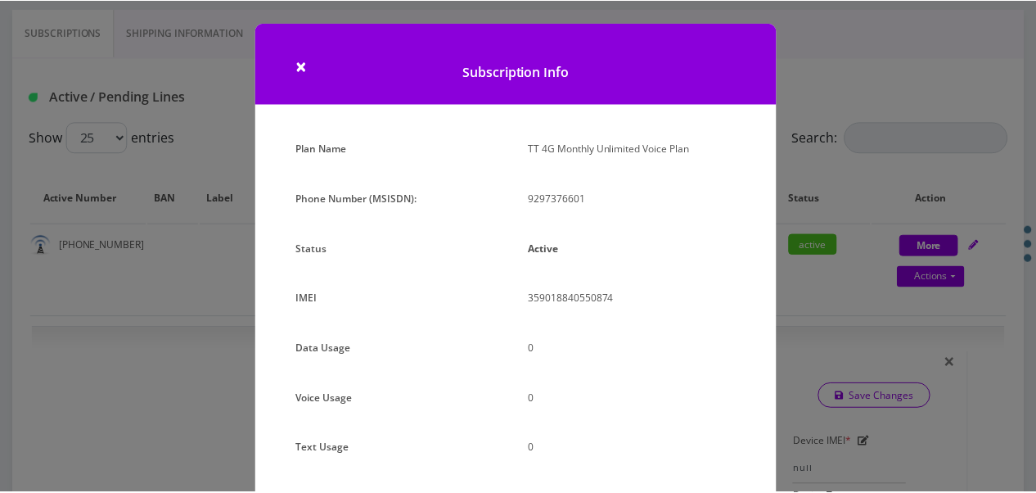
scroll to position [218, 0]
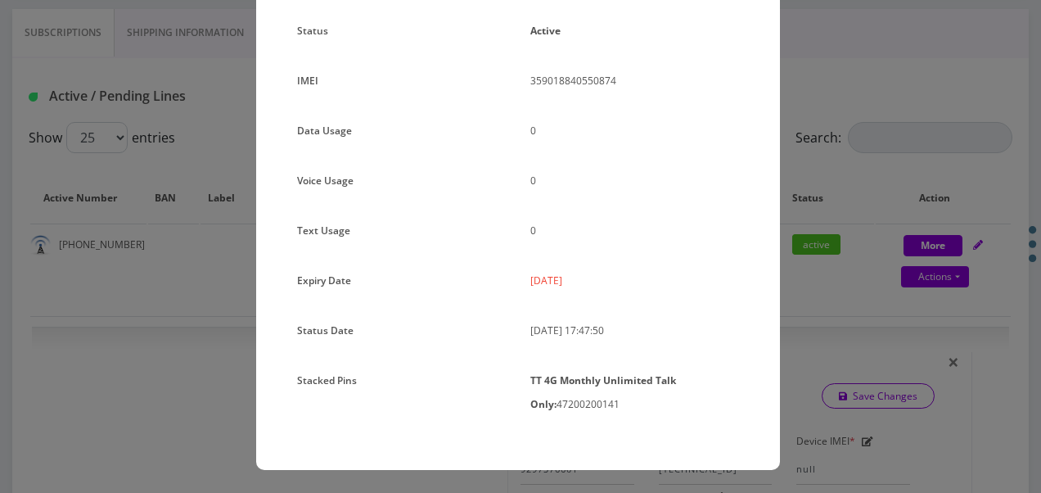
click at [832, 154] on div "× Subscription Info Plan Name TT 4G Monthly Unlimited Voice Plan Phone Number (…" at bounding box center [520, 246] width 1041 height 493
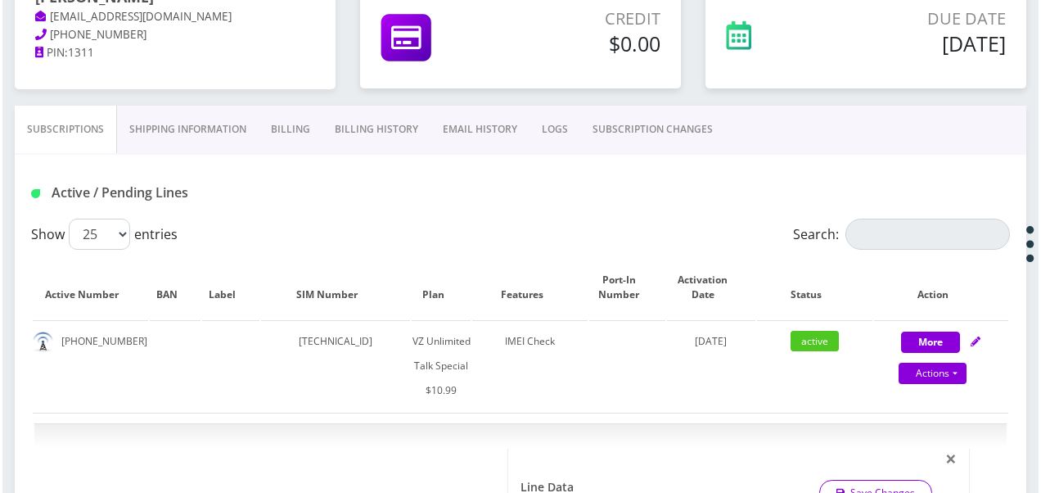
scroll to position [167, 0]
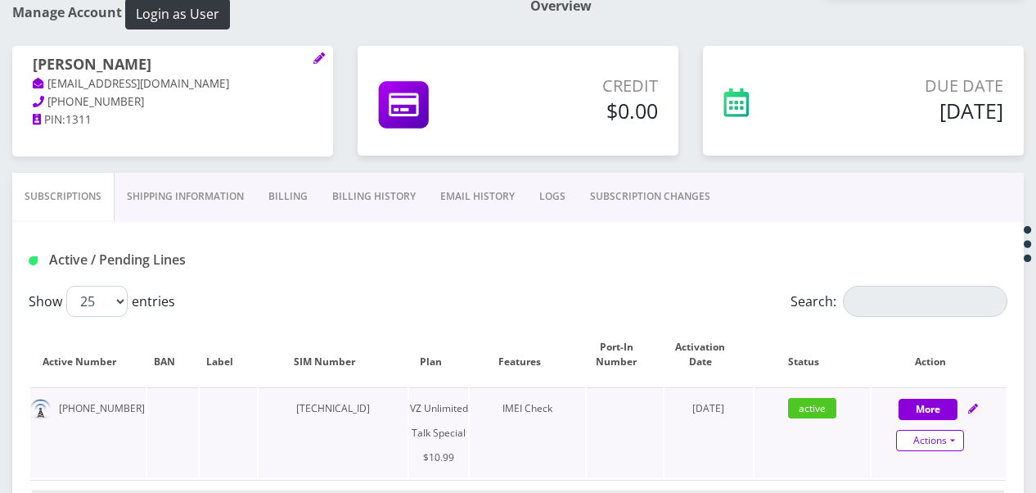
click at [954, 443] on link "Actions" at bounding box center [930, 440] width 68 height 21
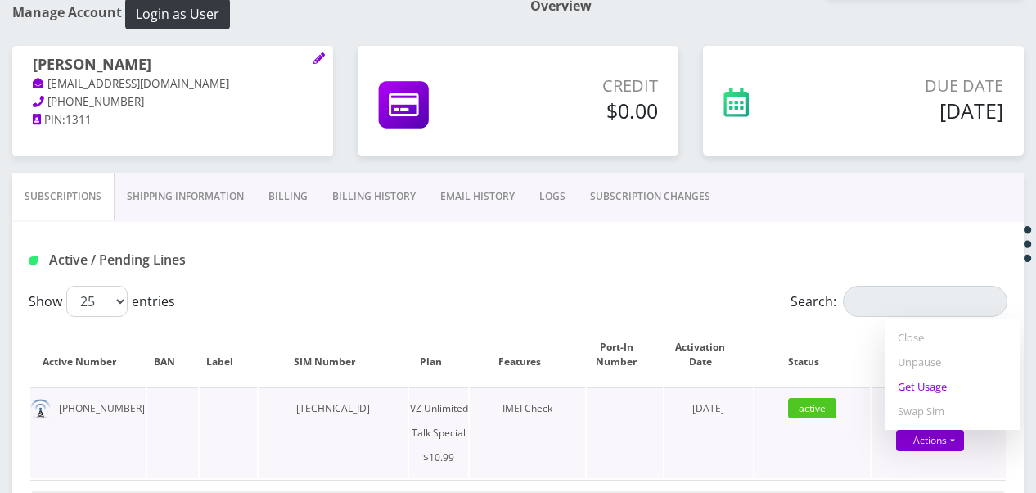
click at [908, 391] on link "Get Usage" at bounding box center [953, 386] width 134 height 25
select select "472"
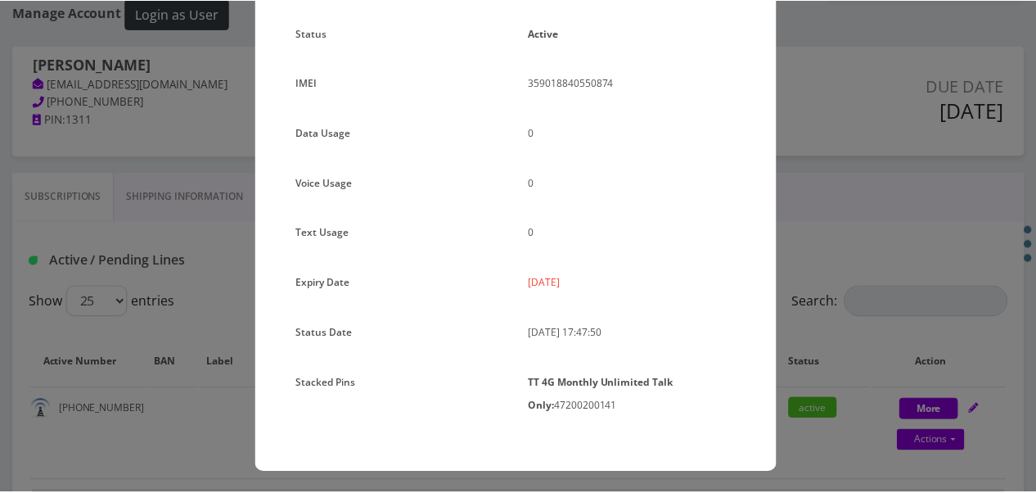
scroll to position [218, 0]
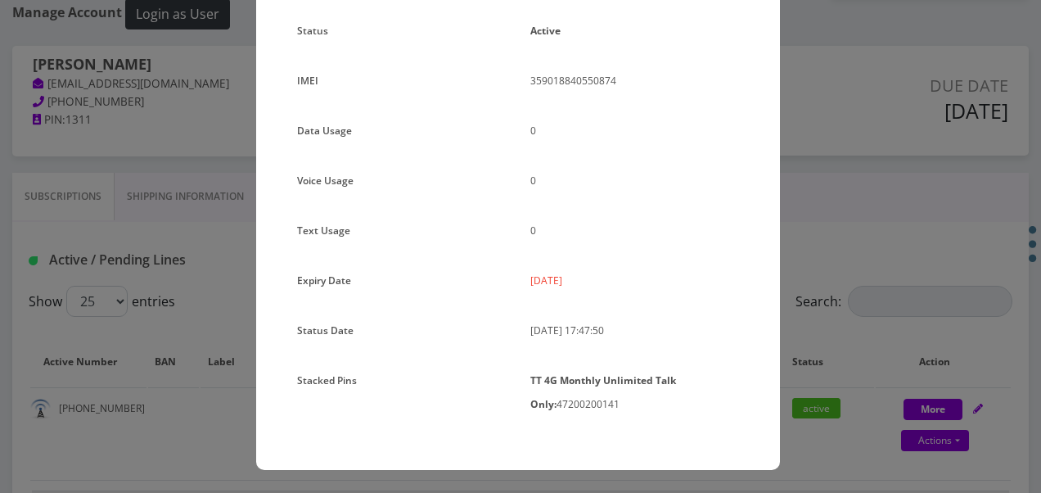
click at [889, 304] on div "× Subscription Info Plan Name TT 4G Monthly Unlimited Voice Plan Phone Number (…" at bounding box center [520, 246] width 1041 height 493
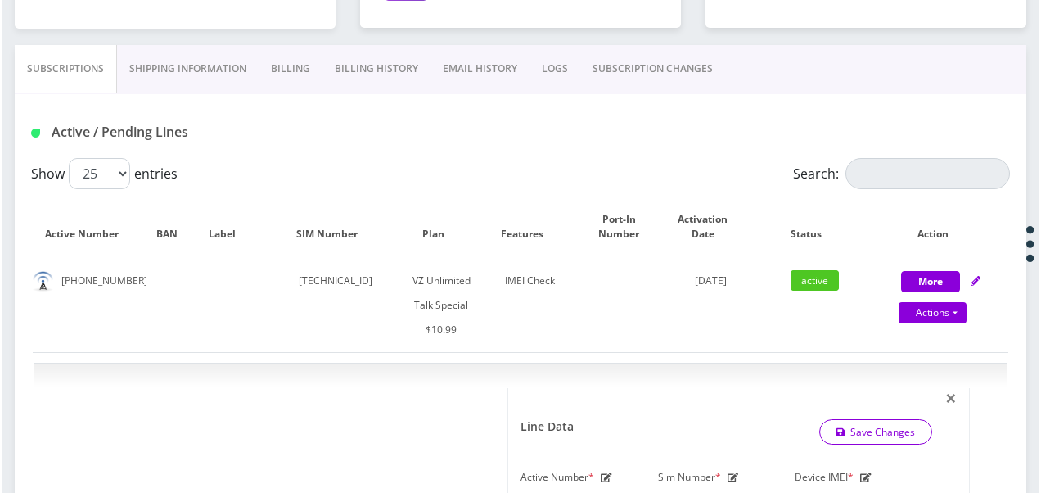
scroll to position [331, 0]
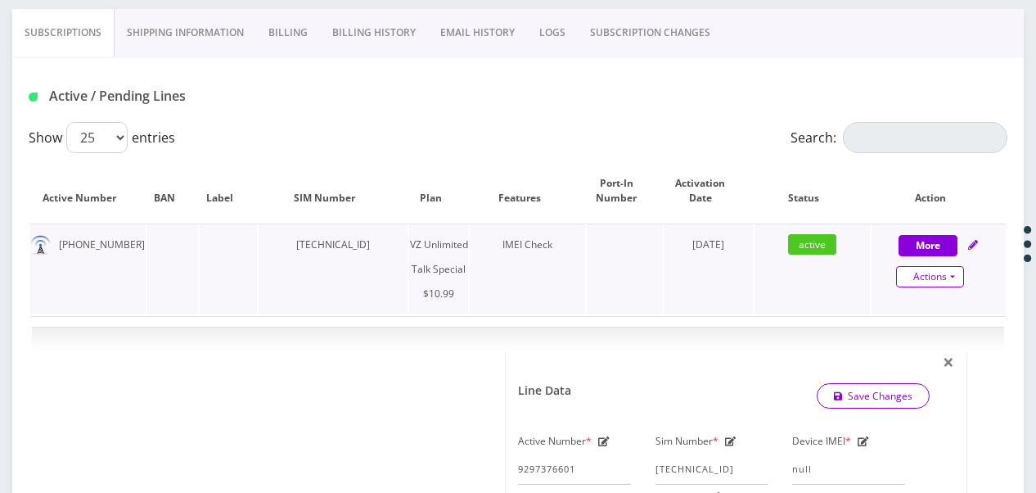
click at [953, 266] on link "Actions" at bounding box center [930, 276] width 68 height 21
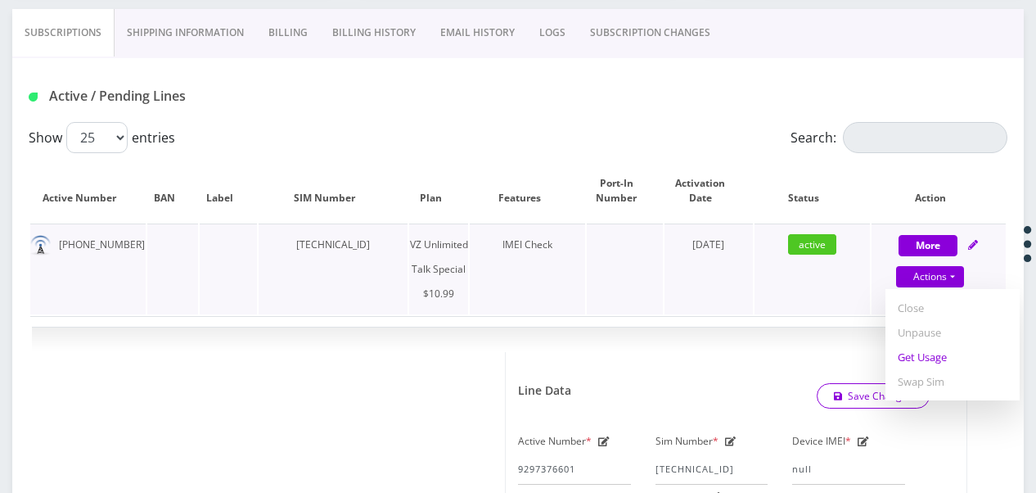
click at [935, 353] on link "Get Usage" at bounding box center [953, 357] width 134 height 25
select select "472"
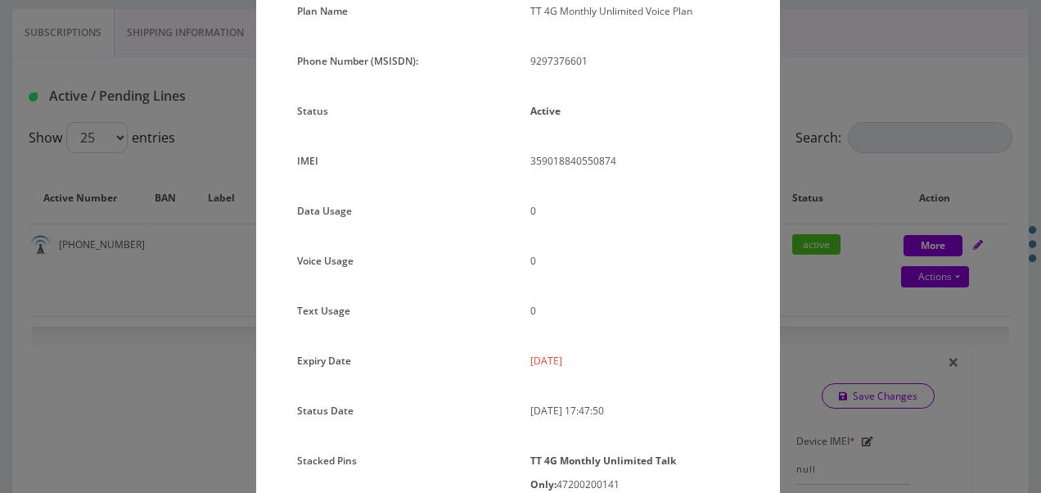
scroll to position [218, 0]
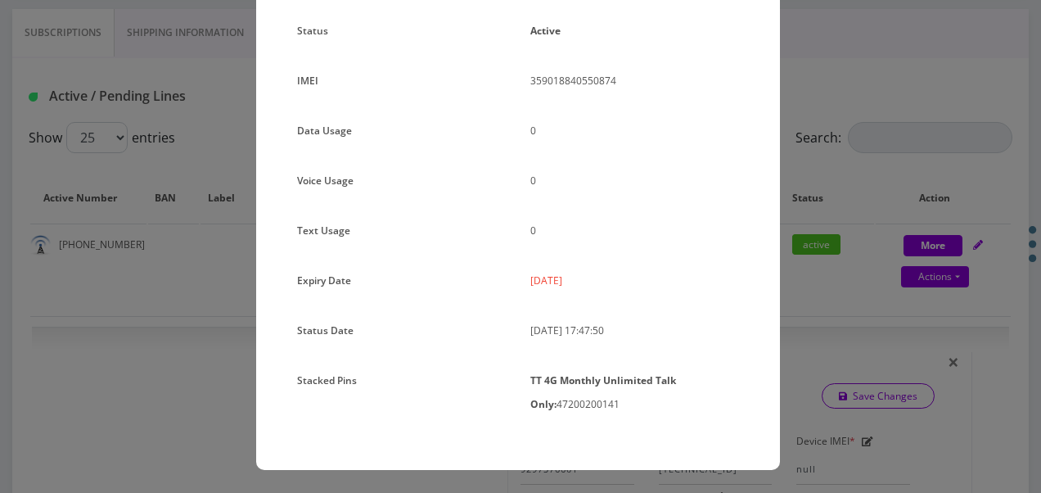
click at [816, 268] on div "× Subscription Info Plan Name TT 4G Monthly Unlimited Voice Plan Phone Number (…" at bounding box center [520, 246] width 1041 height 493
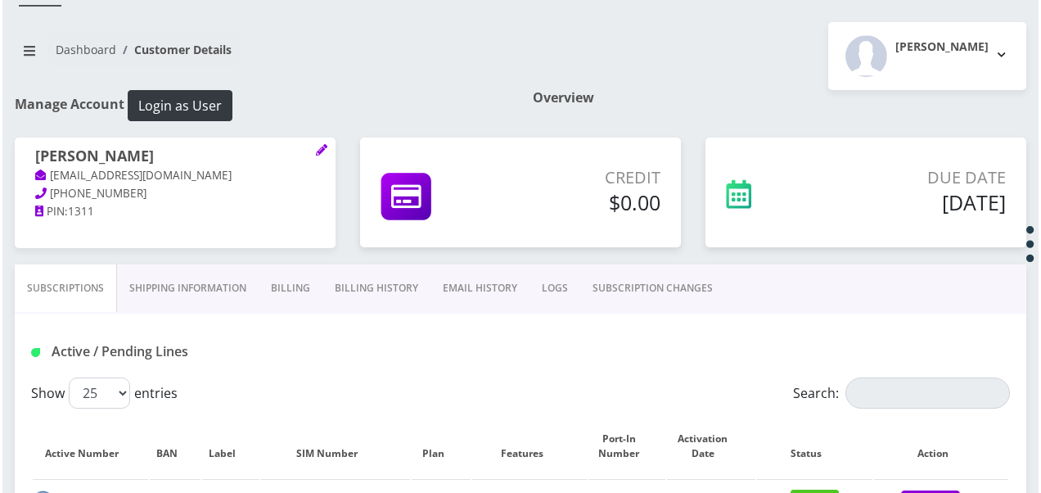
scroll to position [249, 0]
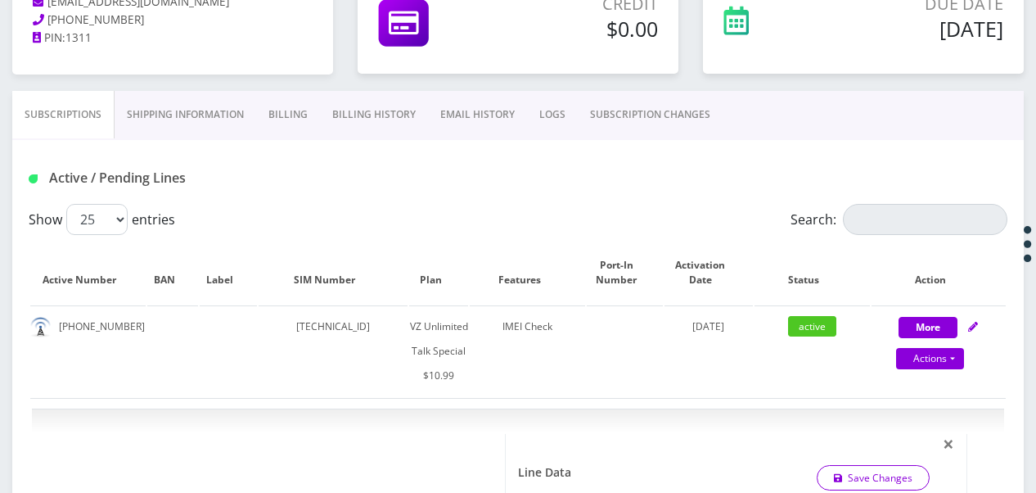
click at [665, 134] on link "SUBSCRIPTION CHANGES" at bounding box center [650, 114] width 145 height 47
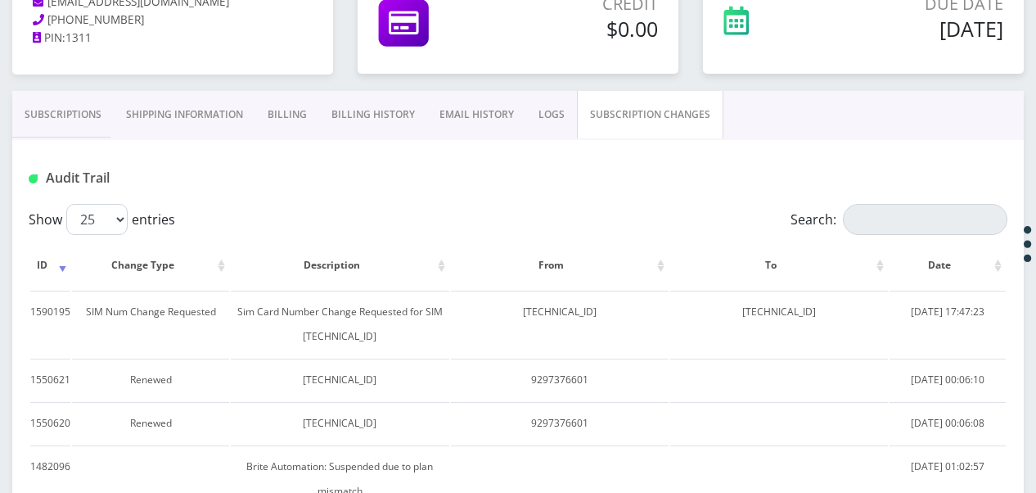
click at [73, 140] on div "Audit Trail" at bounding box center [518, 172] width 1012 height 64
click at [74, 129] on link "Subscriptions" at bounding box center [62, 114] width 101 height 47
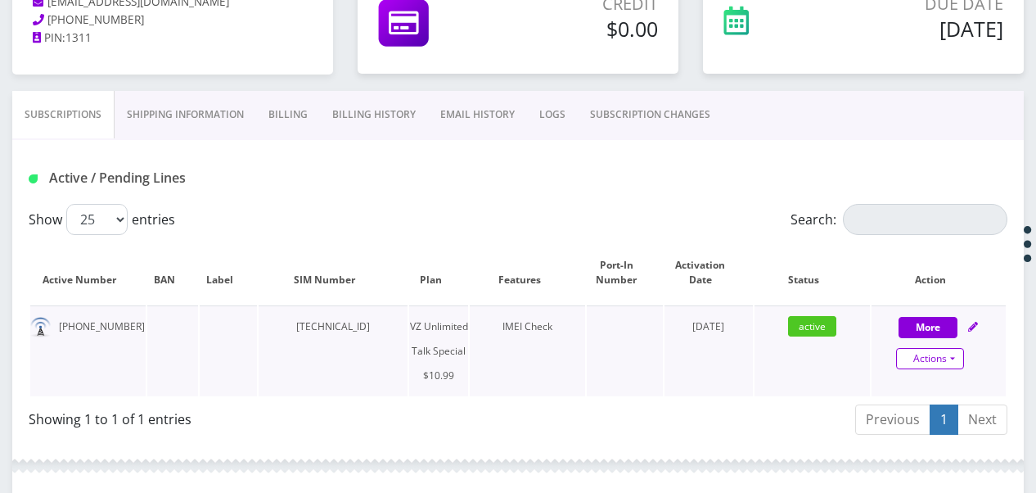
click at [955, 353] on link "Actions" at bounding box center [930, 358] width 68 height 21
select select "472"
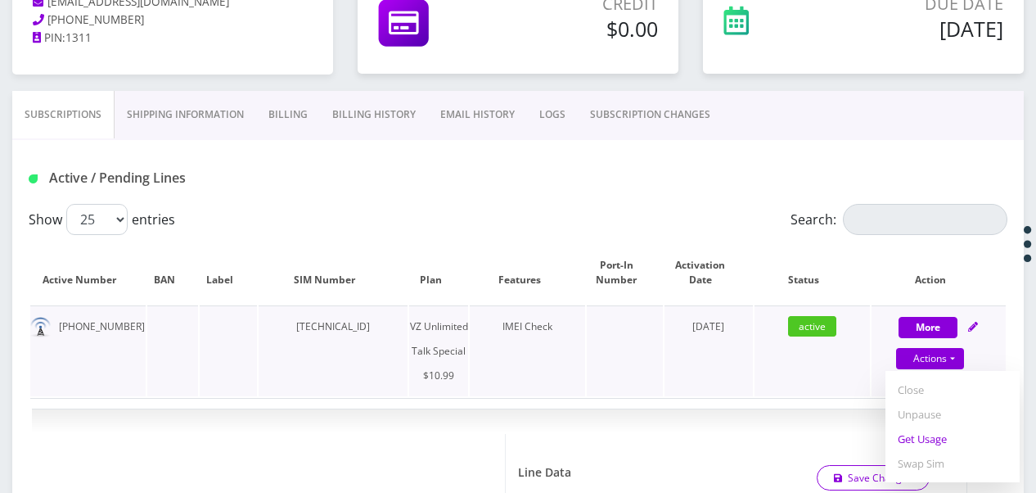
click at [906, 445] on link "Get Usage" at bounding box center [953, 438] width 134 height 25
select select "472"
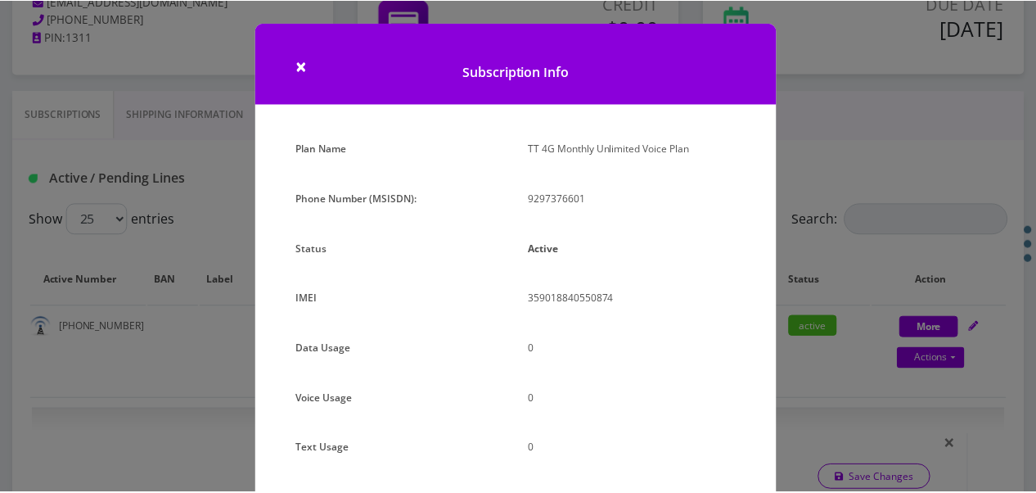
scroll to position [82, 0]
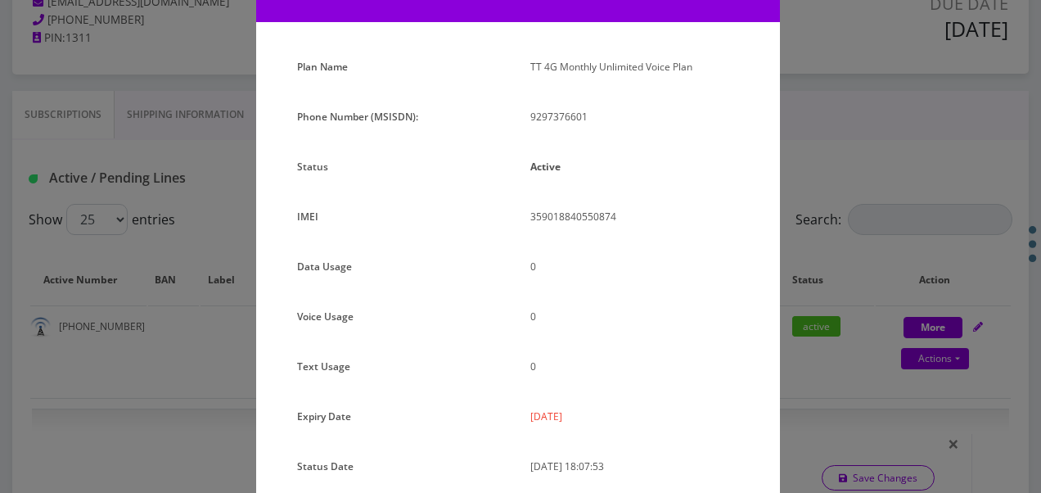
click at [940, 259] on div "× Subscription Info Plan Name TT 4G Monthly Unlimited Voice Plan Phone Number (…" at bounding box center [520, 246] width 1041 height 493
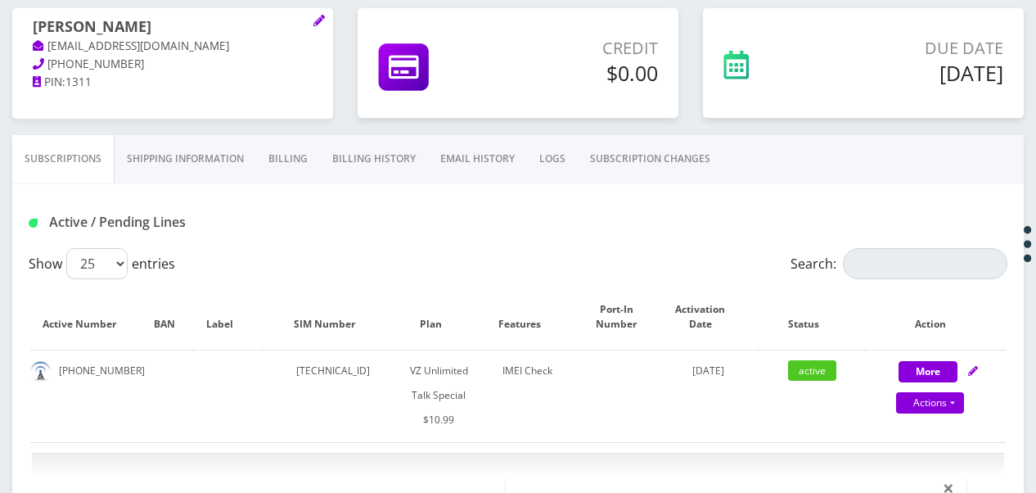
scroll to position [167, 0]
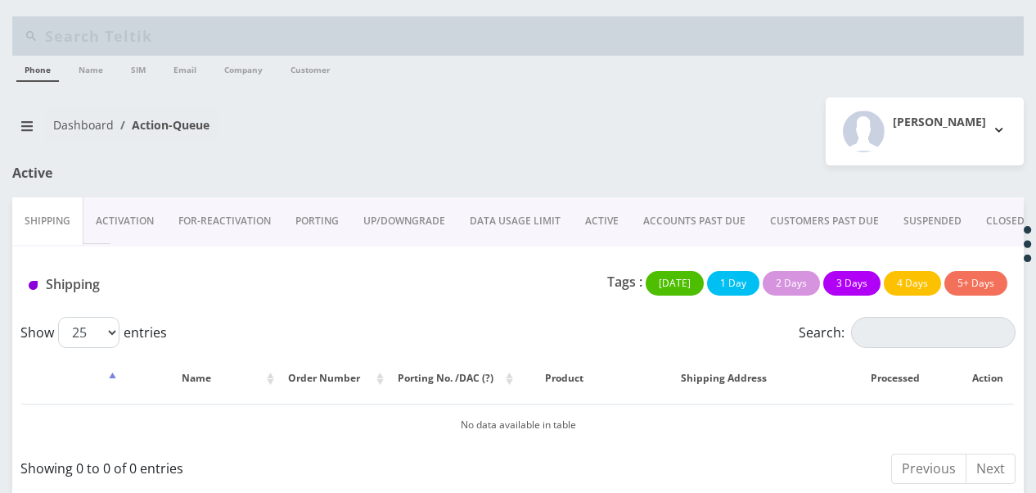
click at [588, 232] on link "ACTIVE" at bounding box center [602, 220] width 58 height 47
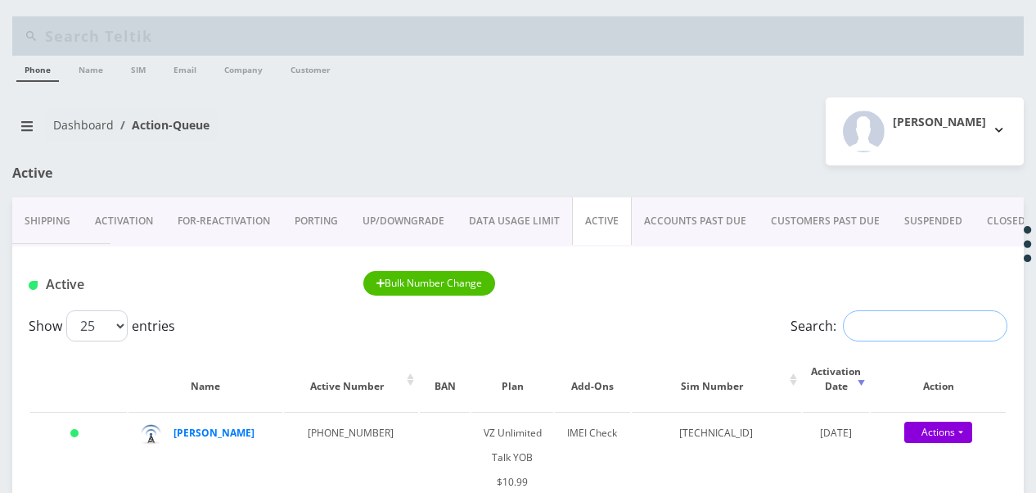
click at [892, 331] on input "Search:" at bounding box center [925, 325] width 165 height 31
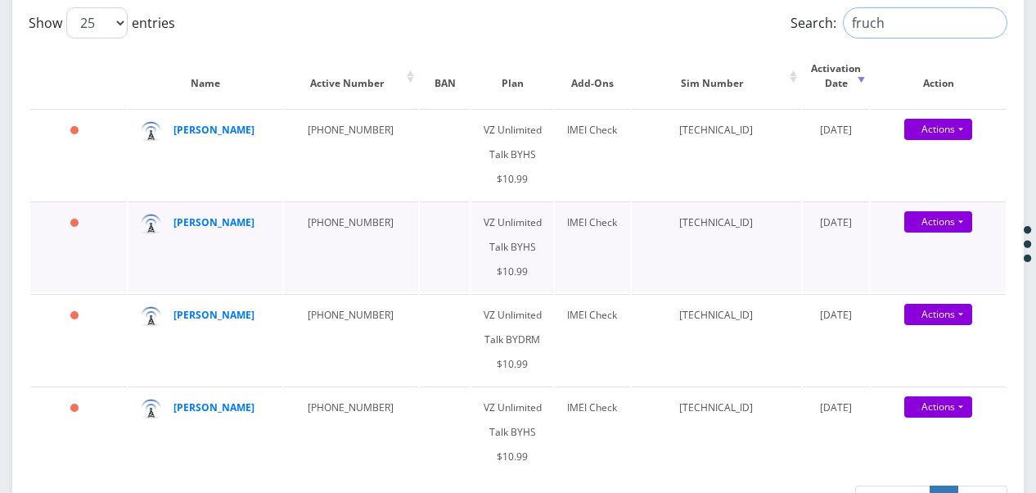
scroll to position [327, 0]
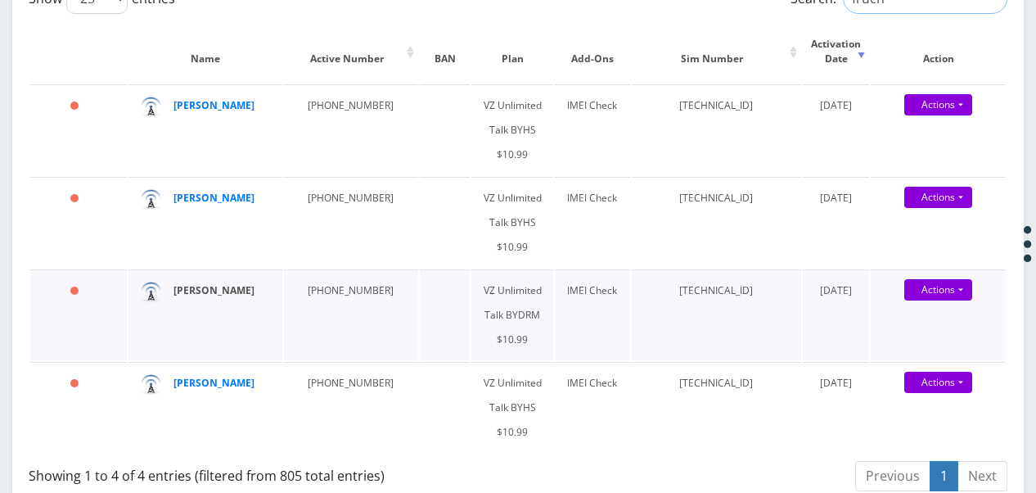
type input "fruch"
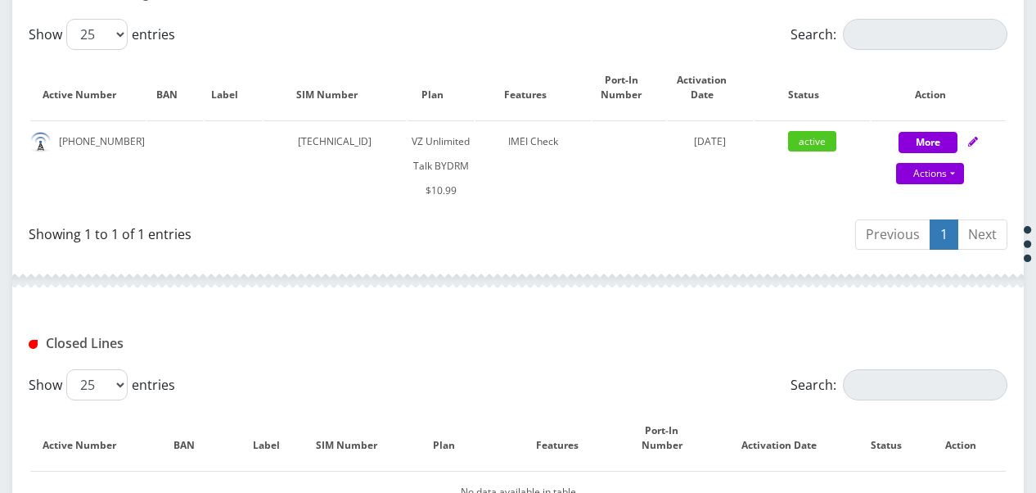
scroll to position [399, 0]
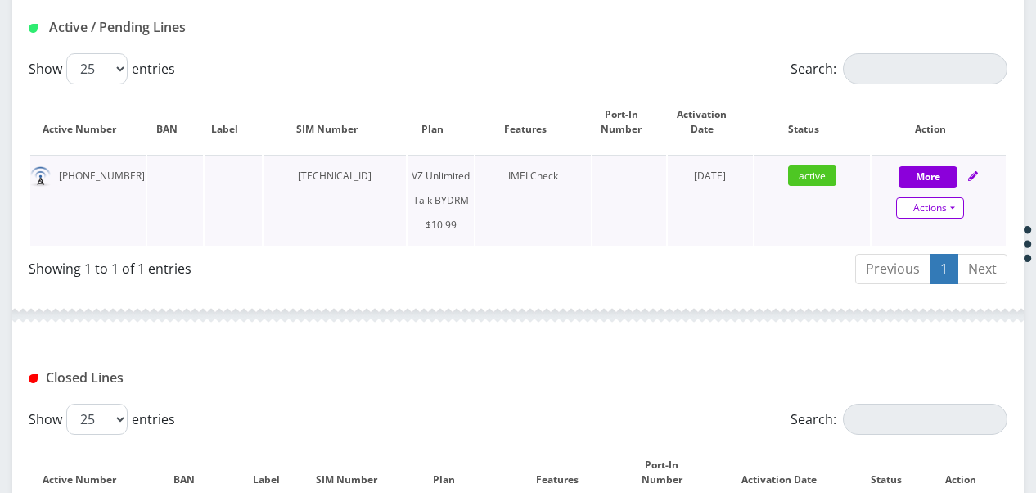
click at [955, 200] on link "Actions" at bounding box center [930, 207] width 68 height 21
select select "469"
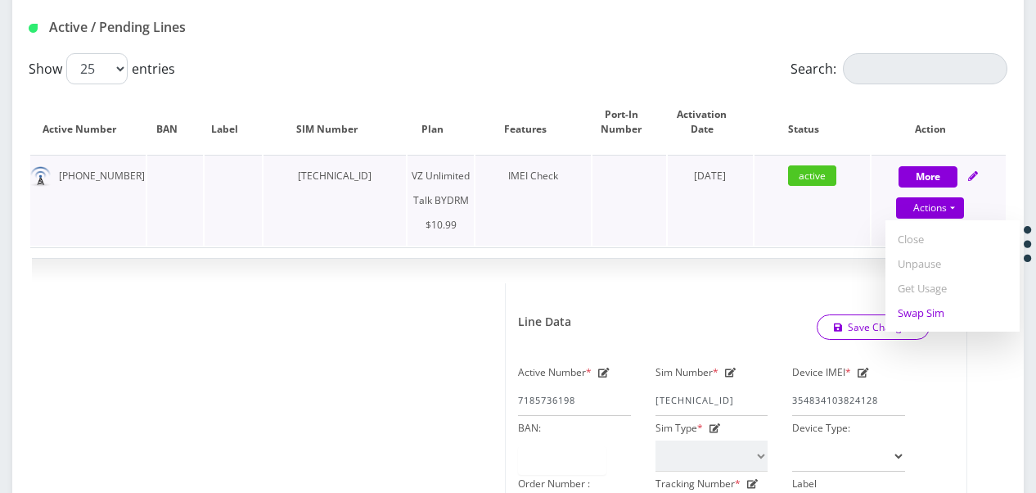
click at [950, 322] on link "Swap Sim" at bounding box center [953, 312] width 134 height 25
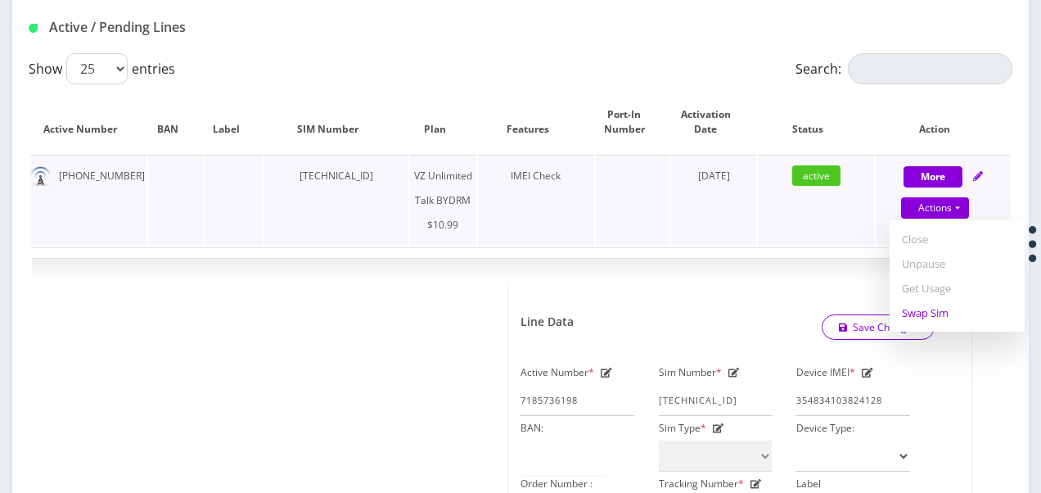
select select "469"
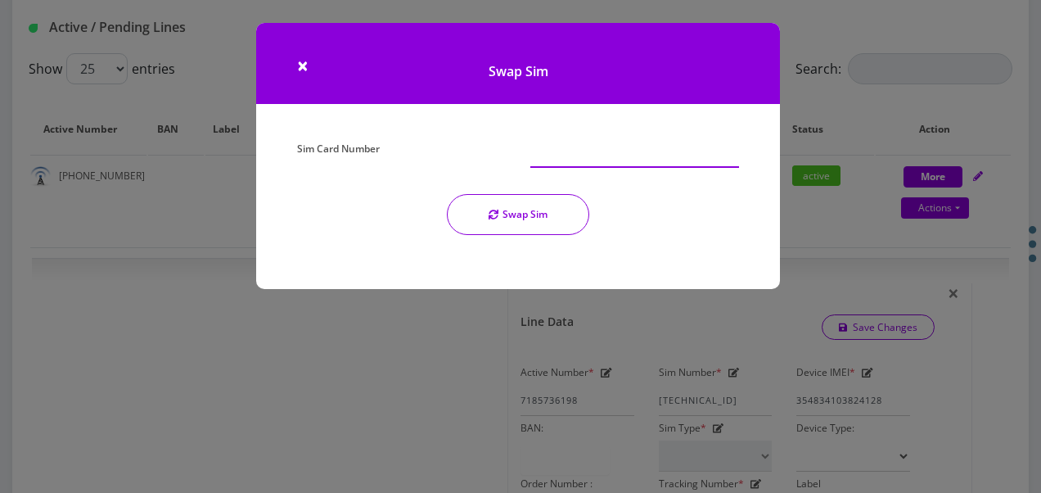
click at [606, 141] on input "Sim Card Number" at bounding box center [634, 152] width 209 height 31
type input "89148000011835965714"
click at [551, 213] on button "Swap Sim" at bounding box center [518, 214] width 142 height 41
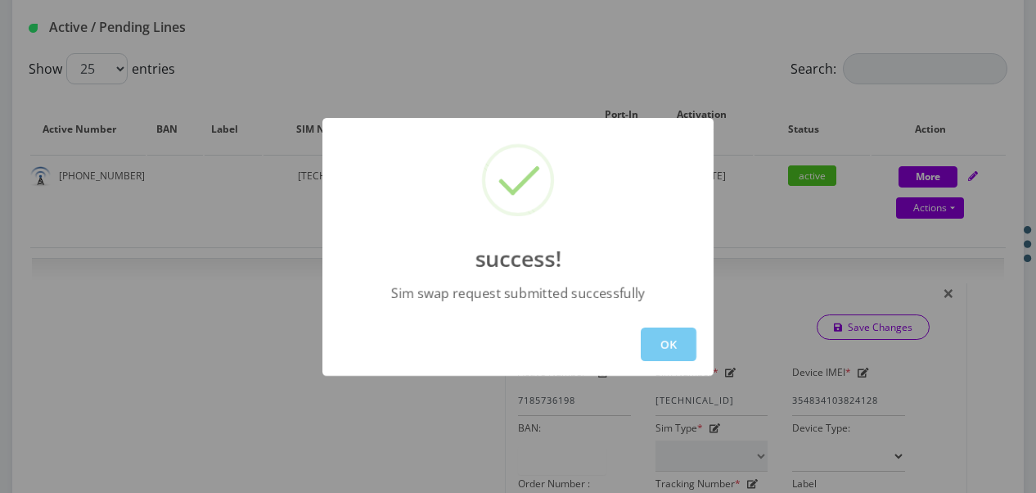
click at [684, 352] on button "OK" at bounding box center [669, 344] width 56 height 34
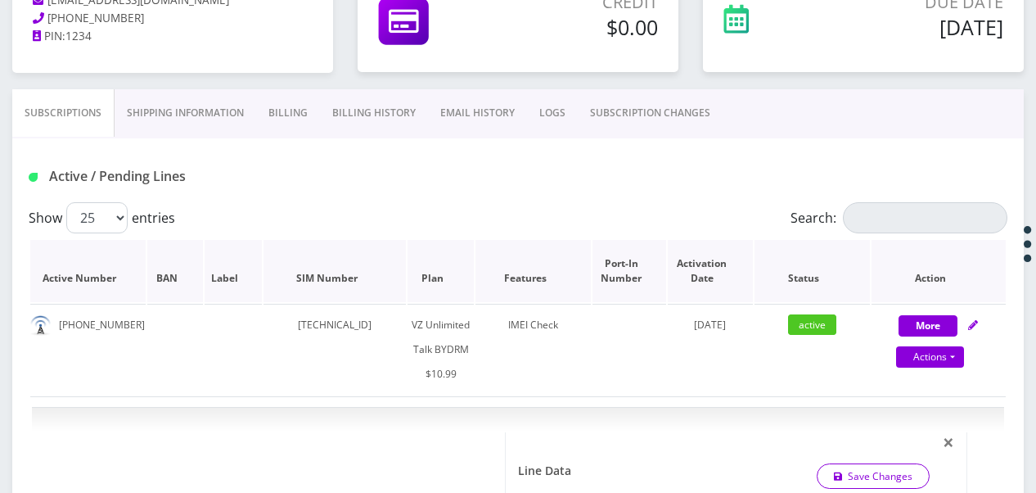
scroll to position [236, 0]
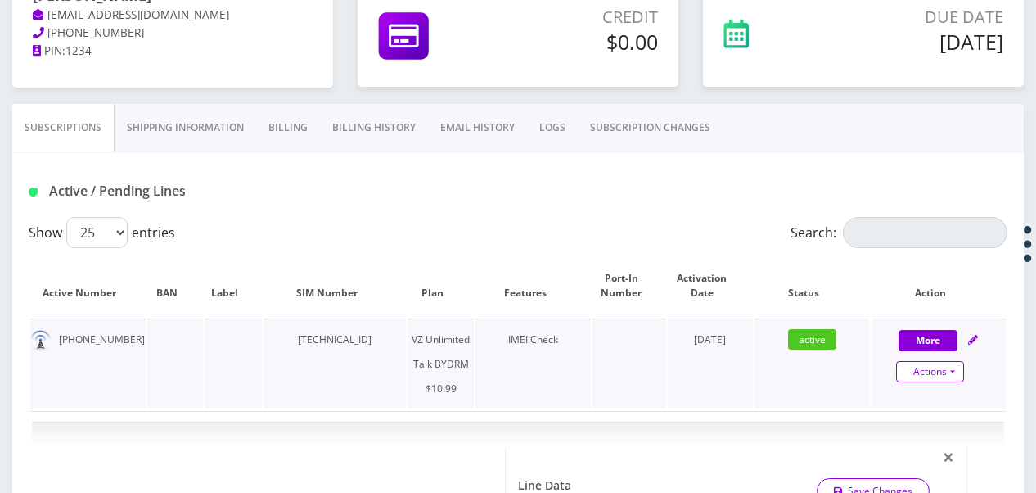
click at [956, 368] on link "Actions" at bounding box center [930, 371] width 68 height 21
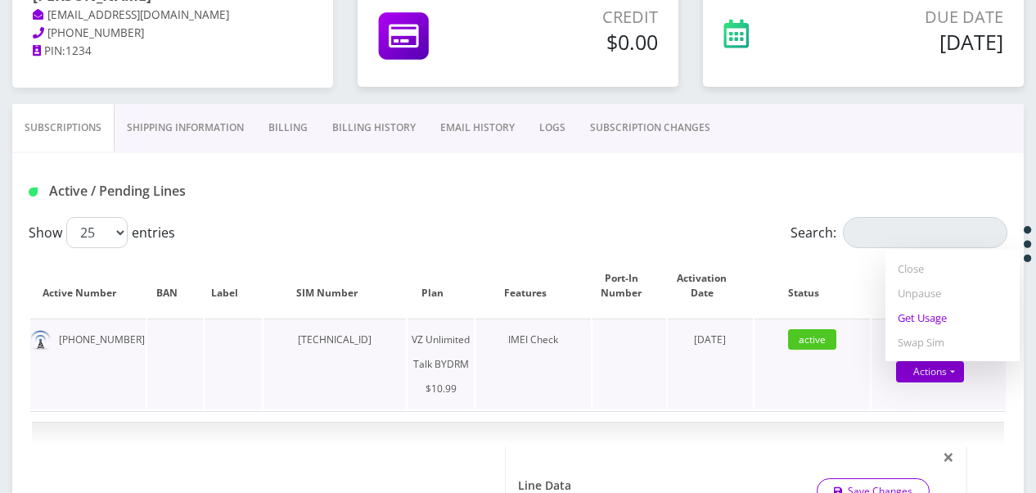
click at [903, 323] on link "Get Usage" at bounding box center [953, 317] width 134 height 25
select select "469"
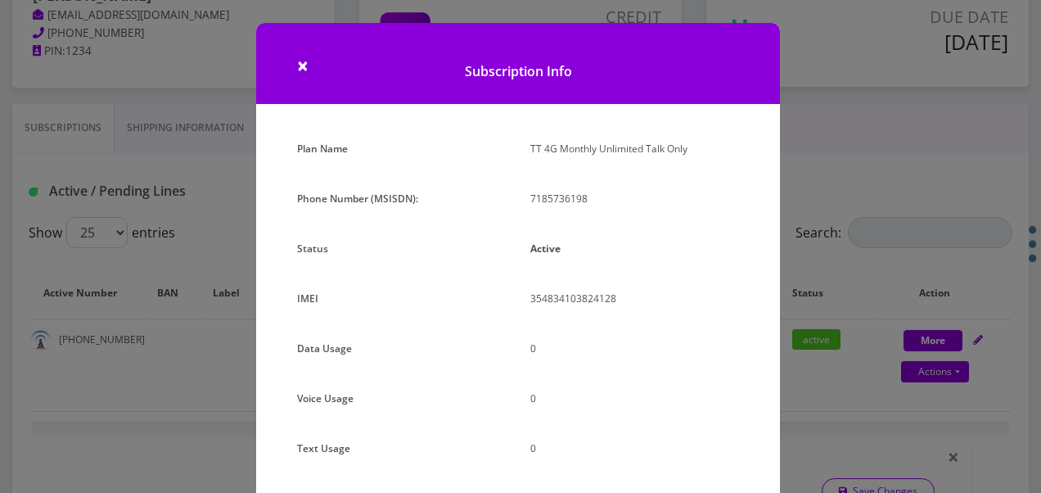
click at [794, 179] on div "× Subscription Info Plan Name TT 4G Monthly Unlimited Talk Only Phone Number (M…" at bounding box center [520, 246] width 1041 height 493
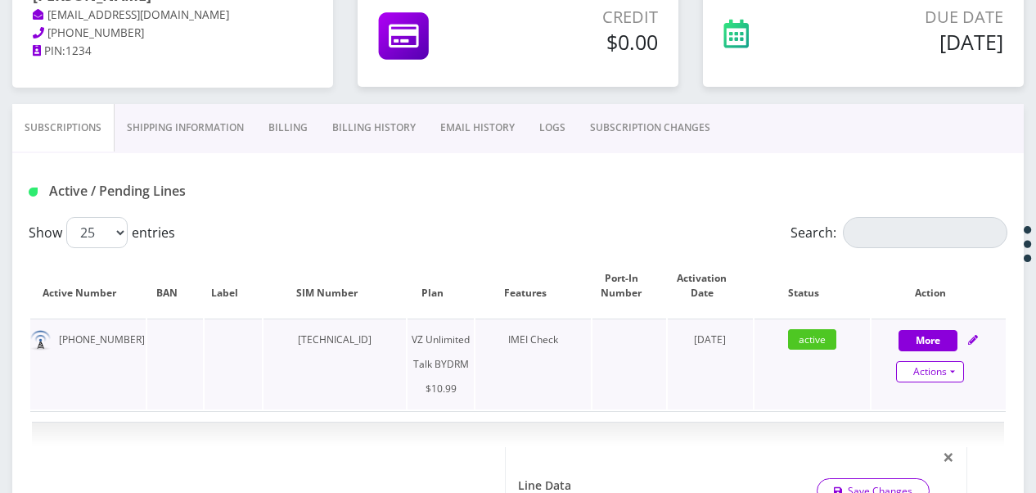
click at [963, 371] on div "Actions Suspend Close Unpause Get Usage Swap Sim" at bounding box center [930, 372] width 134 height 25
select select "469"
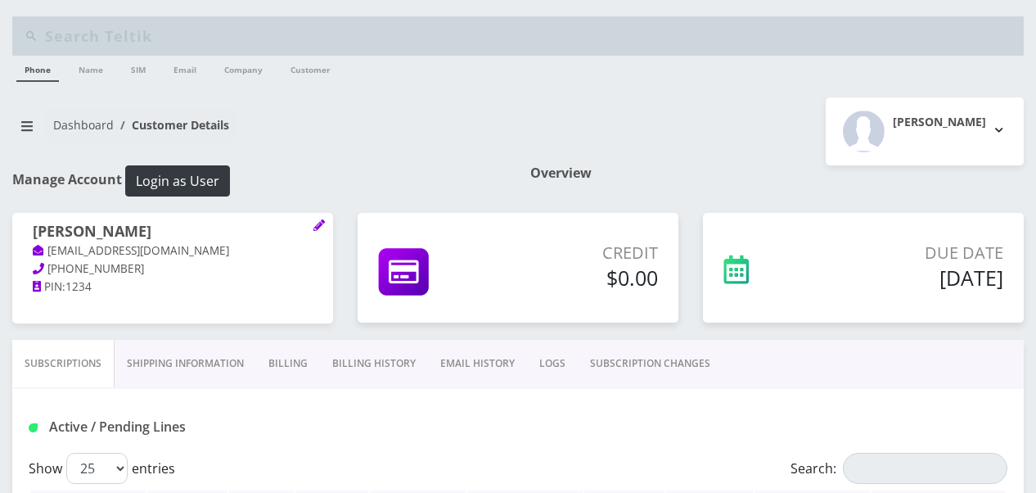
scroll to position [237, 0]
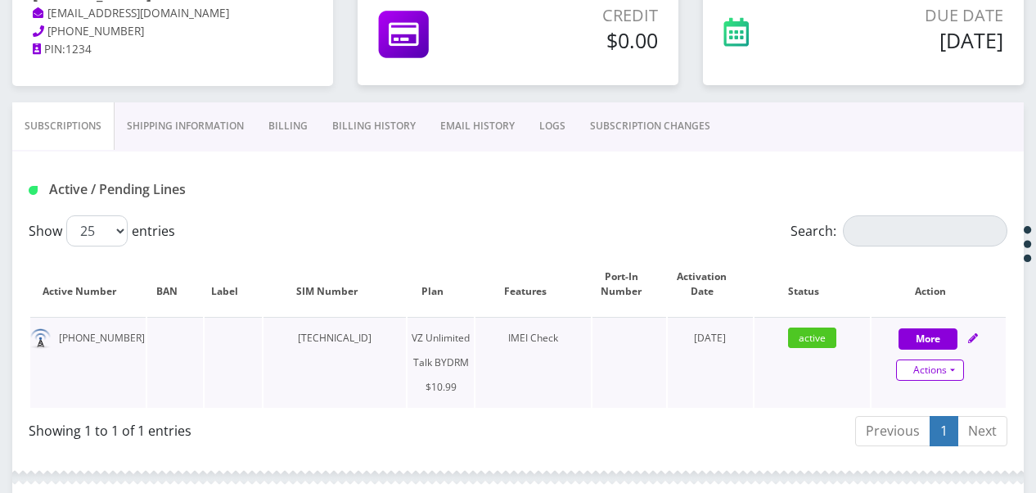
click at [956, 367] on link "Actions" at bounding box center [930, 369] width 68 height 21
select select "469"
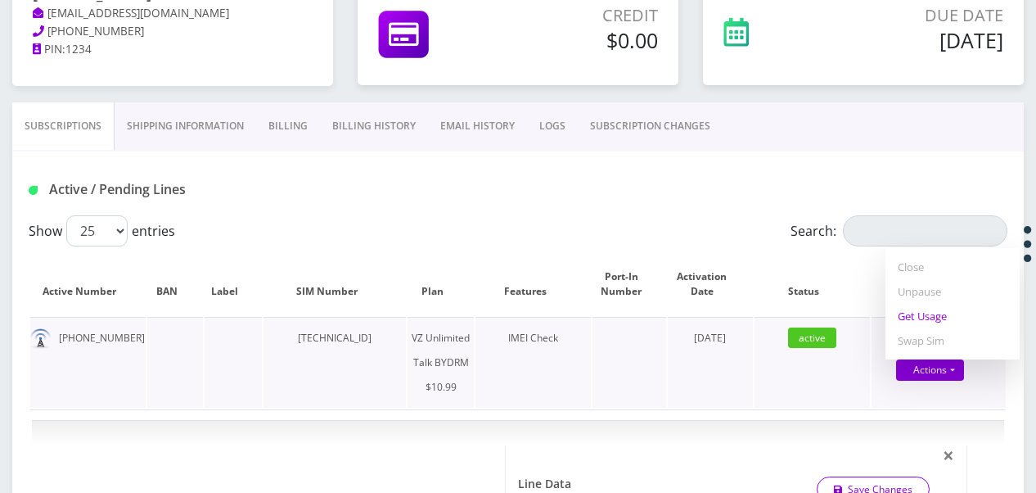
click at [914, 311] on link "Get Usage" at bounding box center [953, 316] width 134 height 25
select select "469"
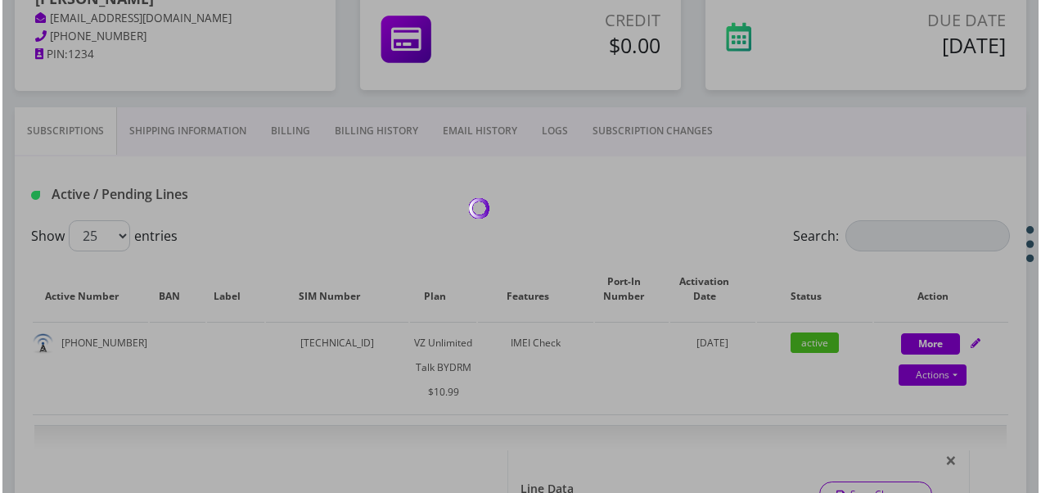
scroll to position [74, 0]
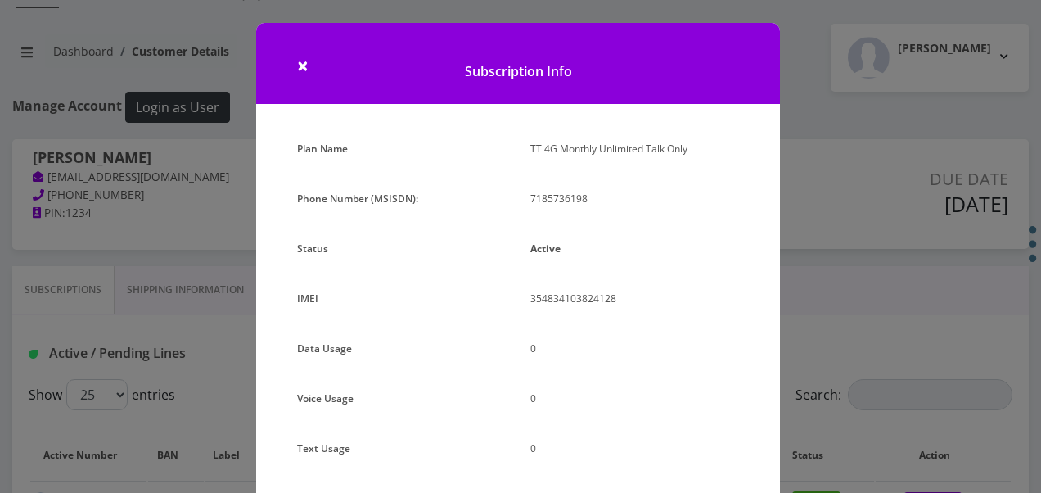
click at [812, 174] on div "× Subscription Info Plan Name TT 4G Monthly Unlimited Talk Only Phone Number (M…" at bounding box center [520, 246] width 1041 height 493
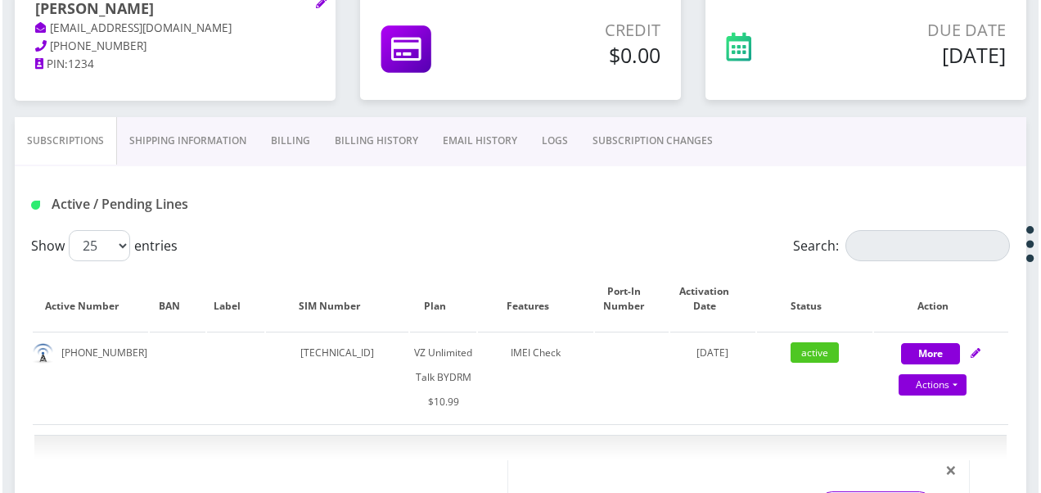
scroll to position [237, 0]
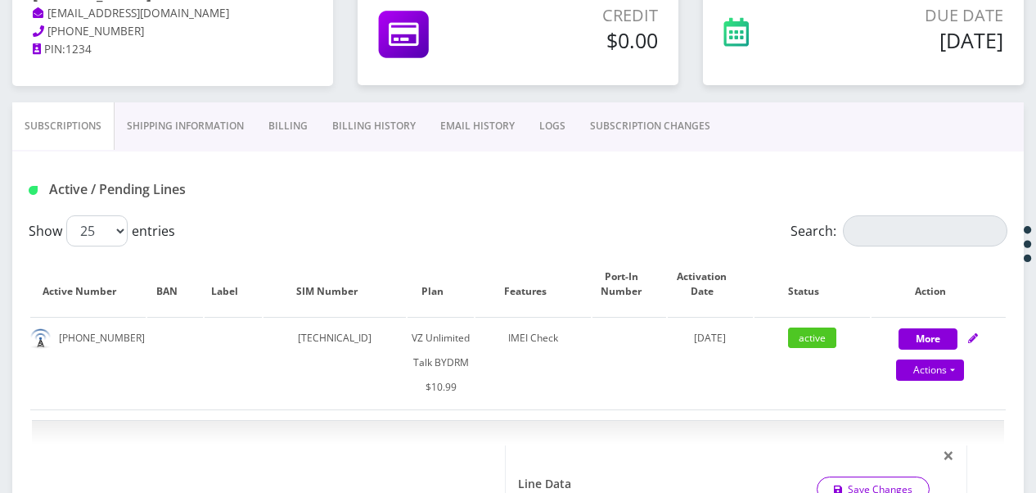
click at [596, 134] on link "SUBSCRIPTION CHANGES" at bounding box center [650, 125] width 145 height 47
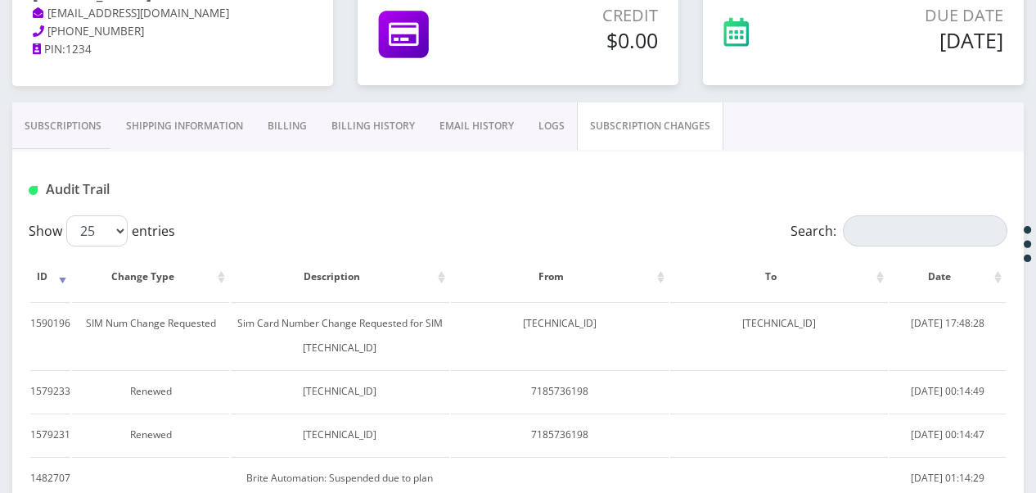
drag, startPoint x: 79, startPoint y: 133, endPoint x: 92, endPoint y: 144, distance: 18.0
click at [79, 133] on link "Subscriptions" at bounding box center [62, 125] width 101 height 47
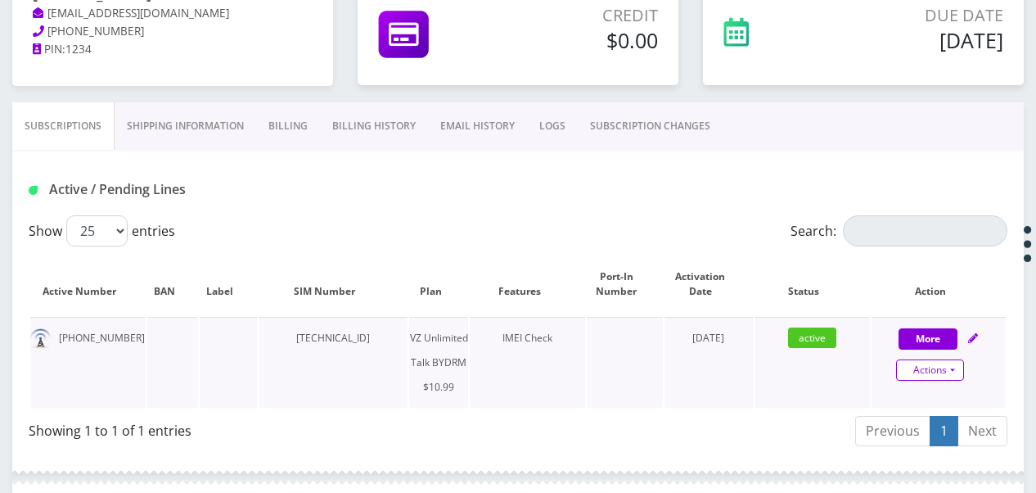
click at [959, 372] on link "Actions" at bounding box center [930, 369] width 68 height 21
select select "469"
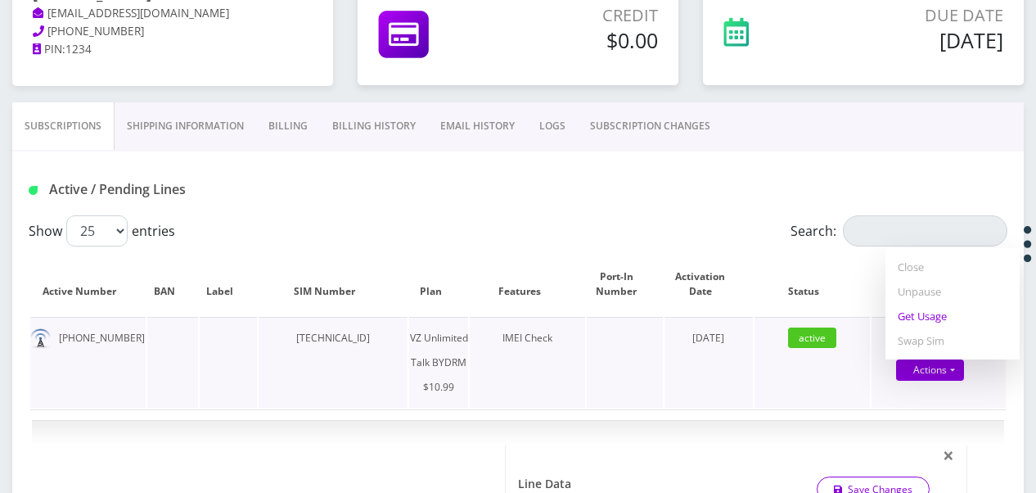
click at [902, 314] on link "Get Usage" at bounding box center [953, 316] width 134 height 25
select select "469"
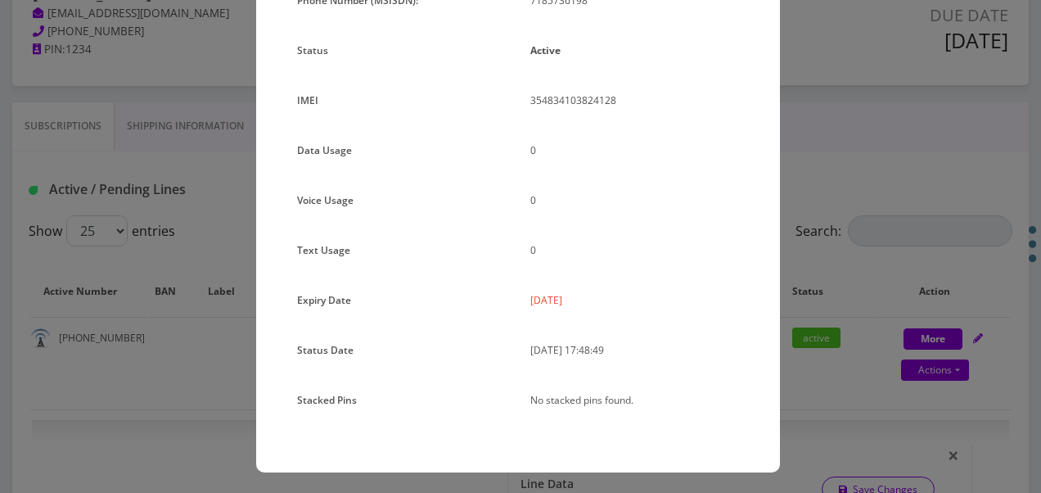
scroll to position [201, 0]
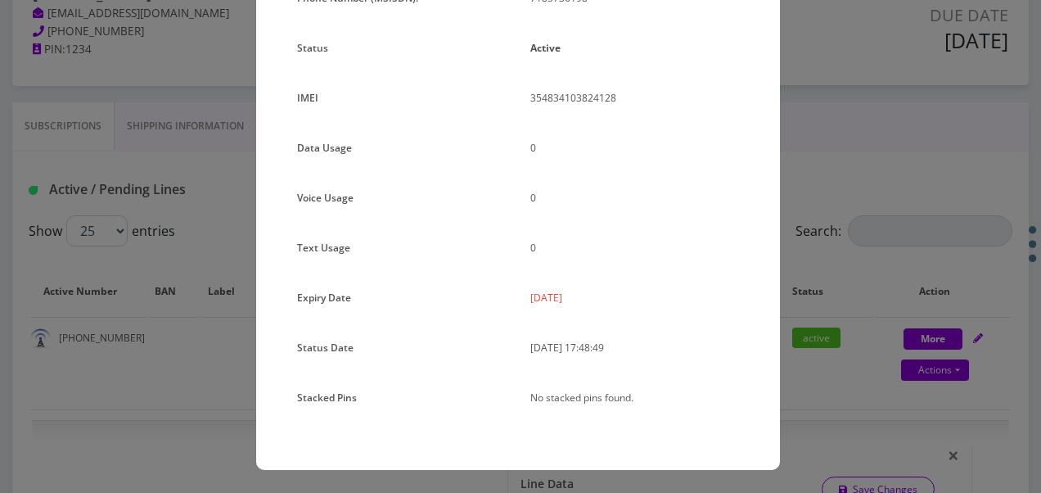
click at [784, 304] on div "× Subscription Info Plan Name TT 4G Monthly Unlimited Talk Only Phone Number (M…" at bounding box center [520, 246] width 1041 height 493
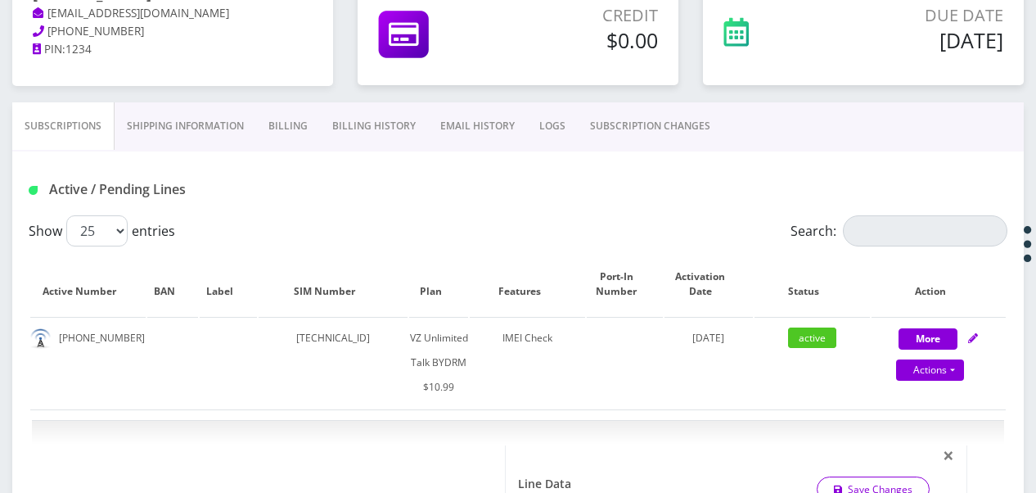
click at [601, 111] on link "SUBSCRIPTION CHANGES" at bounding box center [650, 125] width 145 height 47
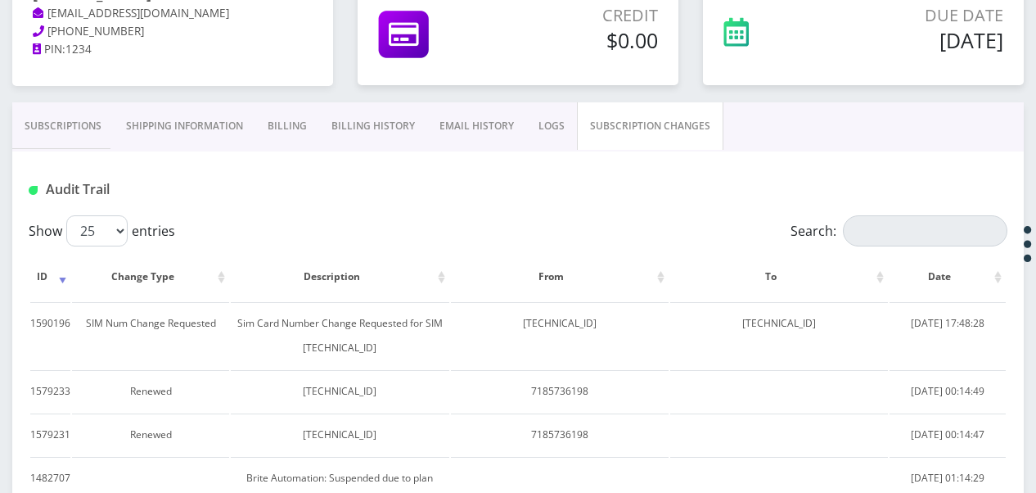
click at [82, 123] on link "Subscriptions" at bounding box center [62, 125] width 101 height 47
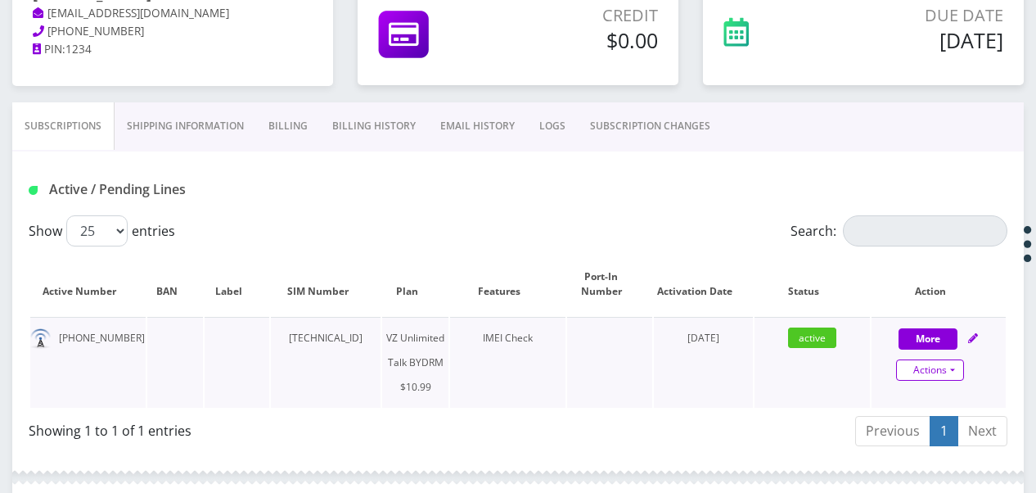
click at [951, 370] on link "Actions" at bounding box center [930, 369] width 68 height 21
select select "469"
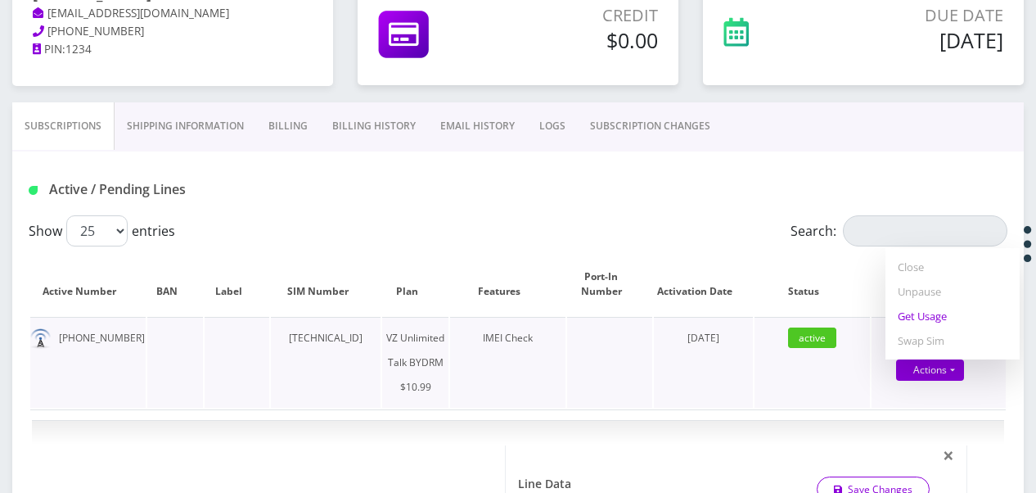
click at [940, 324] on link "Get Usage" at bounding box center [953, 316] width 134 height 25
select select "469"
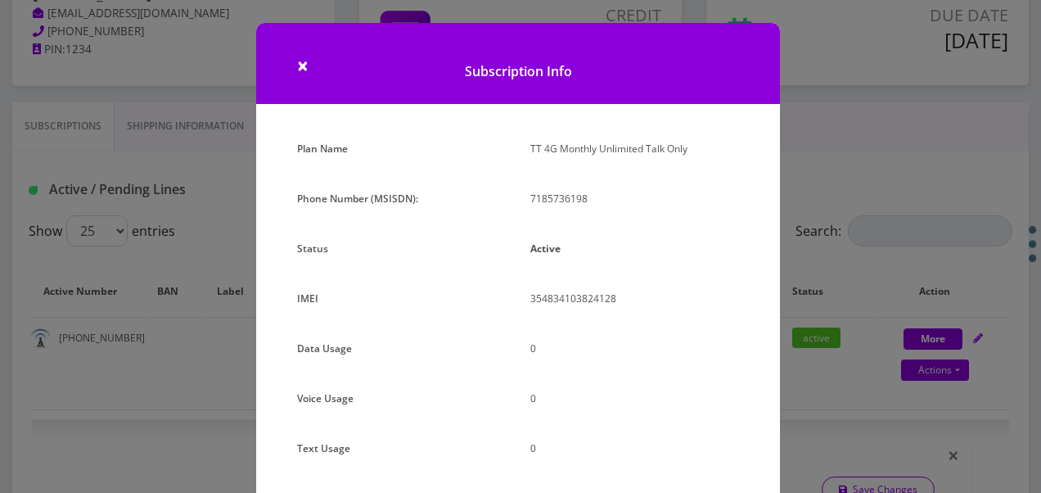
click at [830, 280] on div "× Subscription Info Plan Name TT 4G Monthly Unlimited Talk Only Phone Number (M…" at bounding box center [520, 246] width 1041 height 493
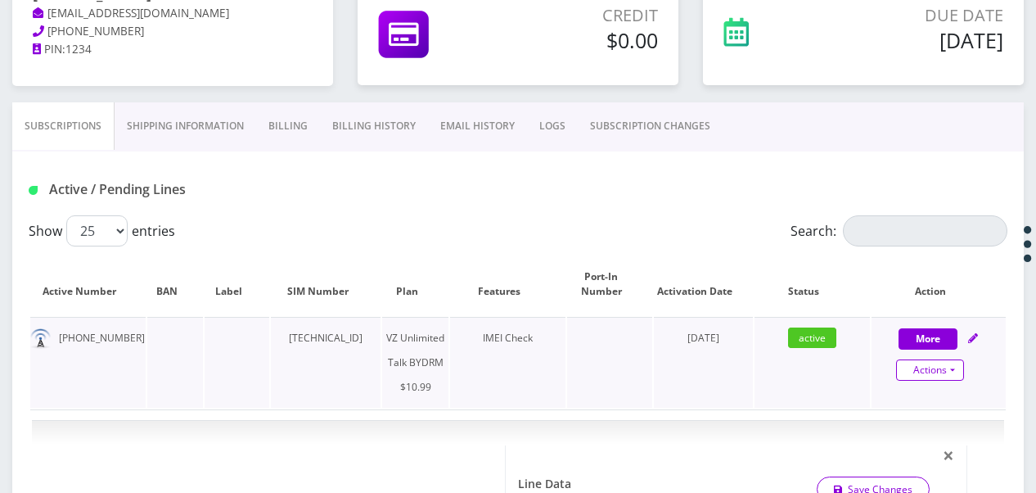
click at [958, 365] on link "Actions" at bounding box center [930, 369] width 68 height 21
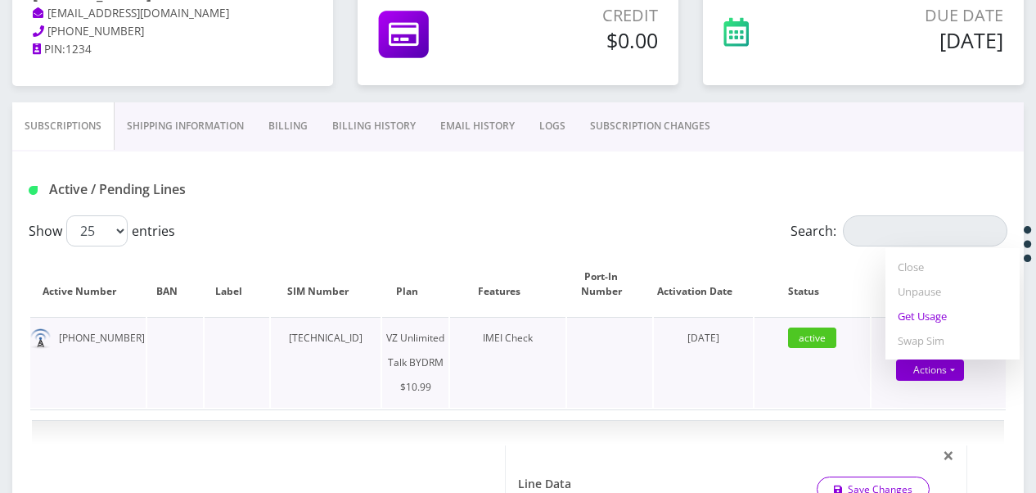
click at [926, 320] on link "Get Usage" at bounding box center [953, 316] width 134 height 25
select select "469"
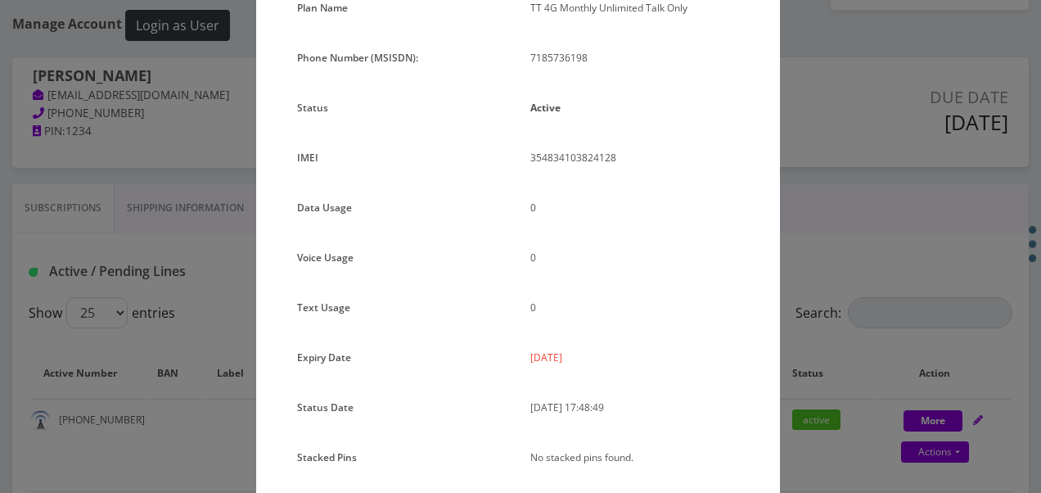
scroll to position [164, 0]
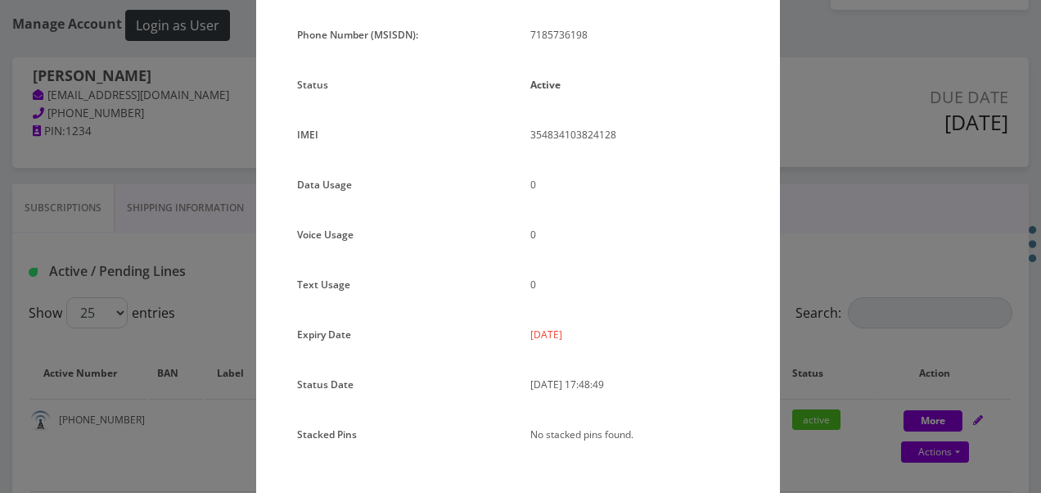
click at [784, 232] on div "× Subscription Info Plan Name TT 4G Monthly Unlimited Talk Only Phone Number (M…" at bounding box center [520, 246] width 1041 height 493
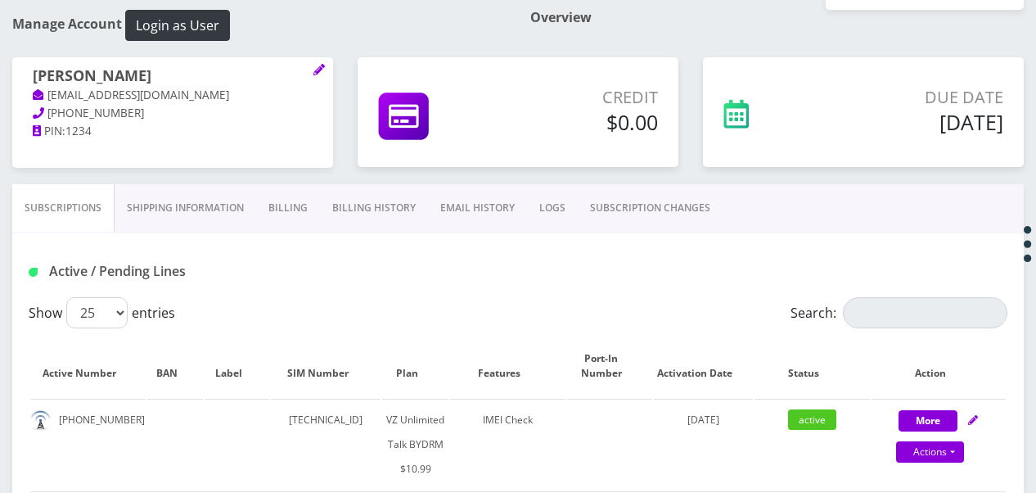
click at [650, 195] on link "SUBSCRIPTION CHANGES" at bounding box center [650, 207] width 145 height 47
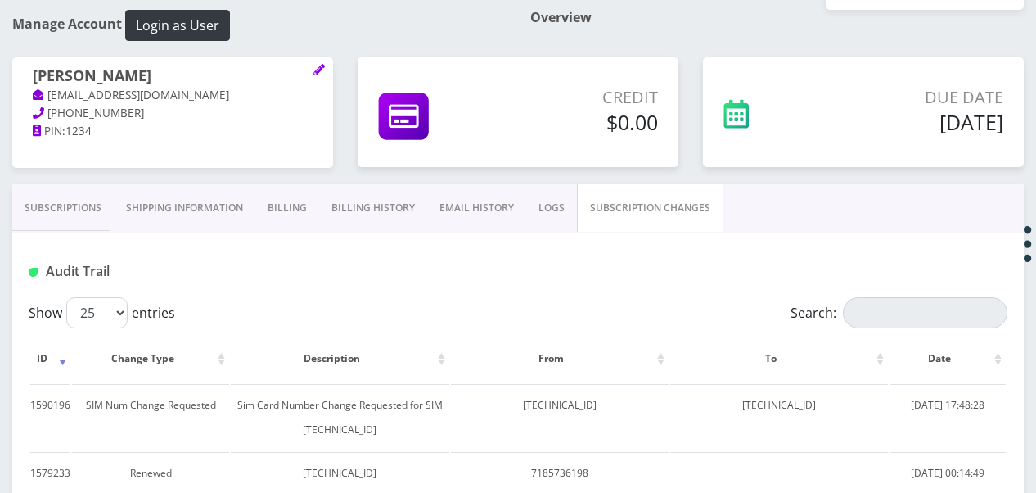
click at [76, 218] on link "Subscriptions" at bounding box center [62, 207] width 101 height 47
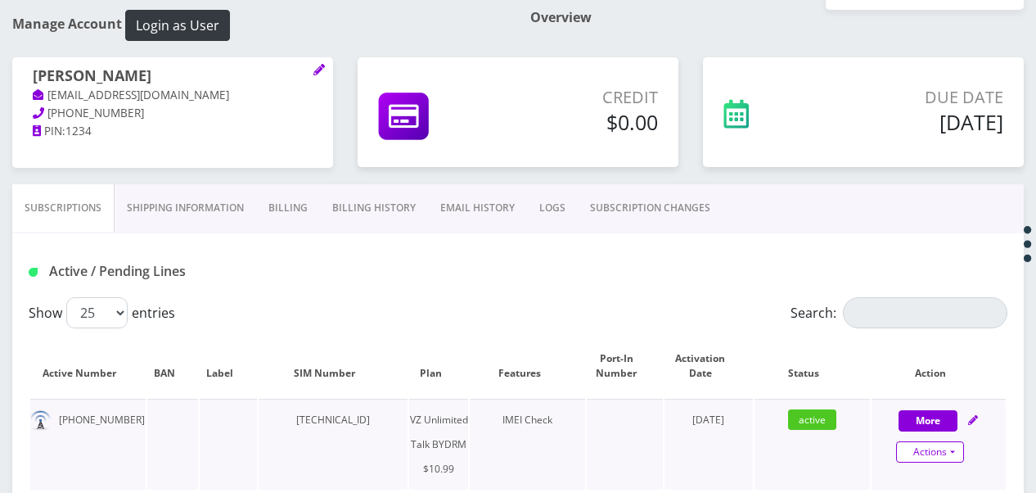
click at [962, 449] on link "Actions" at bounding box center [930, 451] width 68 height 21
select select "469"
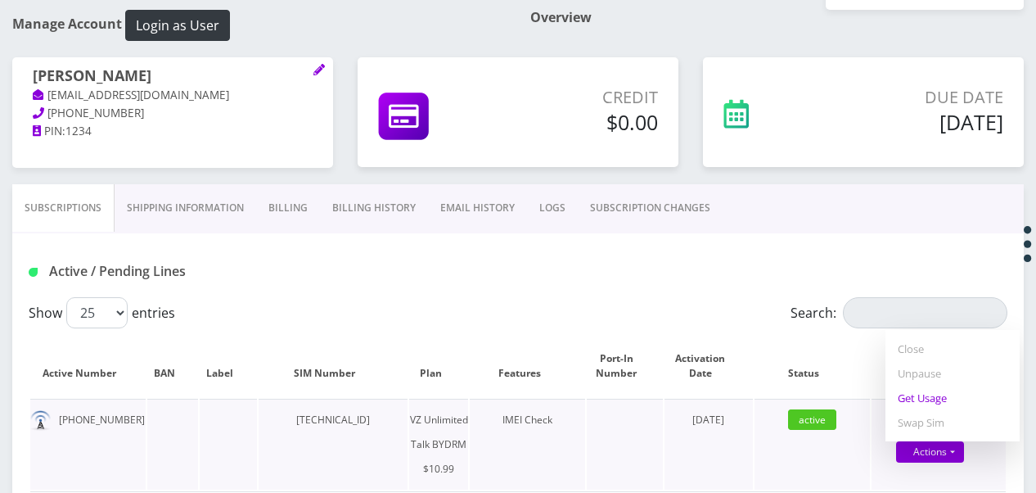
click at [937, 388] on link "Get Usage" at bounding box center [953, 397] width 134 height 25
select select "469"
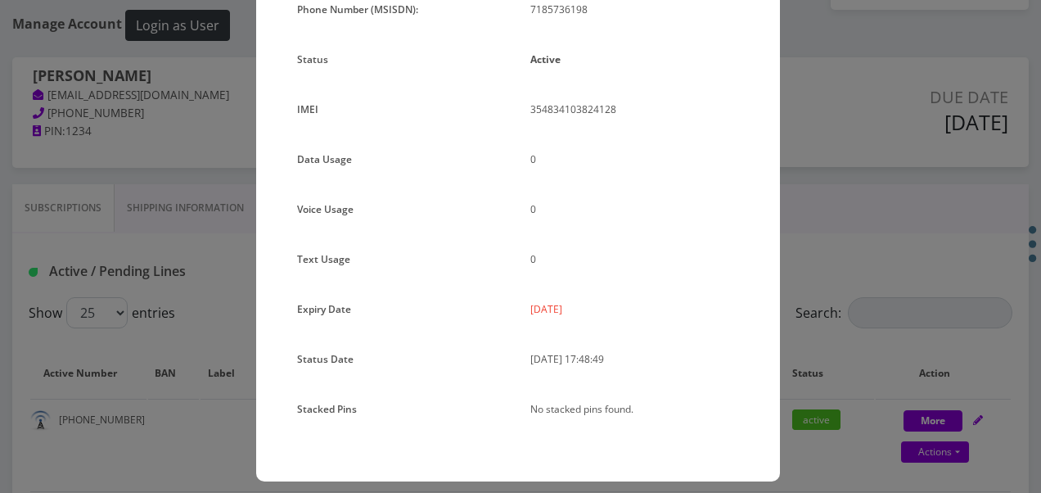
scroll to position [201, 0]
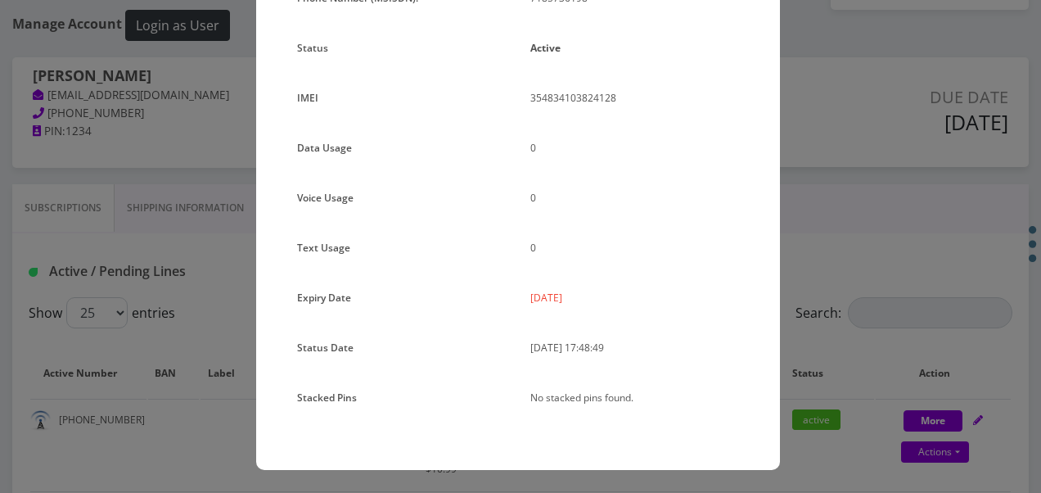
click at [867, 210] on div "× Subscription Info Plan Name TT 4G Monthly Unlimited Talk Only Phone Number (M…" at bounding box center [520, 246] width 1041 height 493
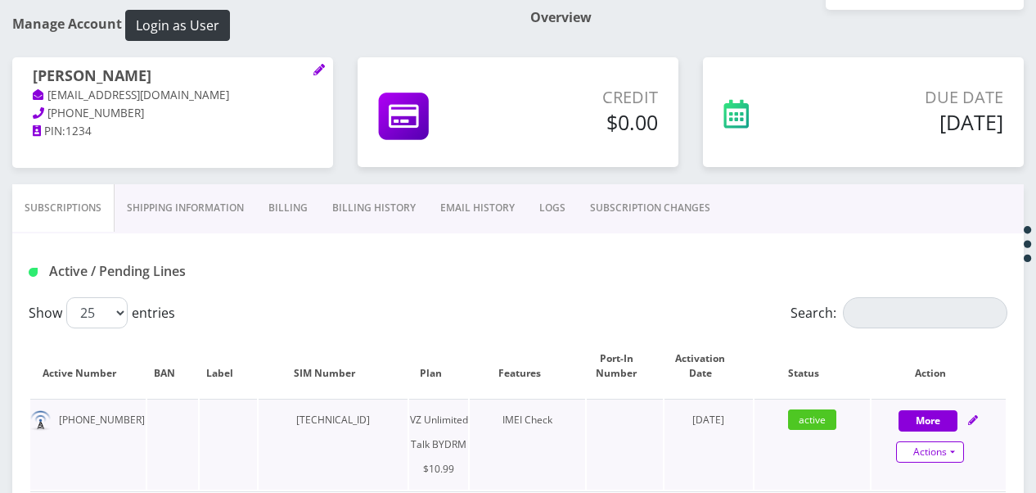
click at [962, 457] on link "Actions" at bounding box center [930, 451] width 68 height 21
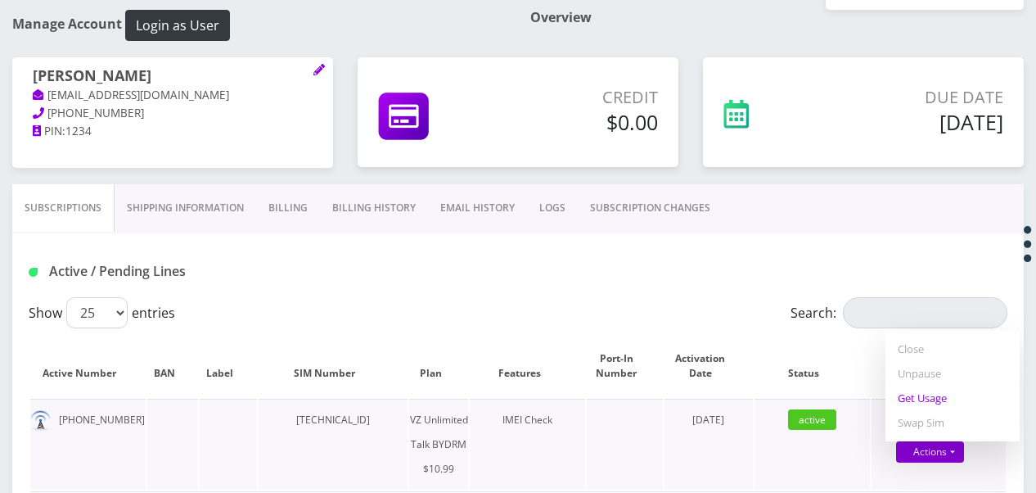
click at [933, 402] on link "Get Usage" at bounding box center [953, 397] width 134 height 25
select select "469"
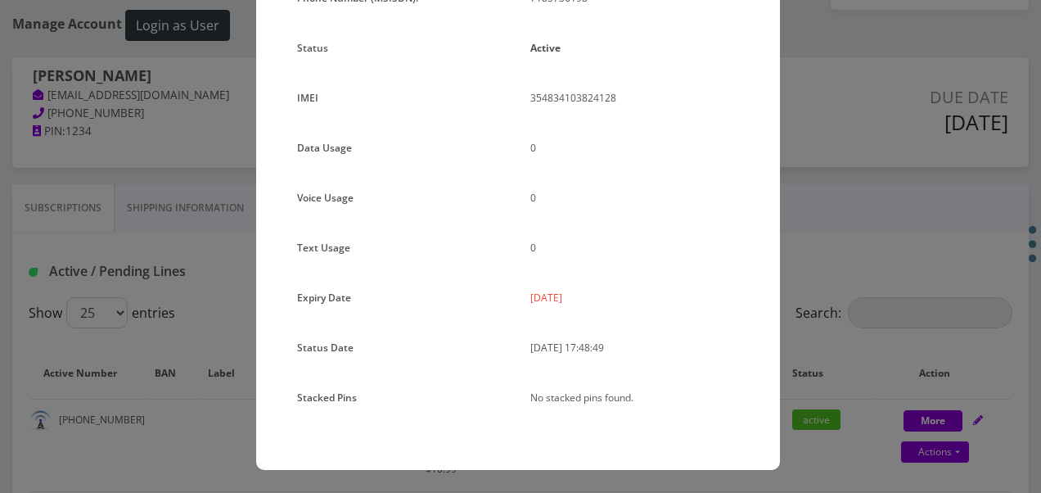
click at [859, 236] on div "× Subscription Info Plan Name TT 4G Monthly Unlimited Talk Only Phone Number (M…" at bounding box center [520, 246] width 1041 height 493
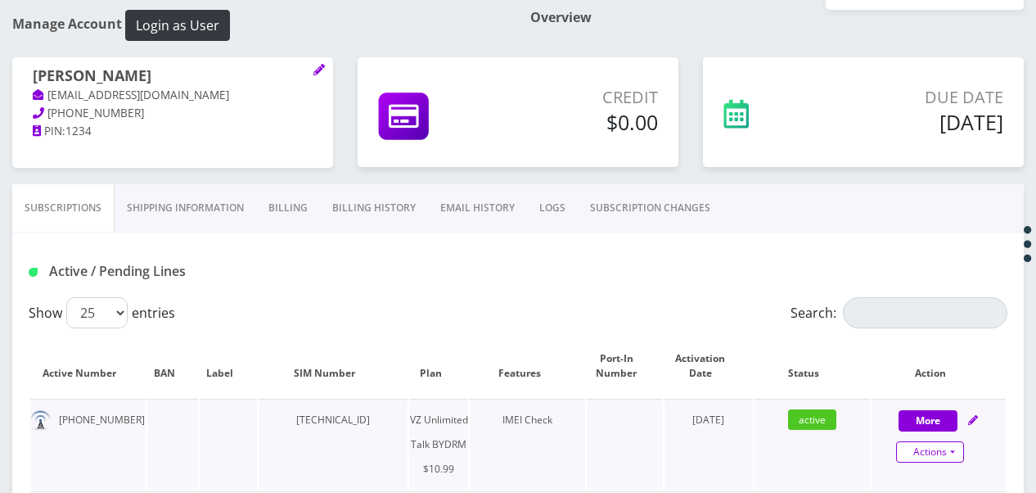
click at [962, 450] on link "Actions" at bounding box center [930, 451] width 68 height 21
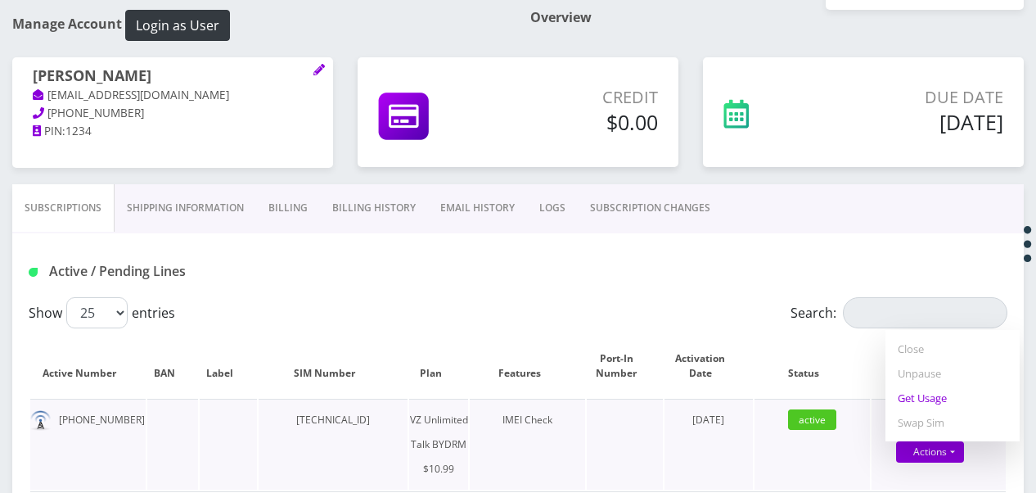
click at [951, 404] on link "Get Usage" at bounding box center [953, 397] width 134 height 25
select select "469"
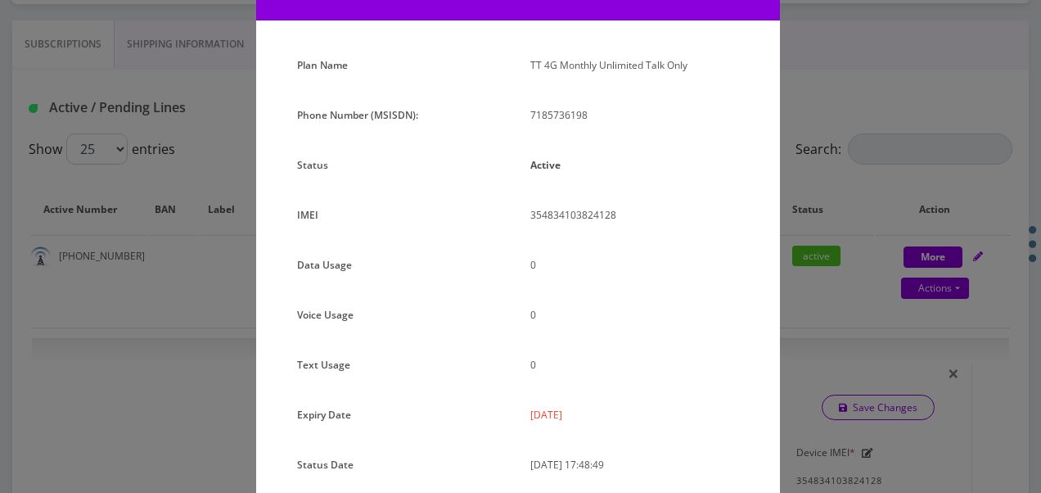
scroll to position [164, 0]
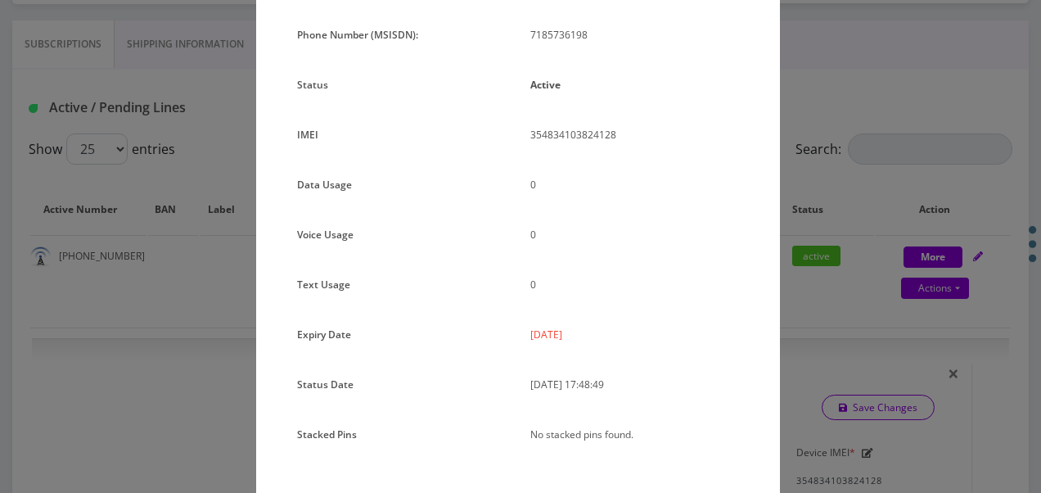
click at [848, 314] on div "× Subscription Info Plan Name TT 4G Monthly Unlimited Talk Only Phone Number (M…" at bounding box center [520, 246] width 1041 height 493
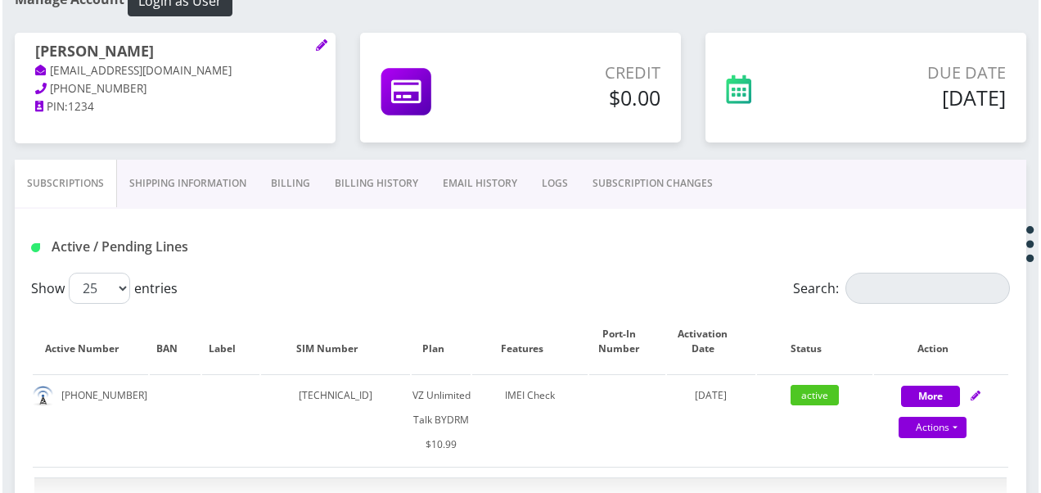
scroll to position [155, 0]
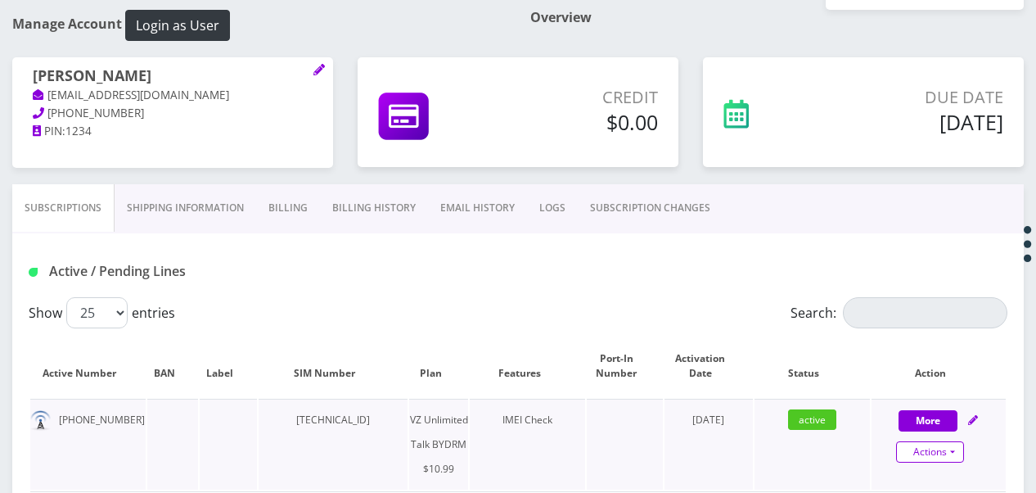
click at [958, 459] on link "Actions" at bounding box center [930, 451] width 68 height 21
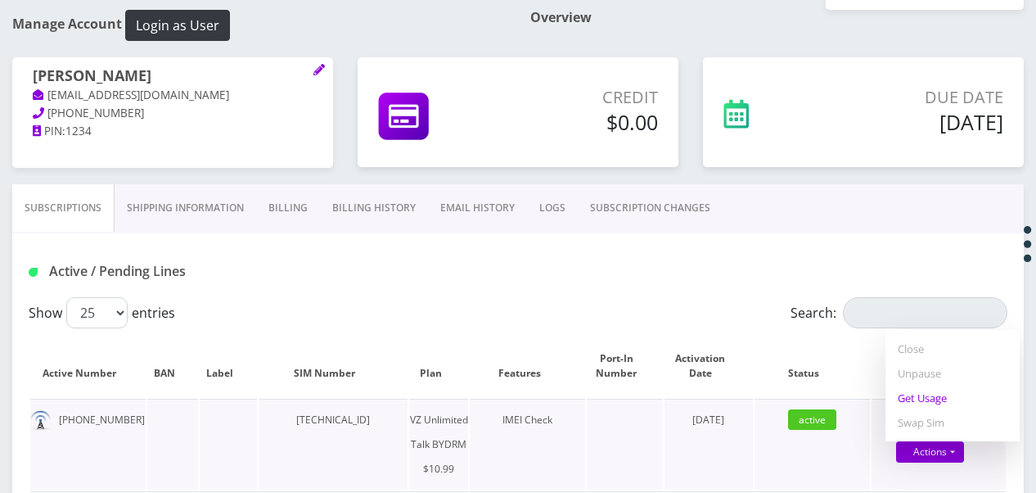
click at [938, 404] on link "Get Usage" at bounding box center [953, 397] width 134 height 25
select select "469"
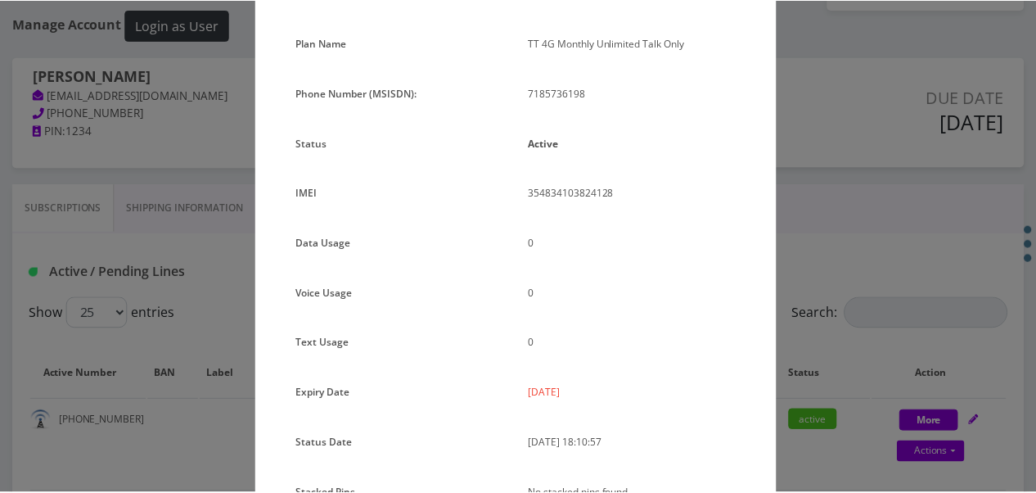
scroll to position [201, 0]
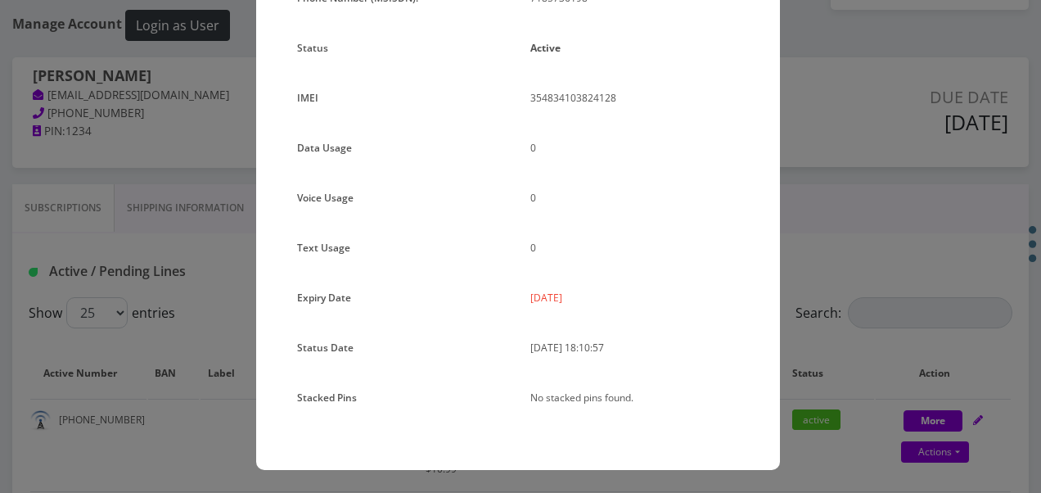
click at [880, 185] on div "× Subscription Info Plan Name TT 4G Monthly Unlimited Talk Only Phone Number (M…" at bounding box center [520, 246] width 1041 height 493
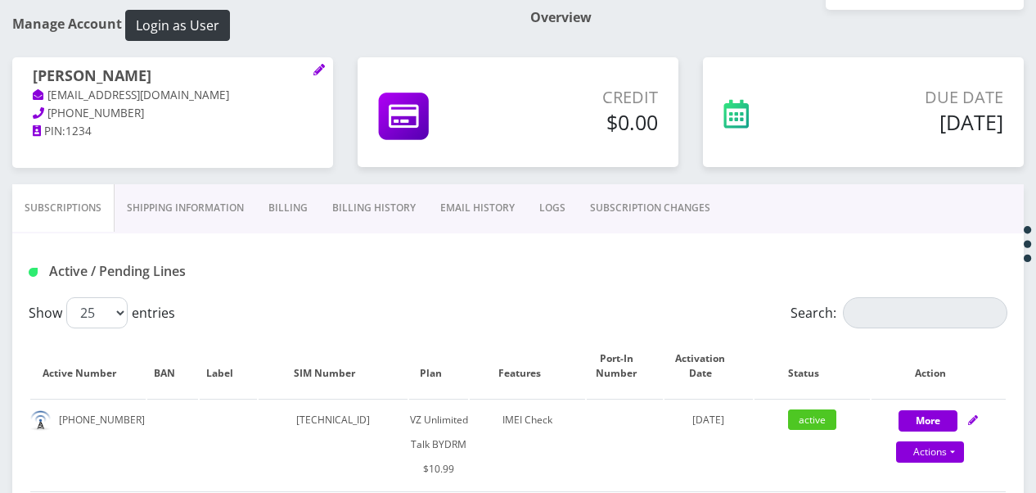
click at [685, 208] on link "SUBSCRIPTION CHANGES" at bounding box center [650, 207] width 145 height 47
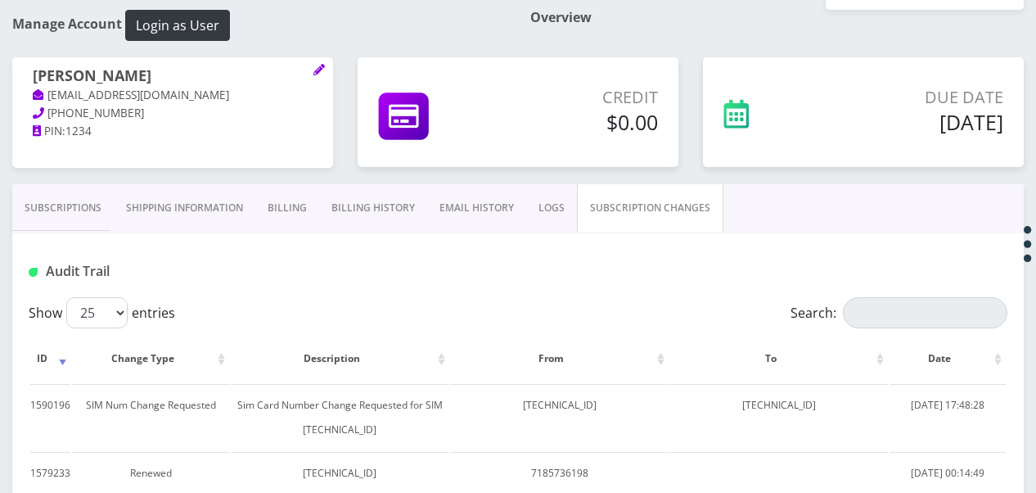
click at [65, 205] on link "Subscriptions" at bounding box center [62, 207] width 101 height 47
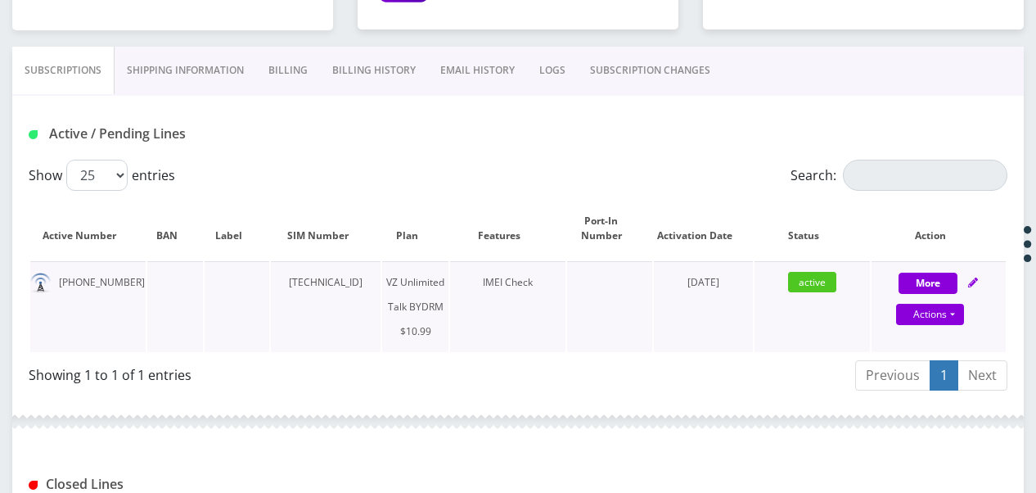
scroll to position [401, 0]
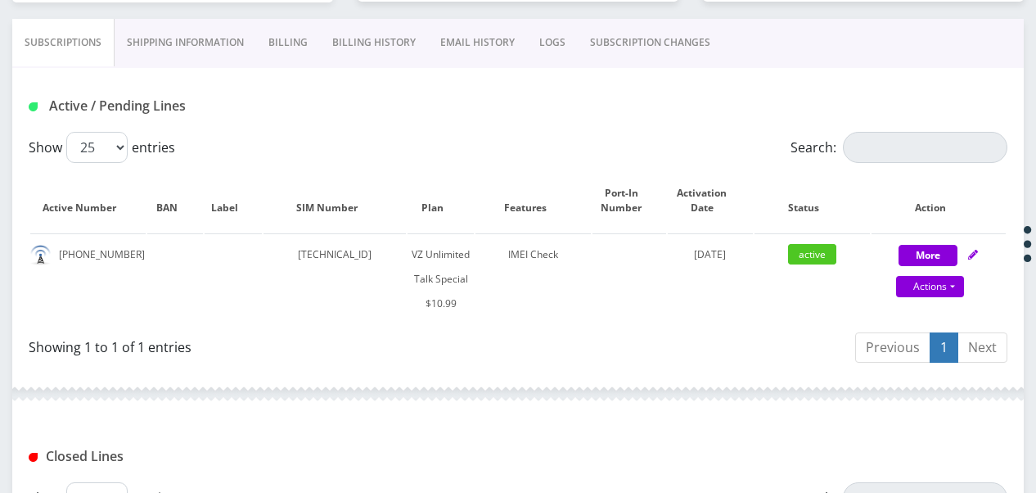
scroll to position [327, 0]
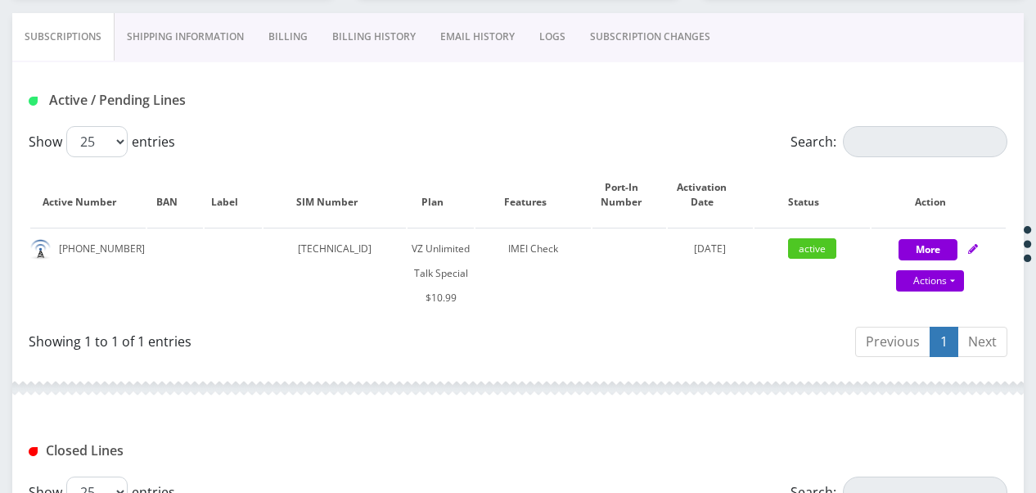
click at [619, 44] on link "SUBSCRIPTION CHANGES" at bounding box center [650, 36] width 145 height 47
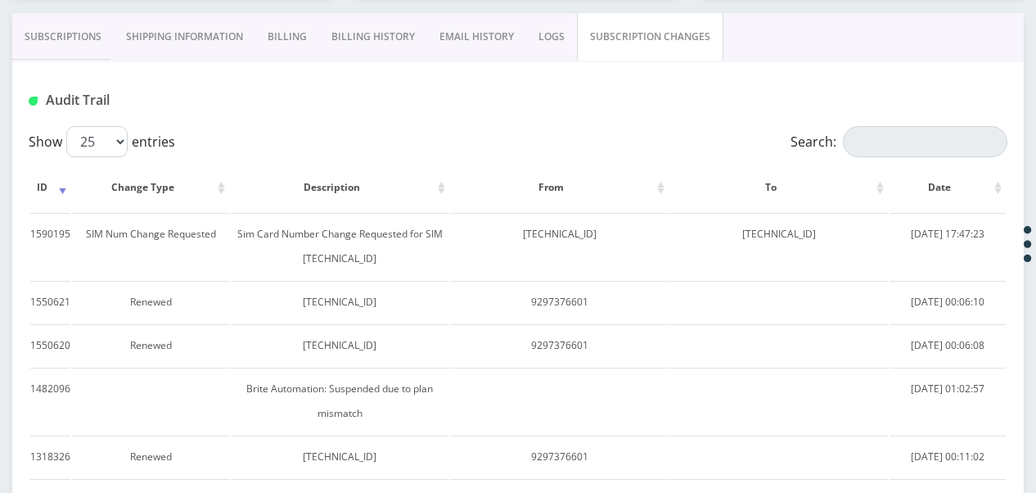
click at [62, 39] on link "Subscriptions" at bounding box center [62, 36] width 101 height 47
